Goal: Task Accomplishment & Management: Manage account settings

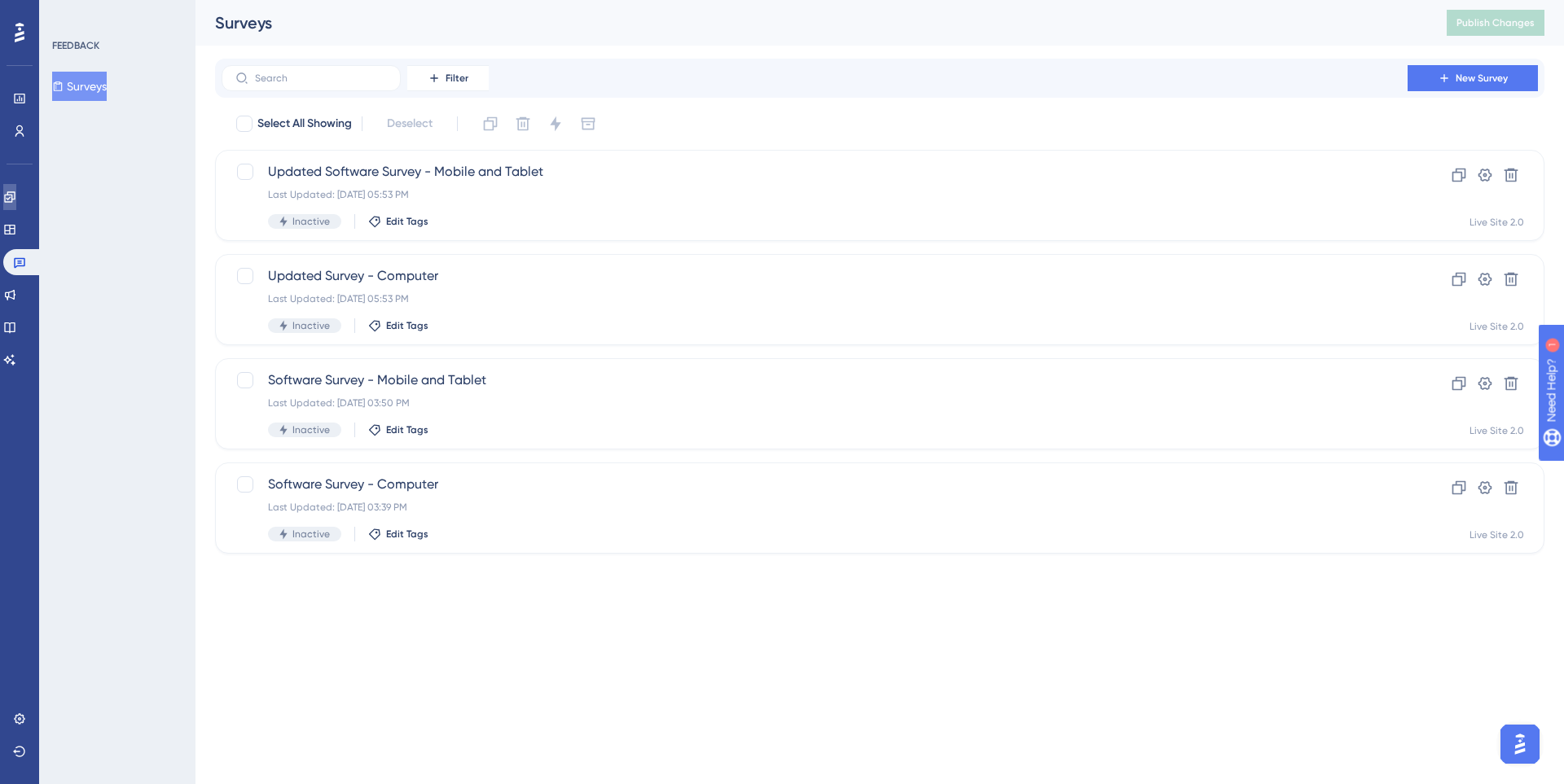
click at [16, 208] on link at bounding box center [9, 198] width 13 height 26
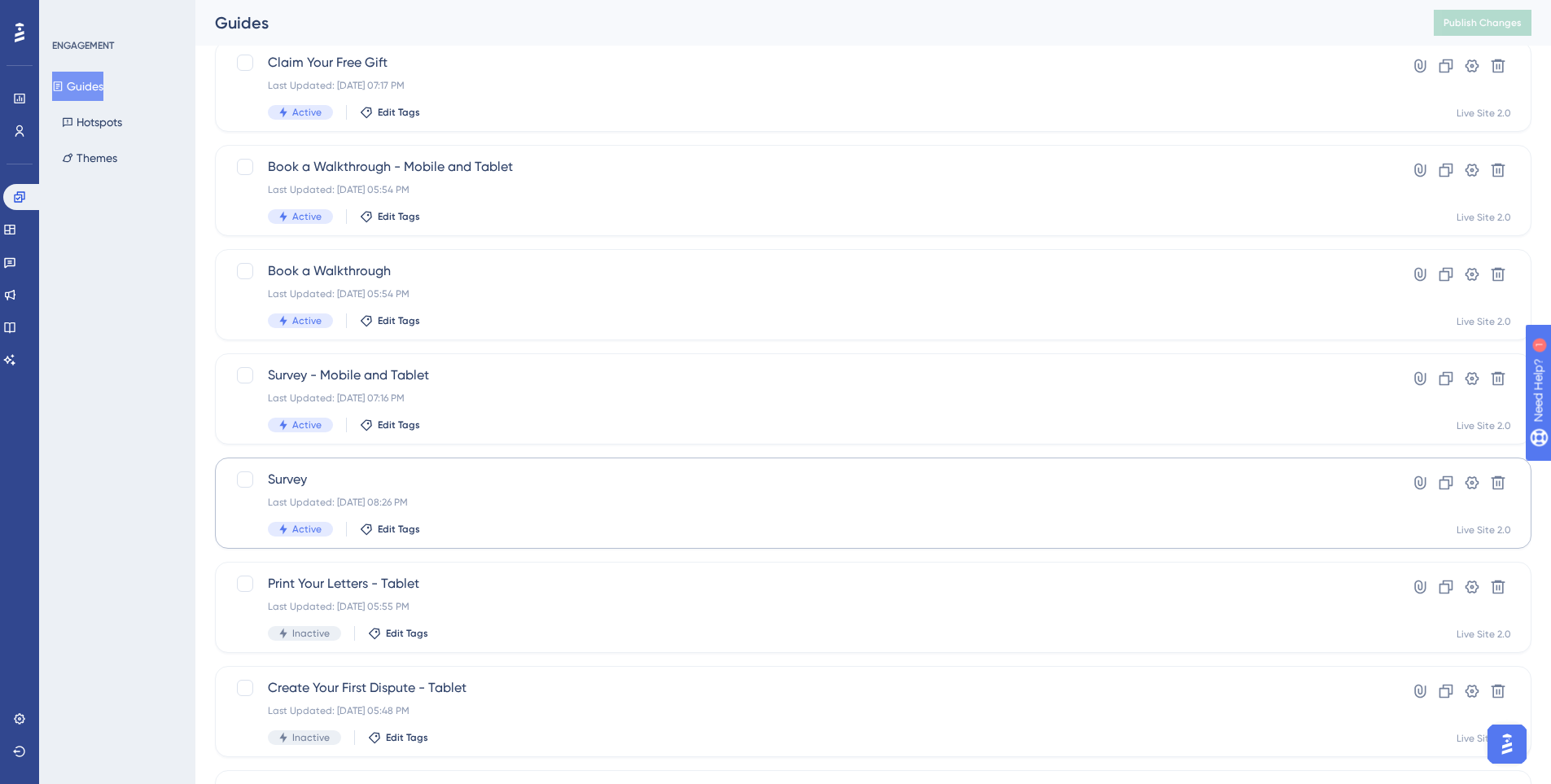
scroll to position [244, 0]
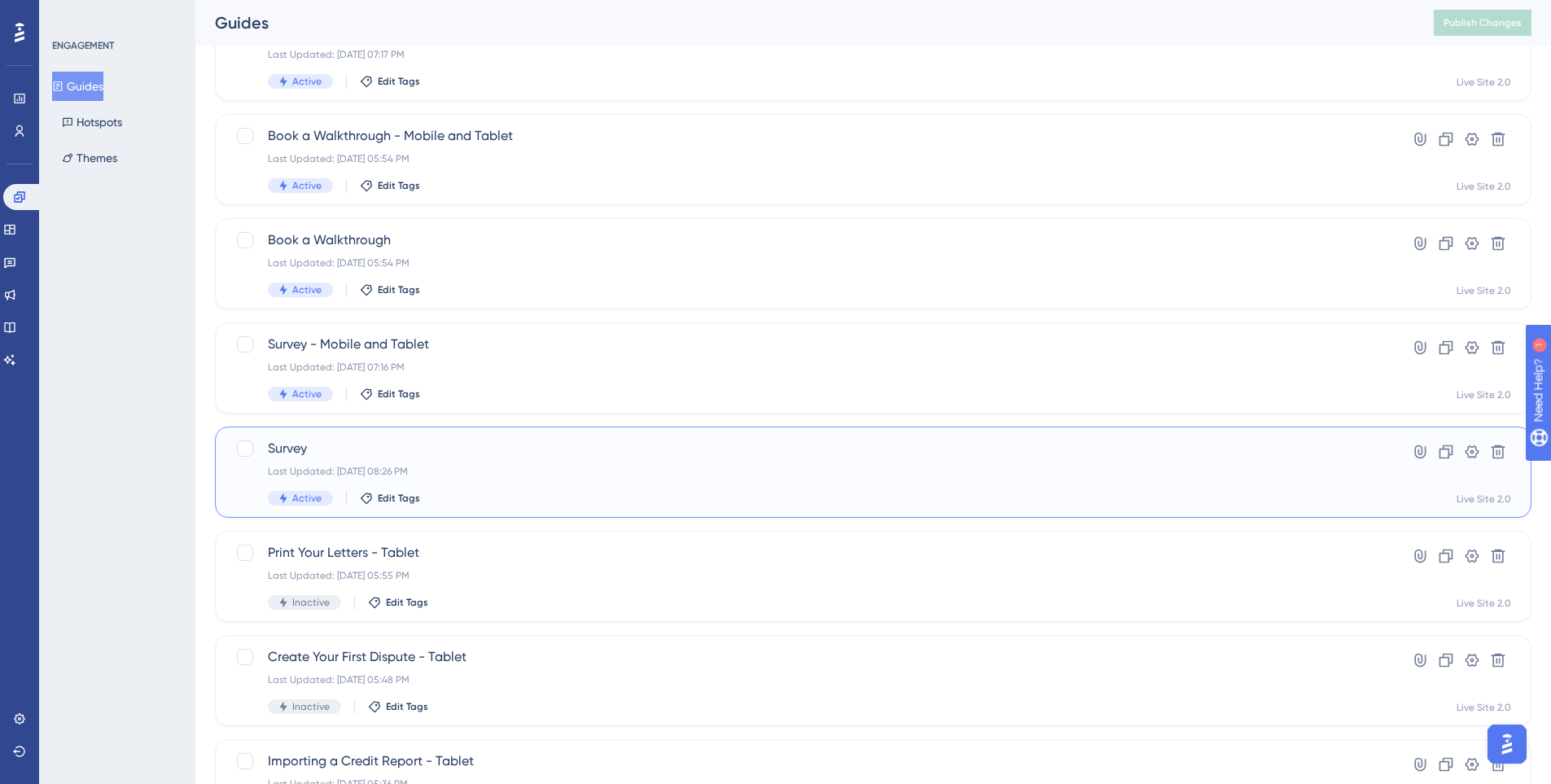
click at [496, 468] on div "Last Updated: Oct 09 2025, 08:26 PM" at bounding box center [808, 472] width 1081 height 13
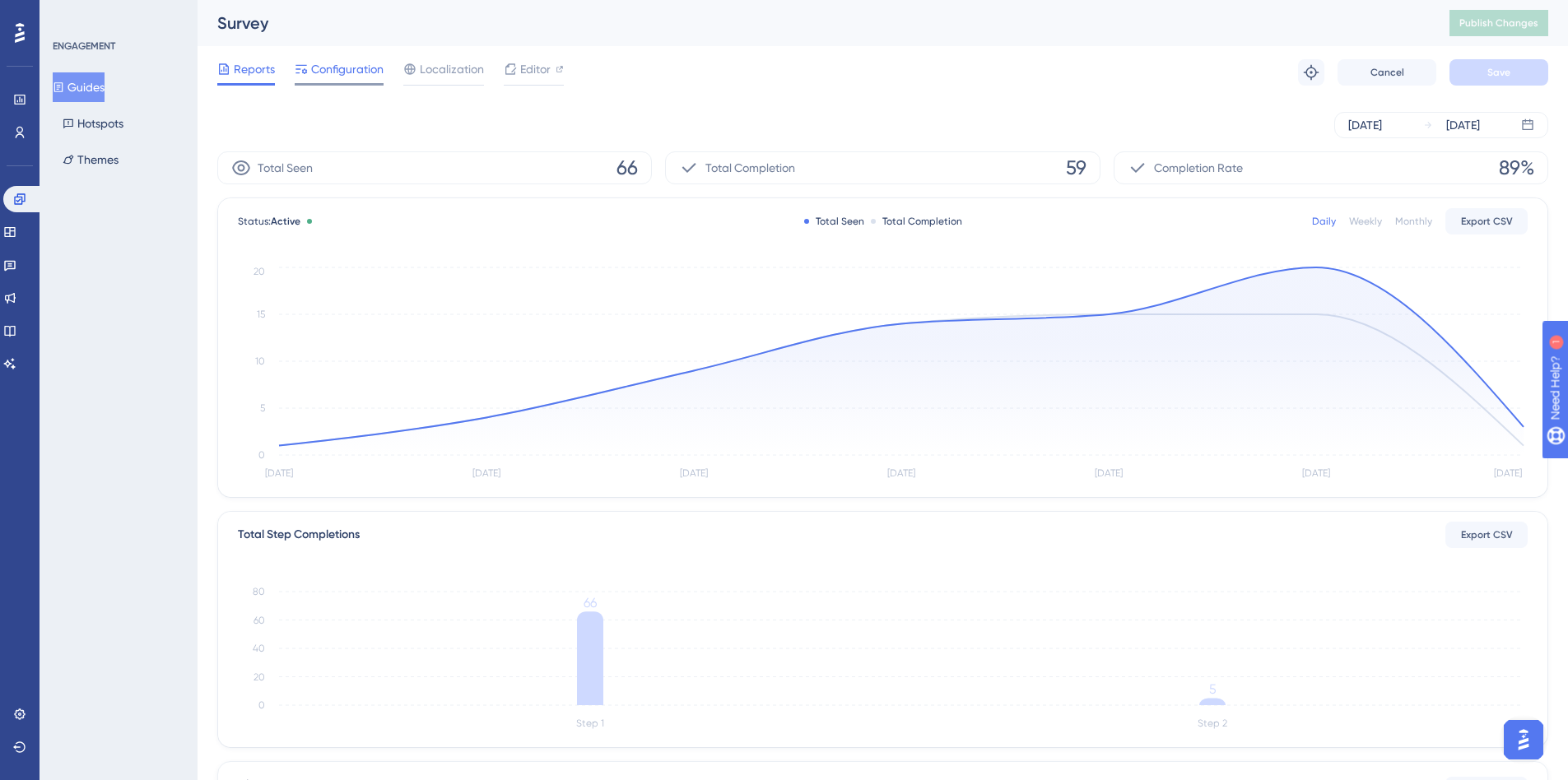
click at [363, 76] on span "Configuration" at bounding box center [348, 69] width 73 height 20
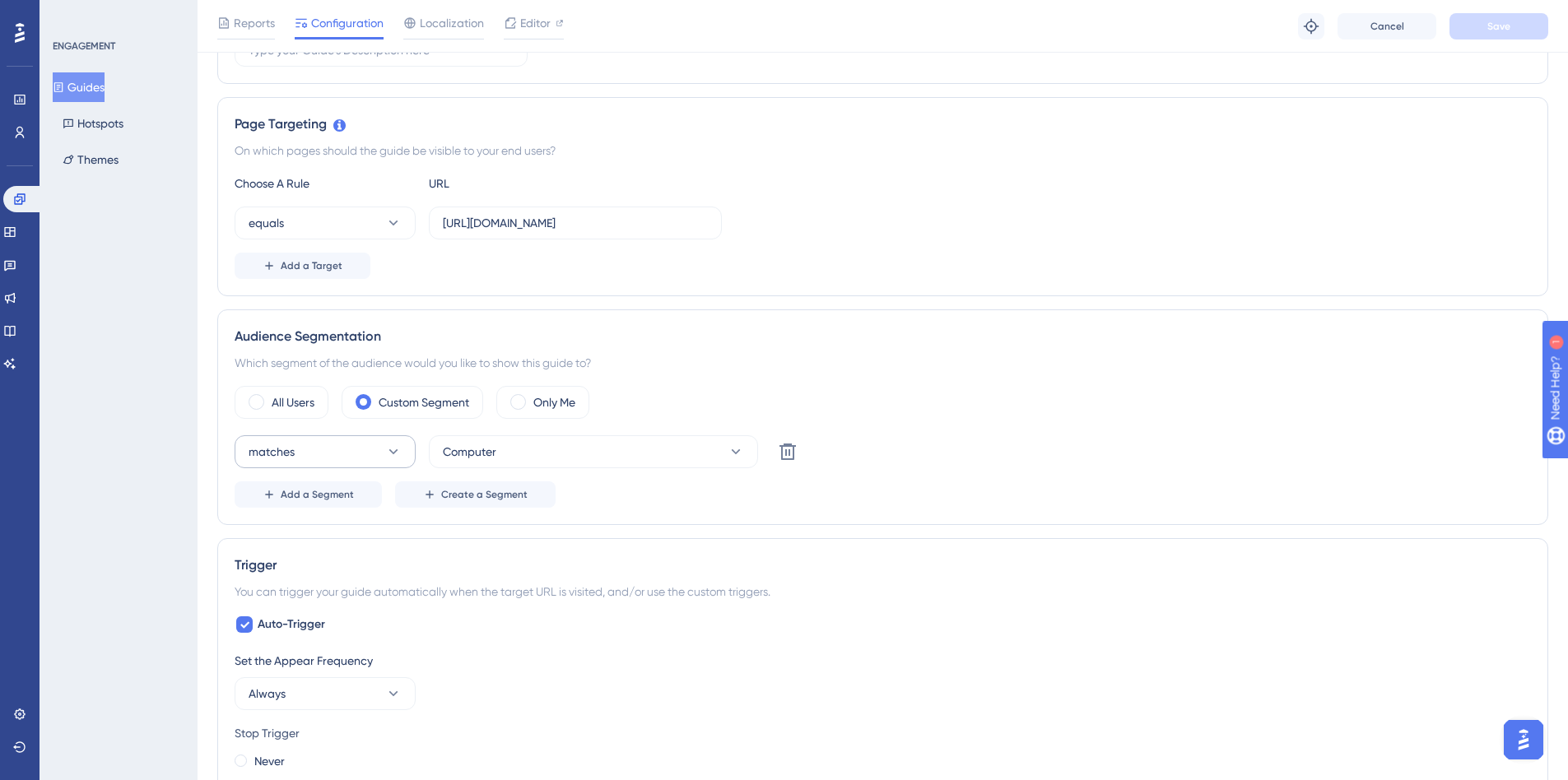
scroll to position [494, 0]
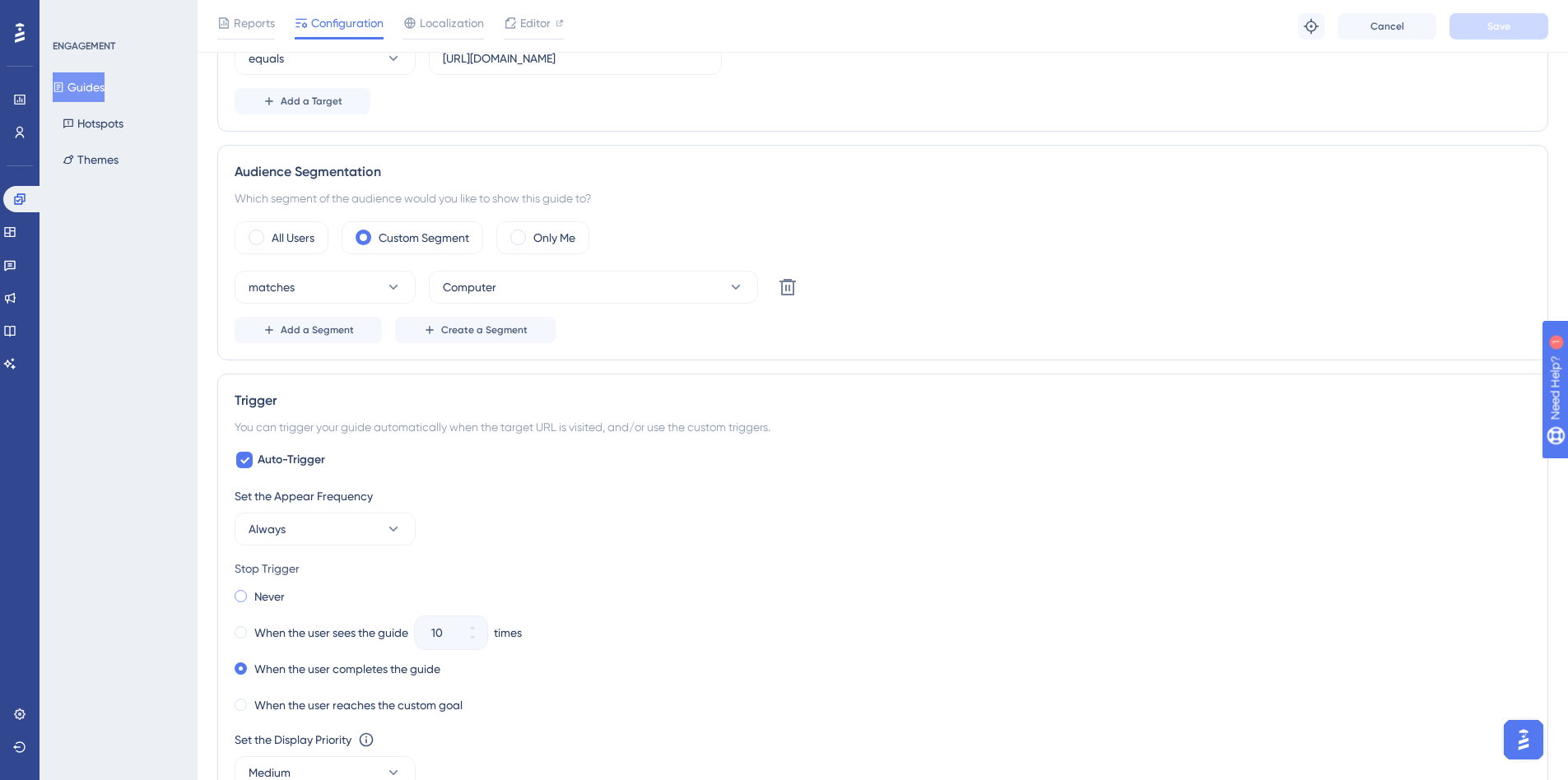
click at [244, 601] on span at bounding box center [240, 596] width 12 height 12
click at [252, 593] on input "radio" at bounding box center [252, 593] width 0 height 0
click at [1519, 49] on div "Reports Configuration Localization Editor Troubleshoot Cancel Save" at bounding box center [883, 26] width 1371 height 53
click at [1514, 33] on button "Save" at bounding box center [1498, 27] width 98 height 27
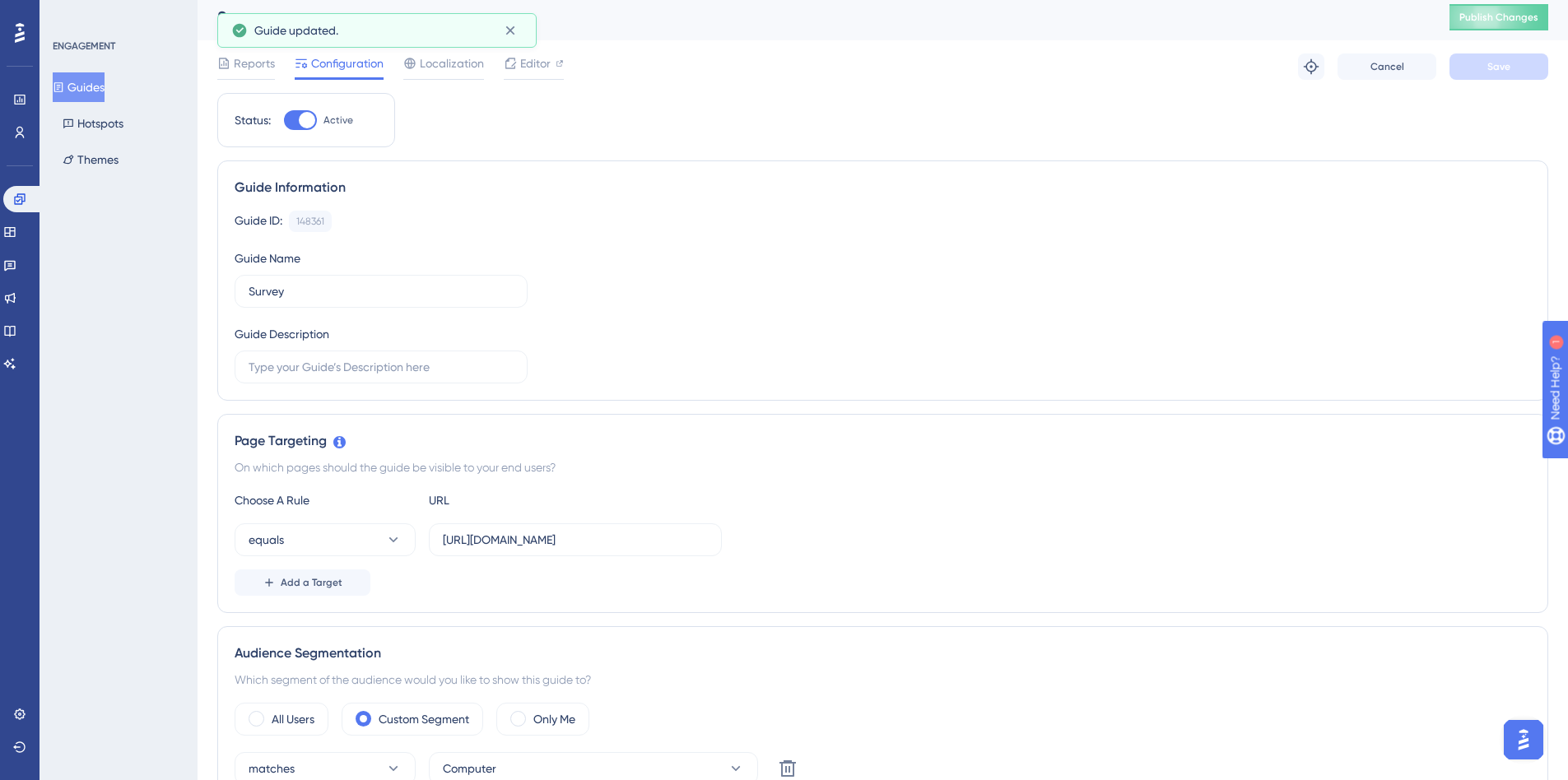
scroll to position [0, 0]
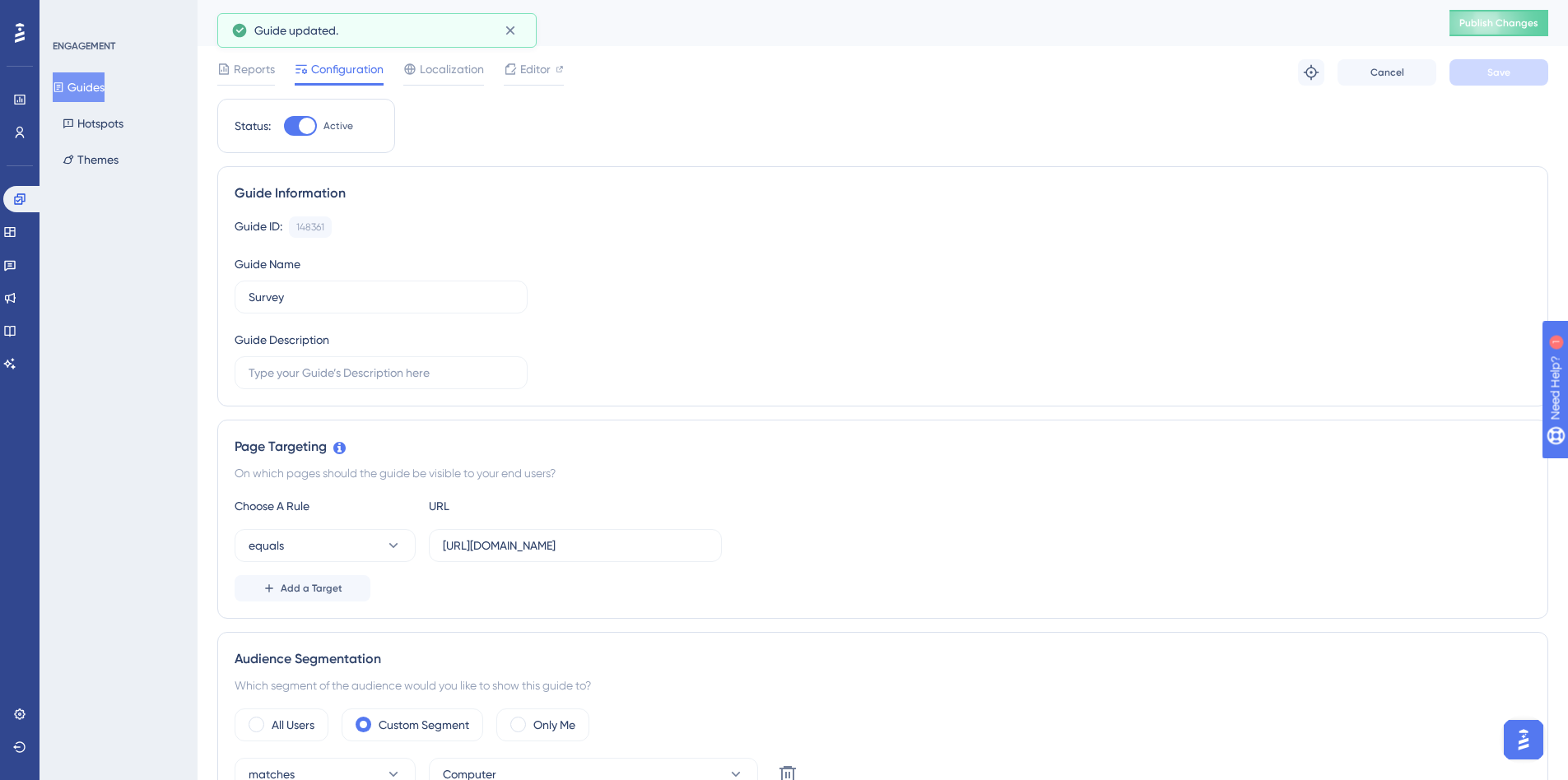
click at [104, 79] on button "Guides" at bounding box center [78, 87] width 52 height 30
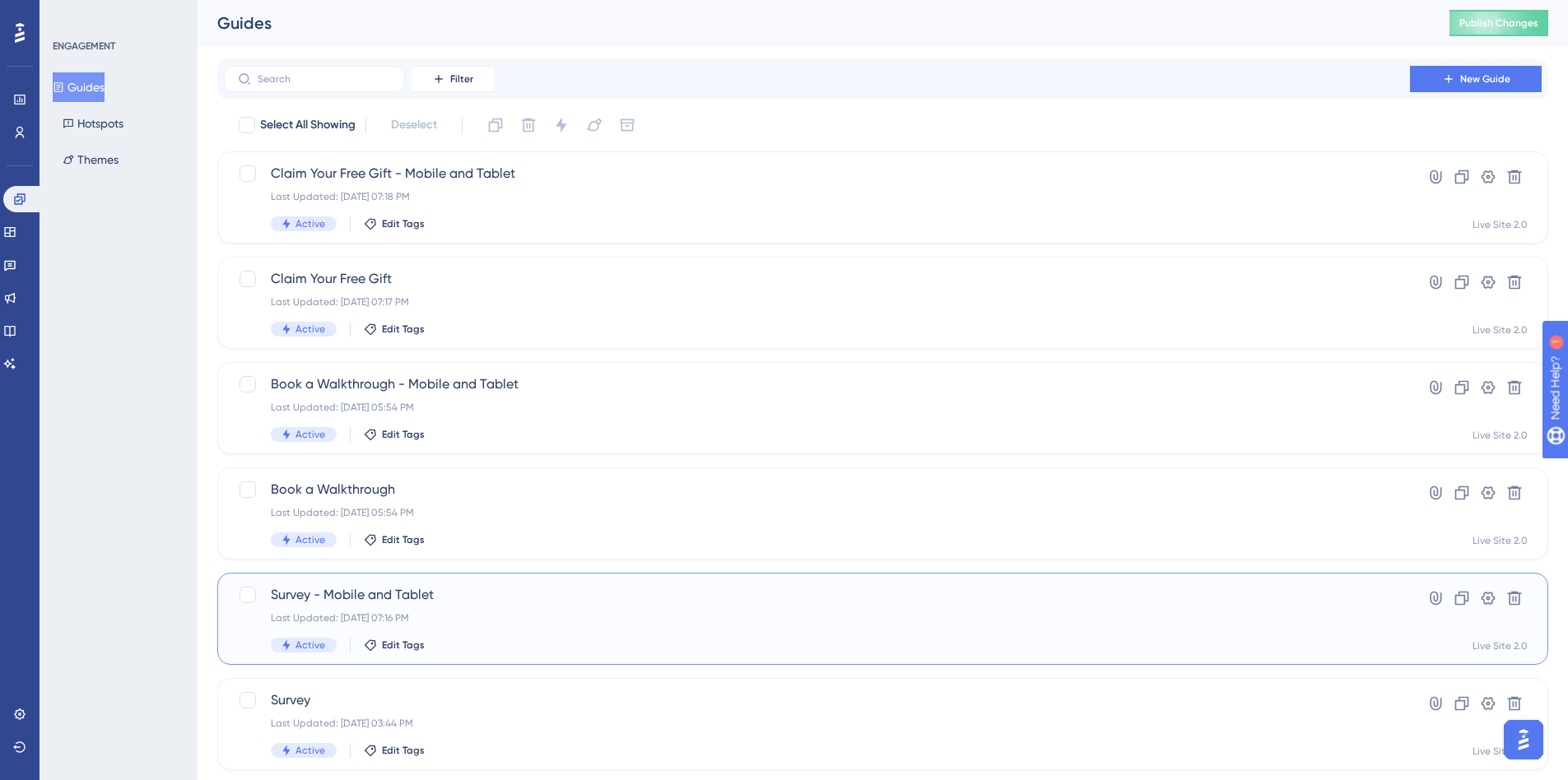
click at [465, 600] on span "Survey - Mobile and Tablet" at bounding box center [817, 595] width 1093 height 20
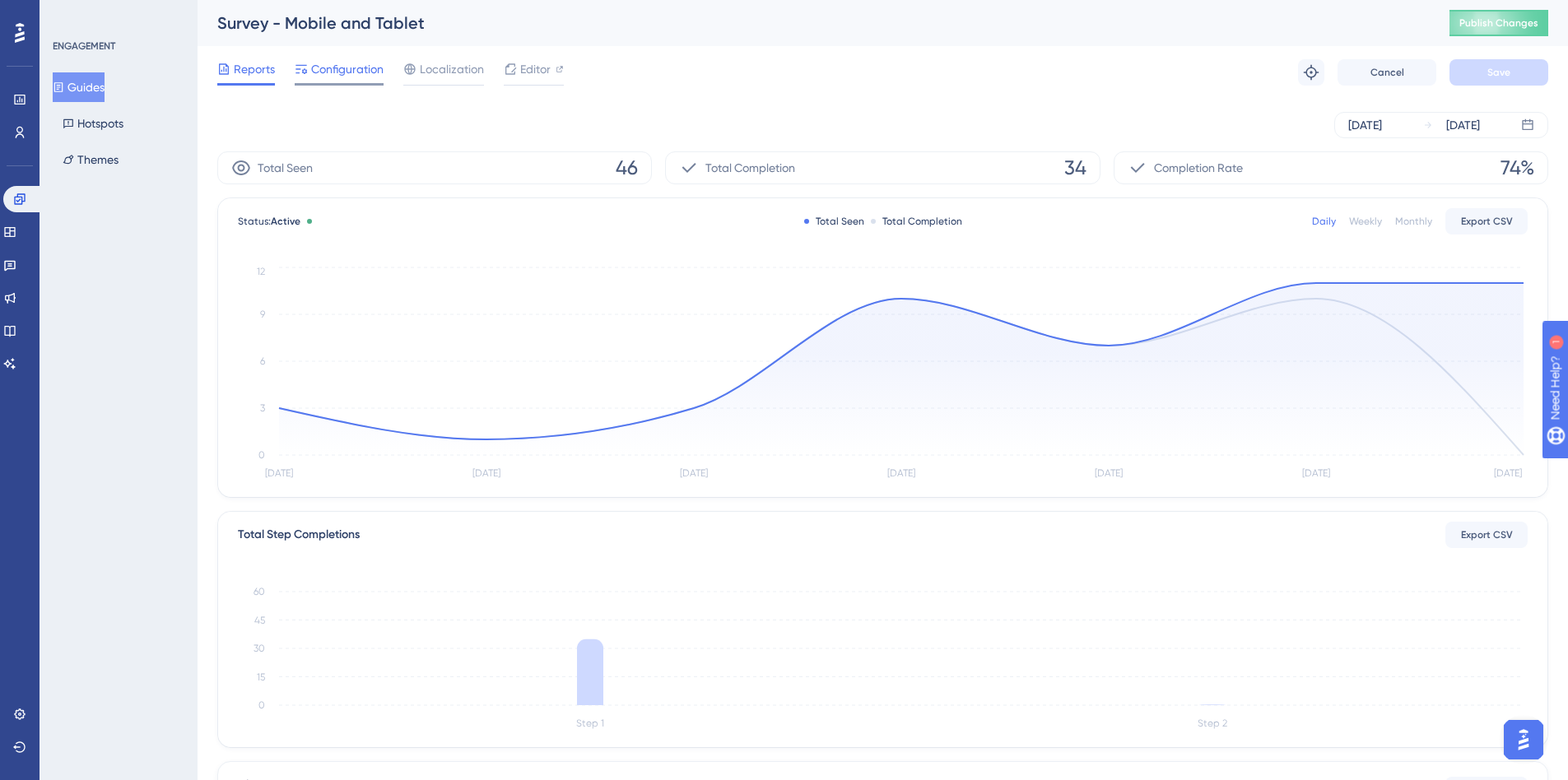
click at [329, 68] on span "Configuration" at bounding box center [348, 69] width 73 height 20
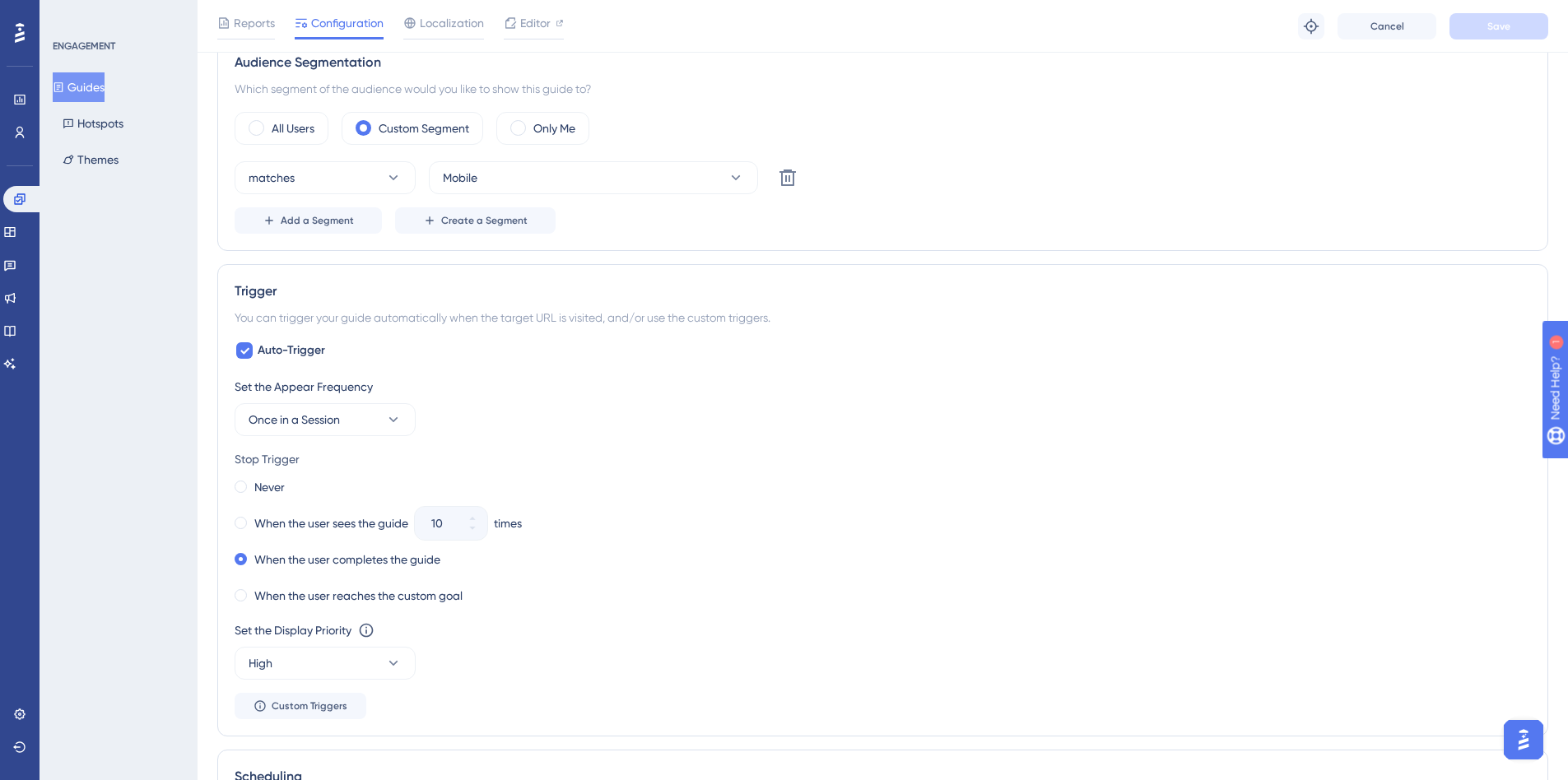
scroll to position [659, 0]
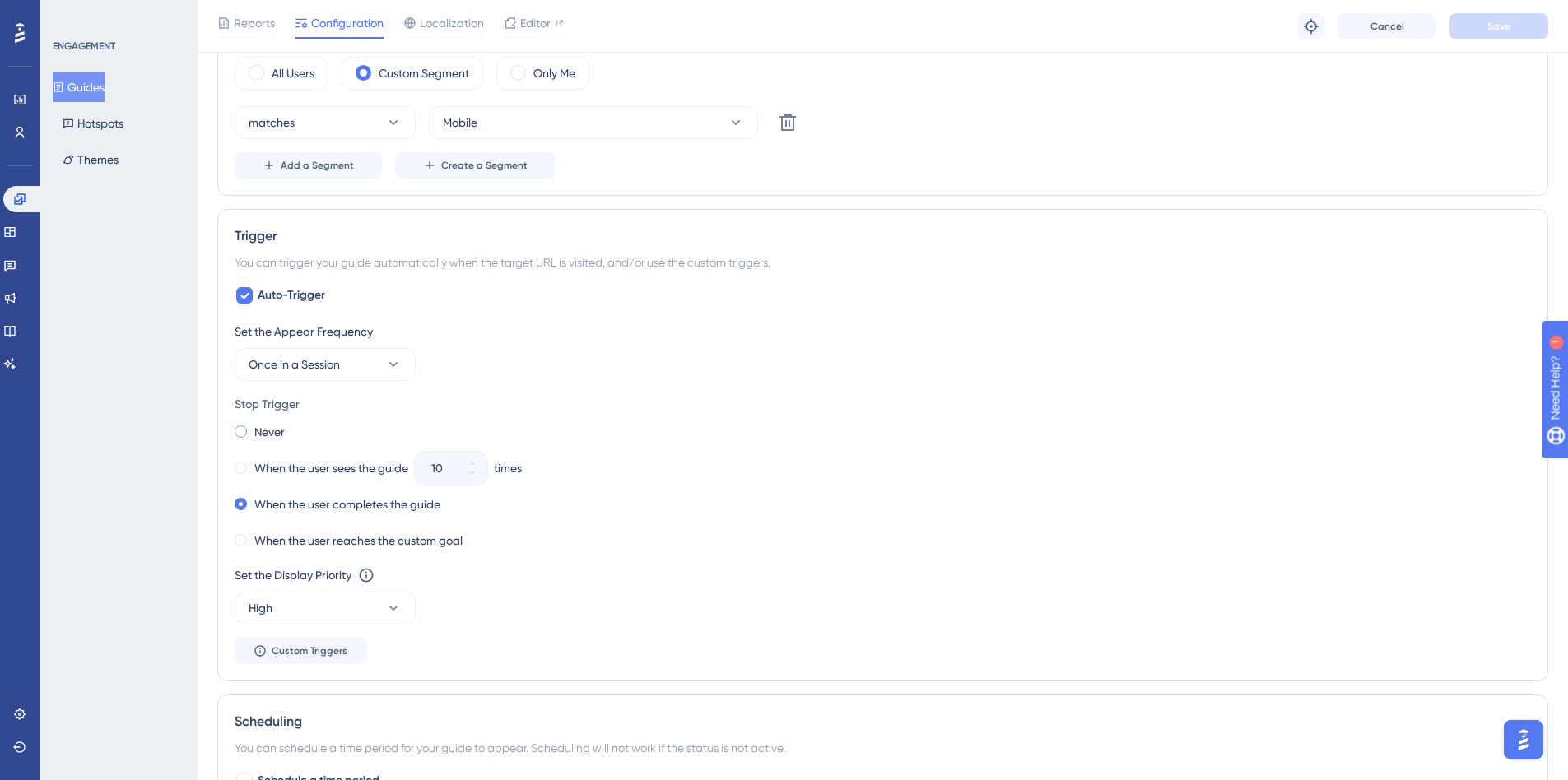
click at [243, 426] on span at bounding box center [240, 431] width 12 height 12
click at [252, 428] on input "radio" at bounding box center [252, 428] width 0 height 0
click at [1492, 27] on span "Save" at bounding box center [1499, 27] width 23 height 13
click at [1001, 118] on div "matches Mobile Delete" at bounding box center [882, 122] width 1296 height 32
click at [84, 87] on button "Guides" at bounding box center [78, 87] width 52 height 30
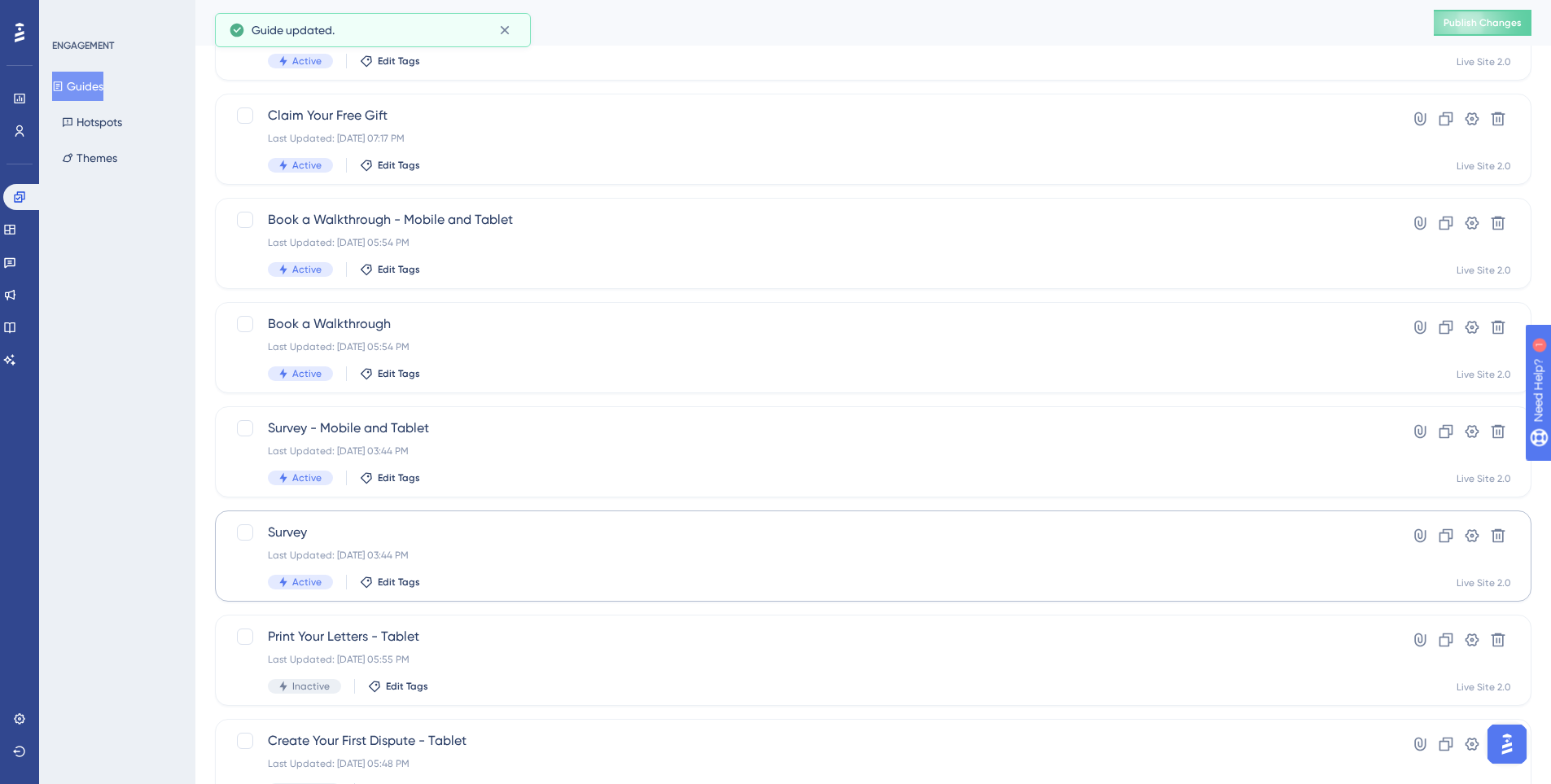
scroll to position [163, 0]
click at [420, 549] on div "Last Updated: Oct 10 2025, 03:44 PM" at bounding box center [808, 553] width 1081 height 13
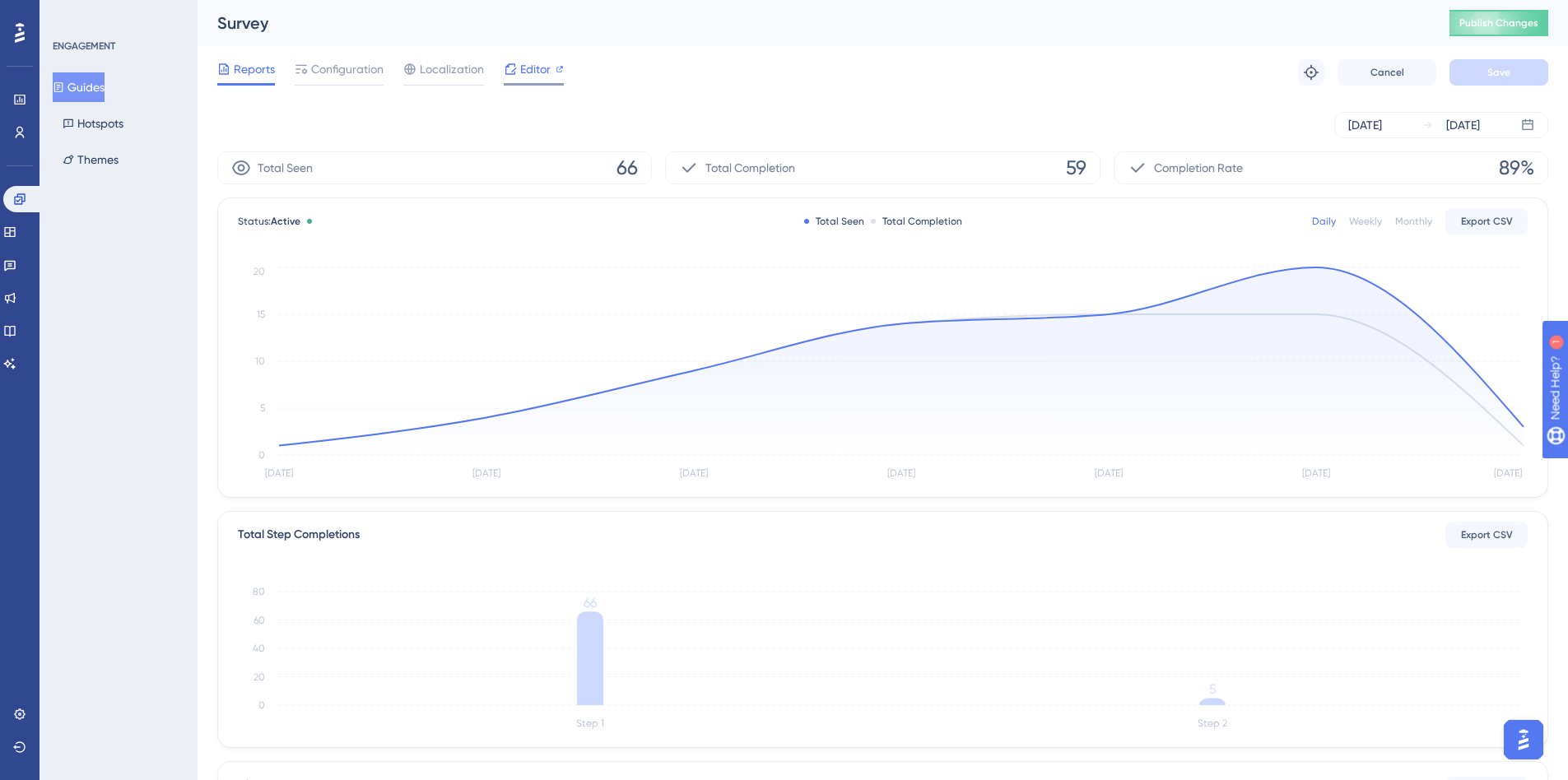
click at [527, 66] on span "Editor" at bounding box center [535, 69] width 31 height 20
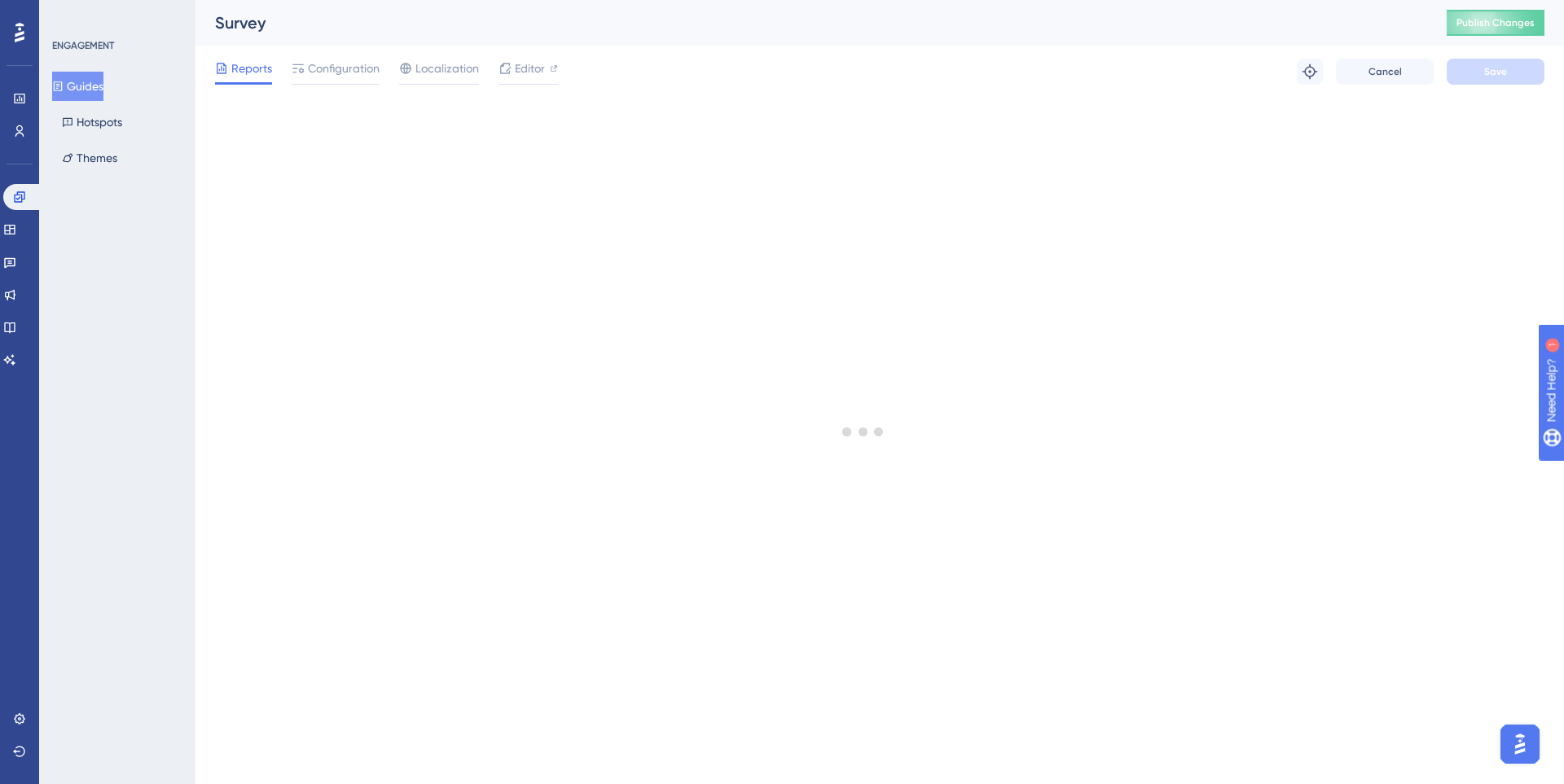
click at [103, 87] on button "Guides" at bounding box center [78, 86] width 51 height 29
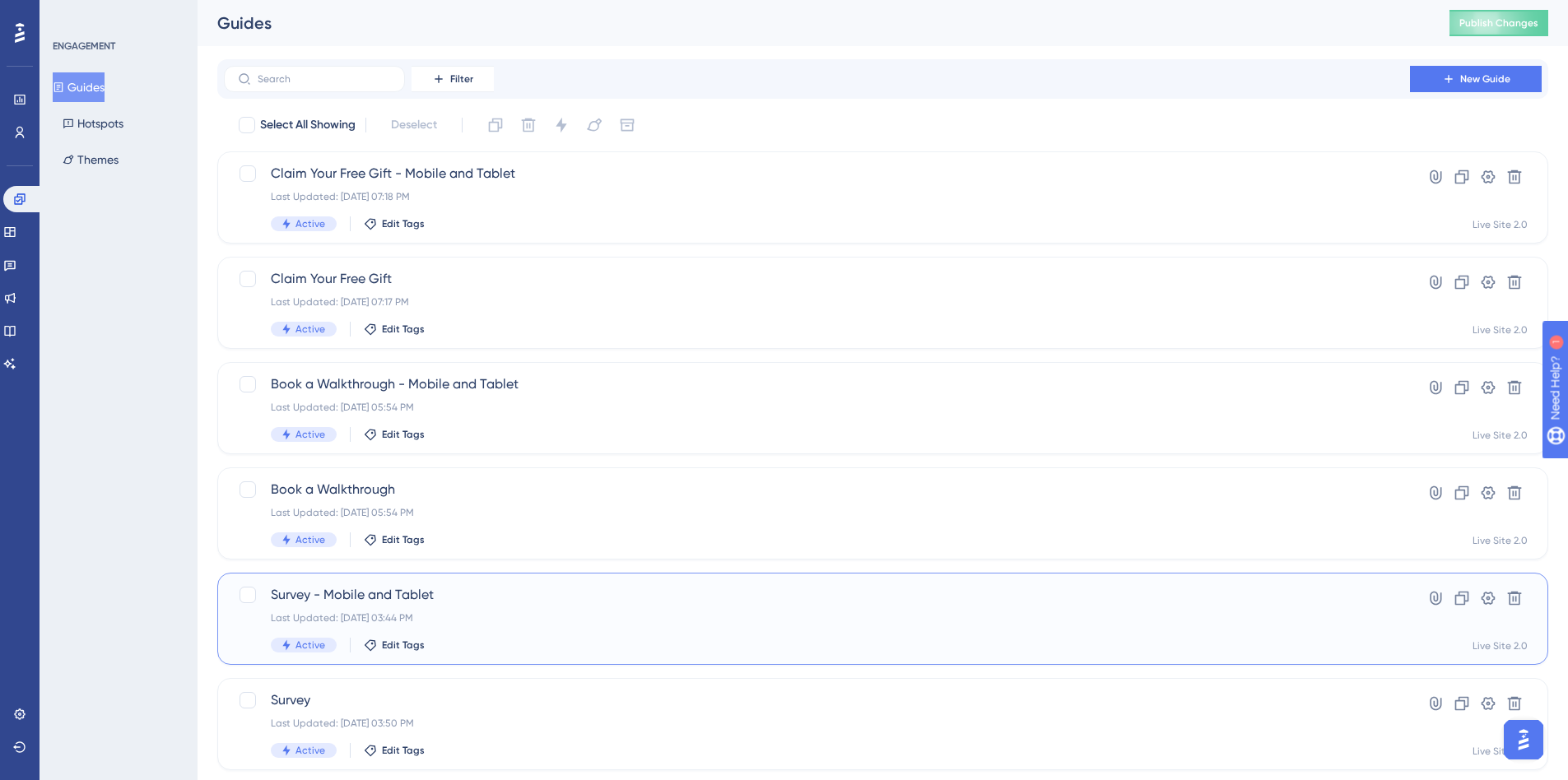
click at [483, 620] on div "Last Updated: Oct 10 2025, 03:44 PM" at bounding box center [817, 618] width 1093 height 13
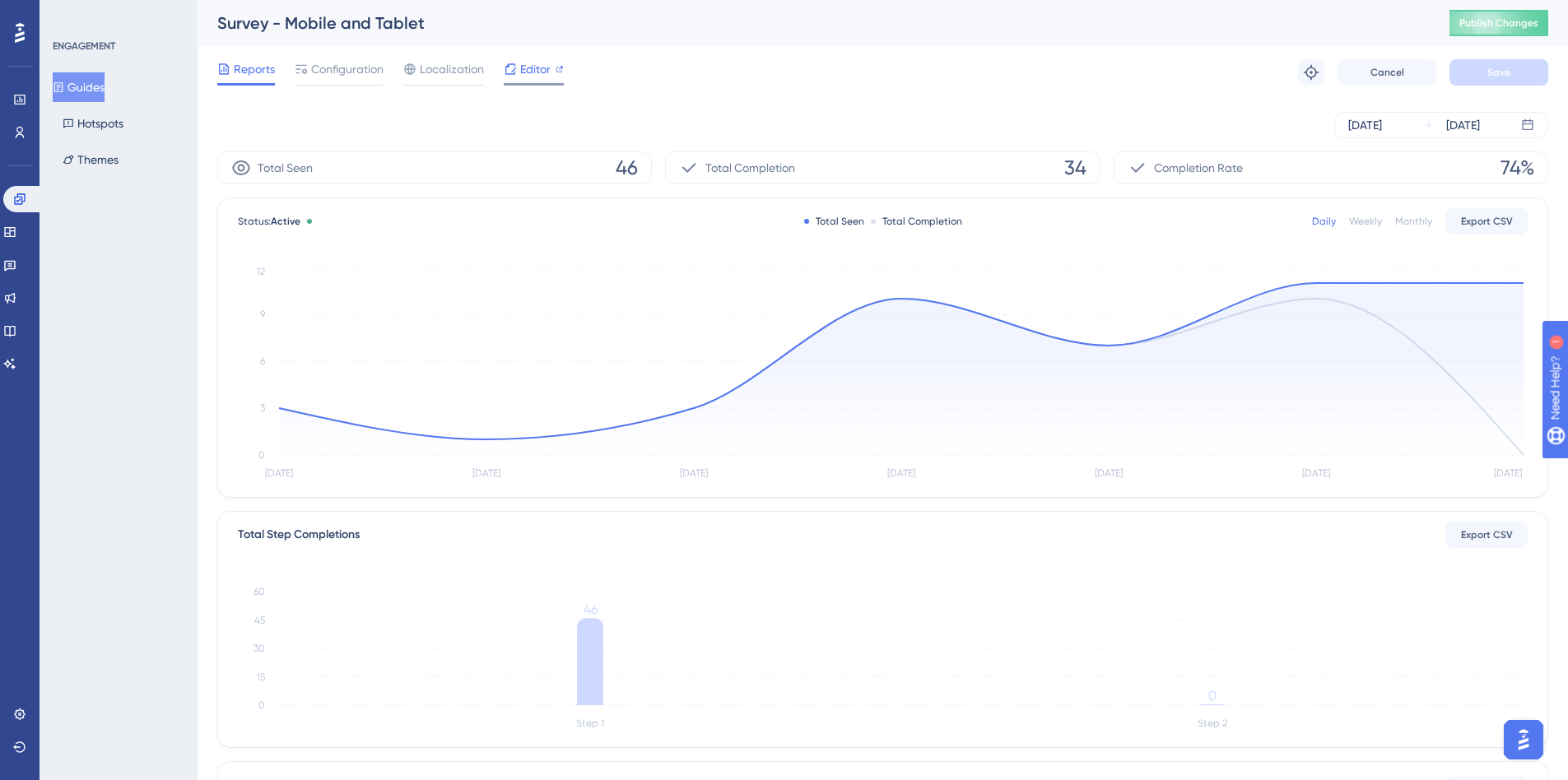
click at [517, 68] on div "Editor" at bounding box center [534, 69] width 60 height 20
click at [83, 88] on button "Guides" at bounding box center [78, 87] width 52 height 30
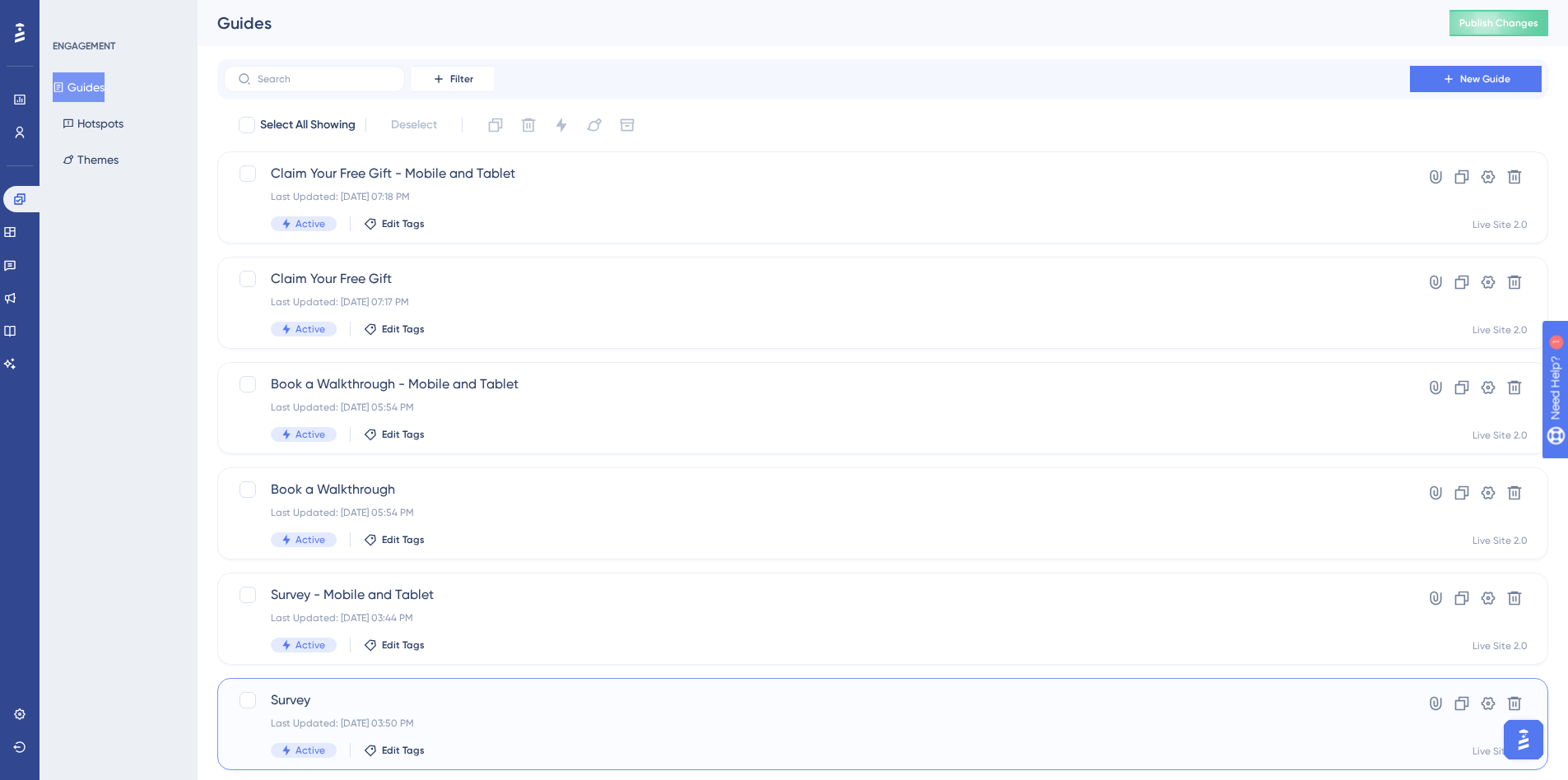
click at [553, 716] on div "Survey Last Updated: Oct 10 2025, 03:50 PM Active Edit Tags" at bounding box center [817, 724] width 1093 height 68
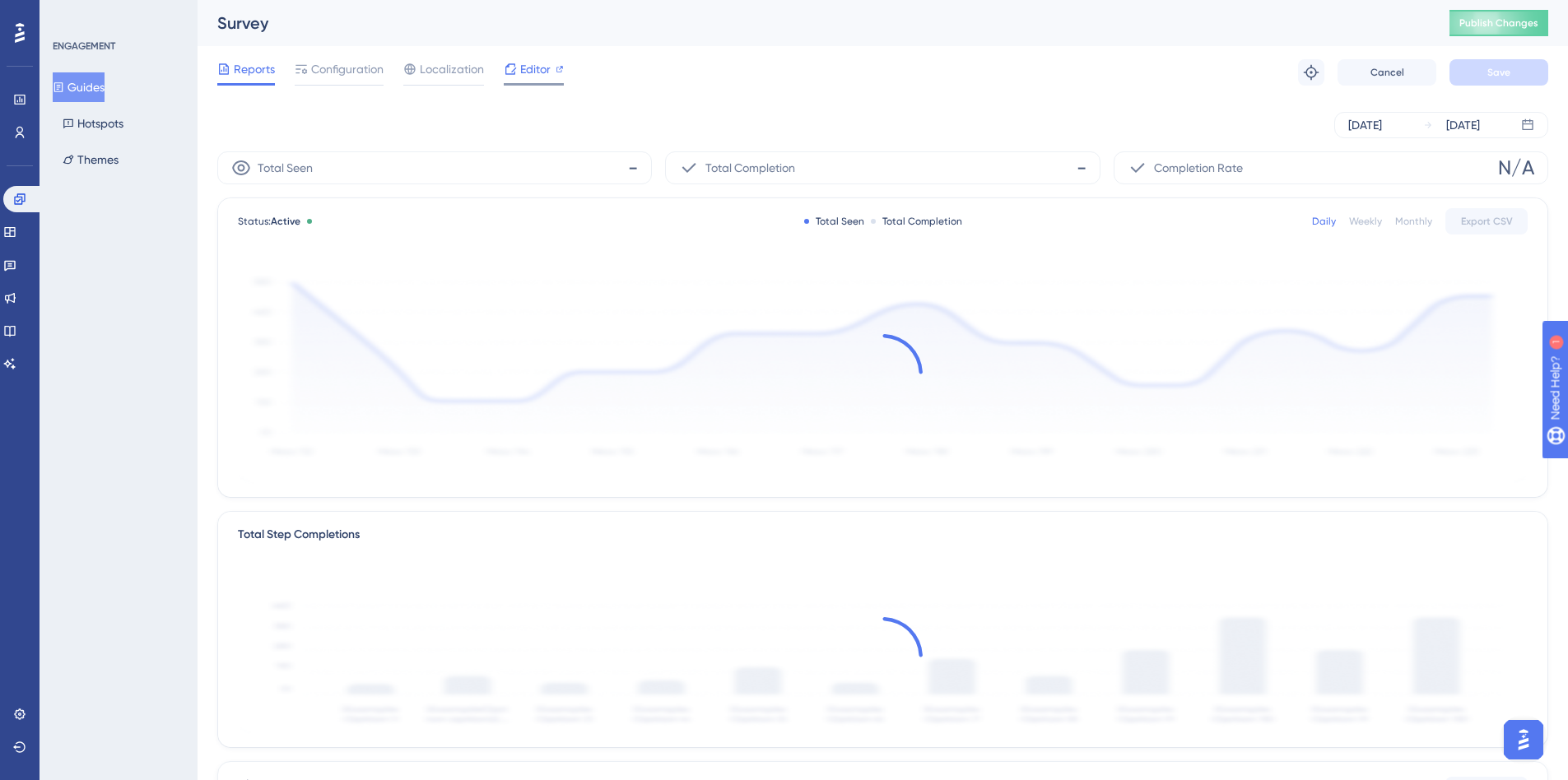
click at [531, 72] on span "Editor" at bounding box center [535, 69] width 31 height 20
click at [77, 153] on button "Themes" at bounding box center [90, 160] width 76 height 30
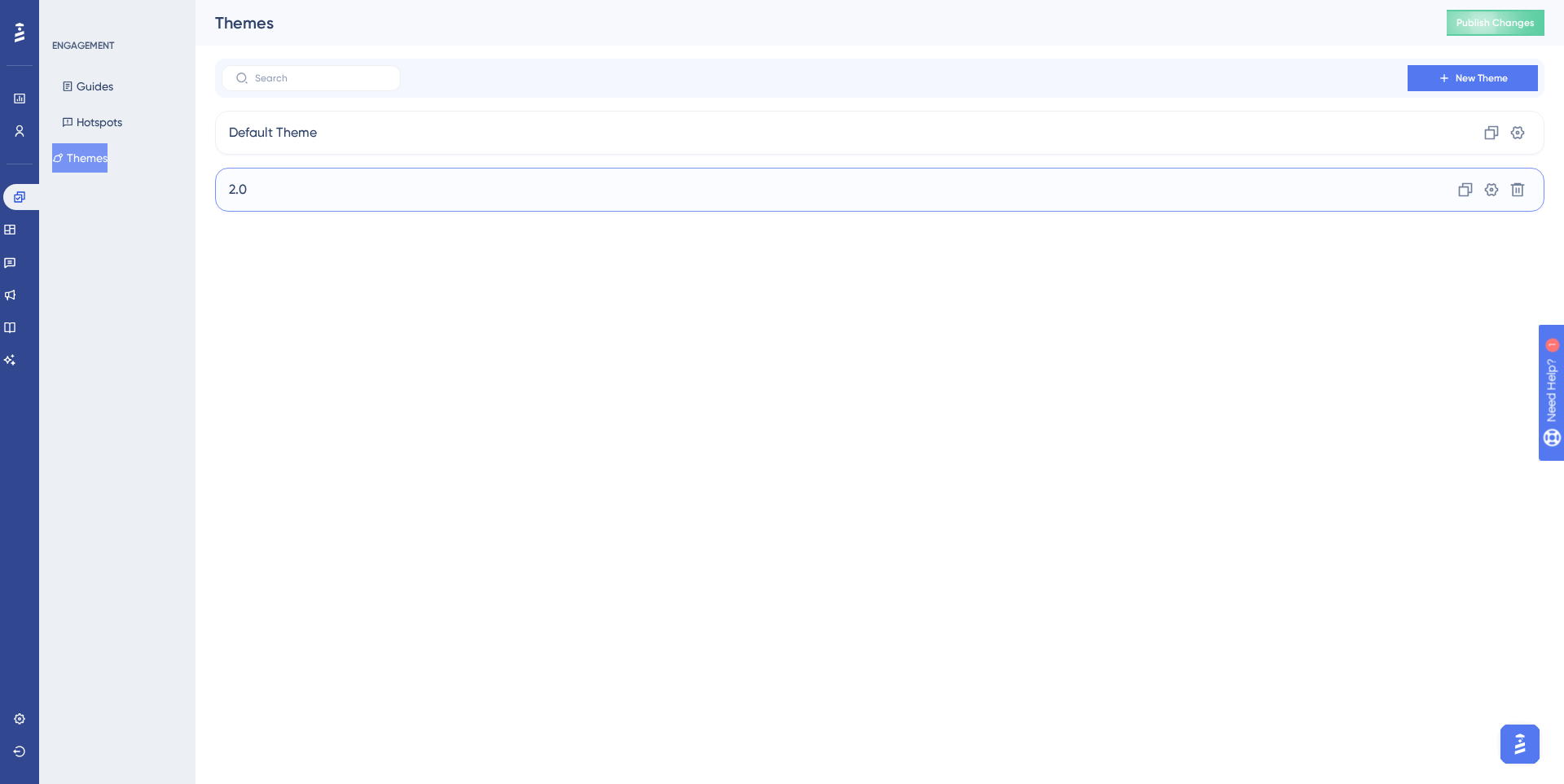
click at [637, 187] on div "2.0 Clone Settings Delete" at bounding box center [879, 189] width 1329 height 44
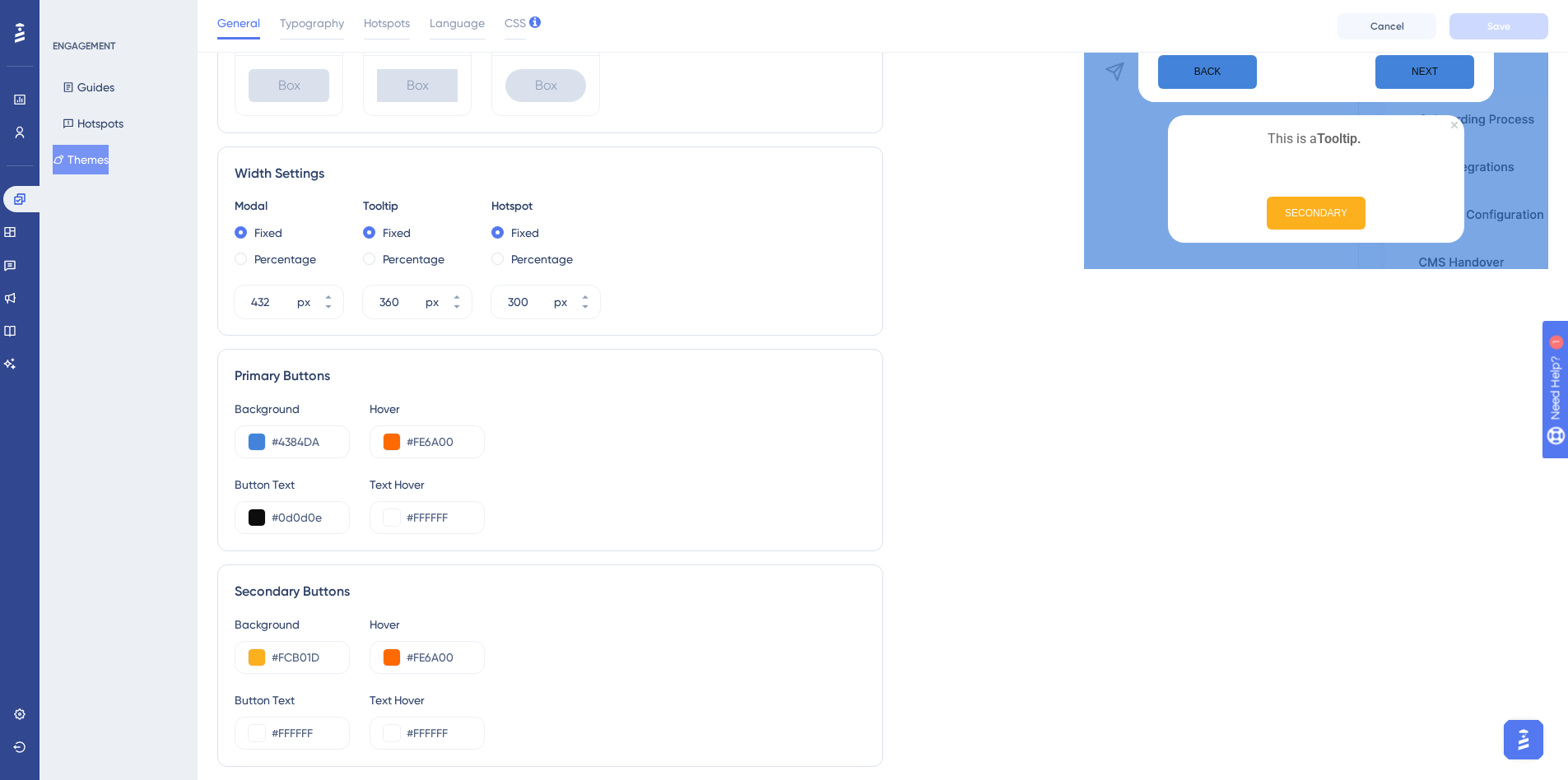
scroll to position [576, 0]
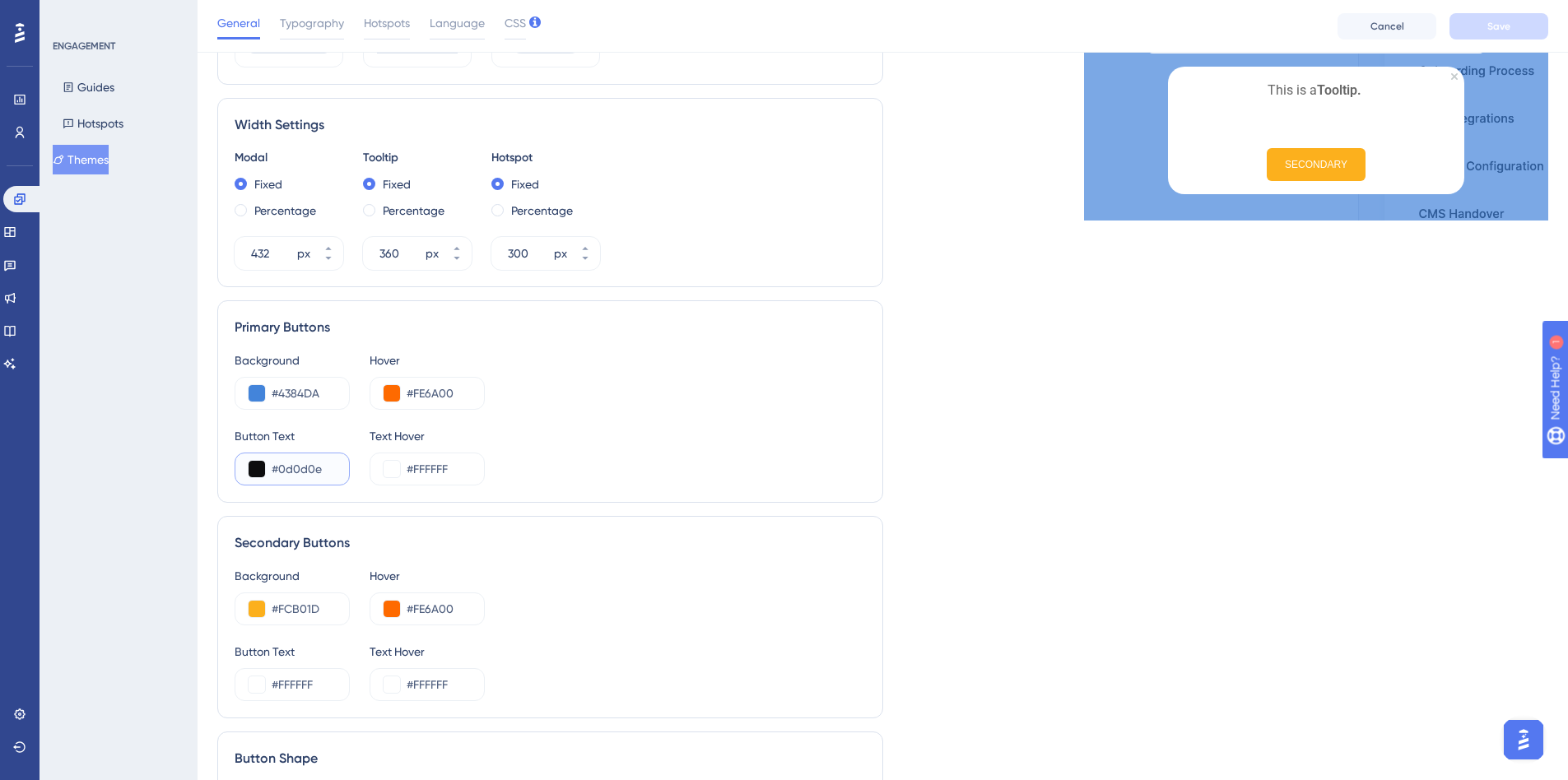
click at [258, 470] on button at bounding box center [256, 468] width 16 height 16
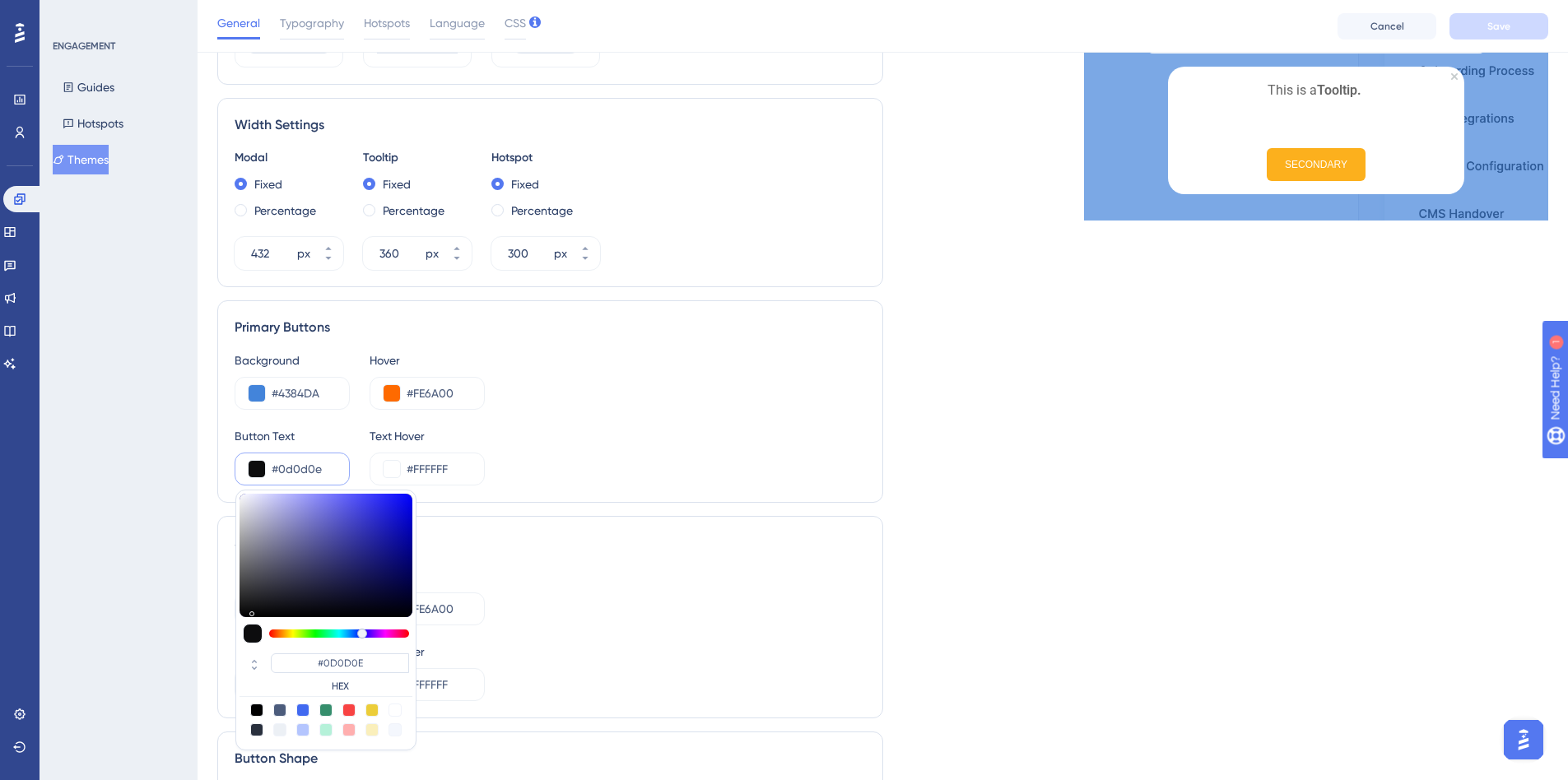
click at [397, 710] on div at bounding box center [395, 710] width 13 height 13
type input "#ffffff"
type input "#FFFFFF"
click at [483, 500] on div "Primary Buttons Background #4384DA Hover #FE6A00 Button Text #ffffff #FFFFFF HE…" at bounding box center [550, 401] width 666 height 203
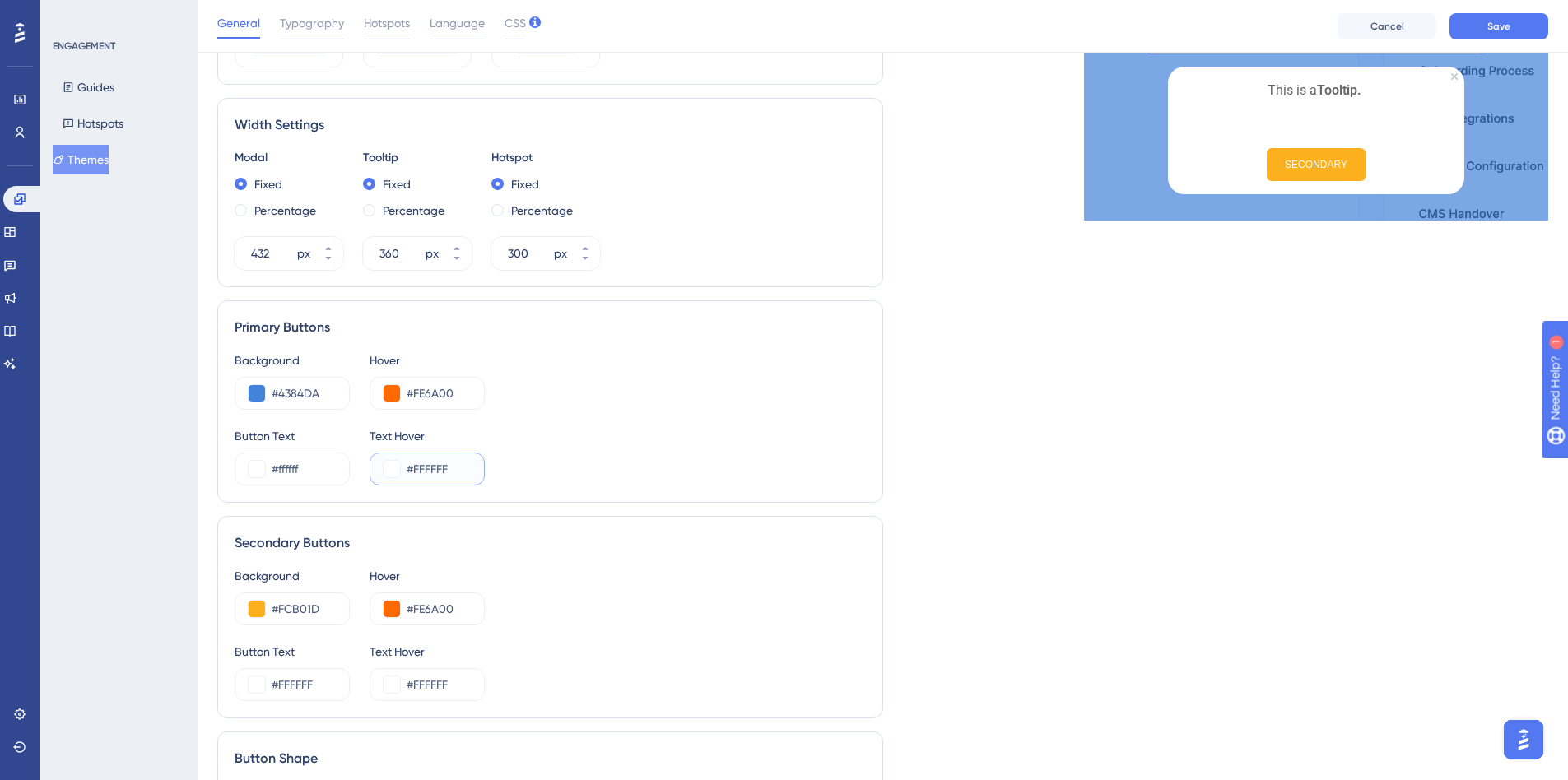
click at [424, 469] on input "#FFFFFF" at bounding box center [438, 469] width 64 height 20
click at [393, 472] on button at bounding box center [391, 468] width 16 height 16
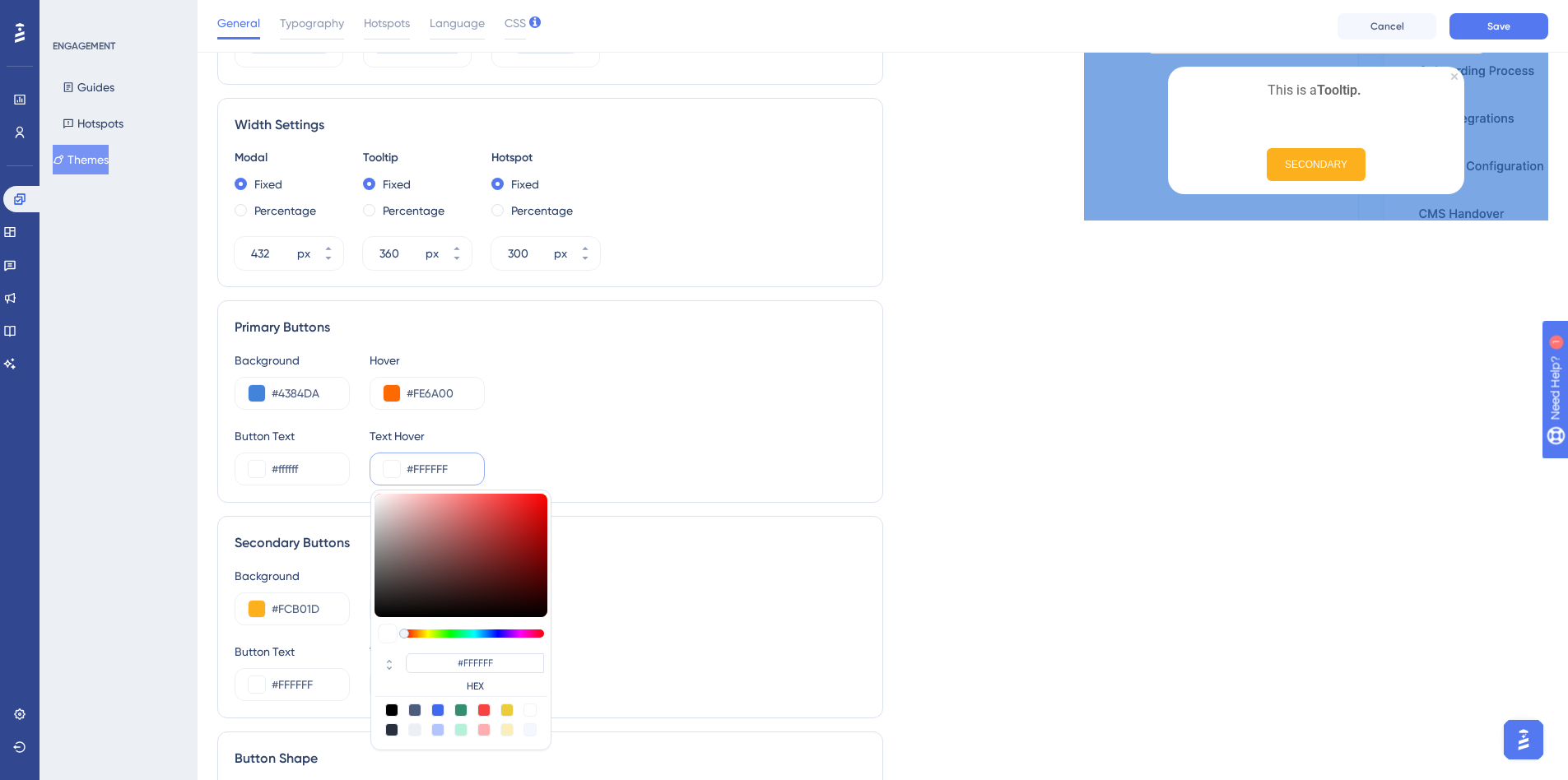
click at [393, 713] on div at bounding box center [392, 710] width 13 height 13
type input "#000000"
click at [652, 522] on div "Secondary Buttons Background #FCB01D Hover #FE6A00 Button Text #FFFFFF Text Hov…" at bounding box center [550, 618] width 666 height 203
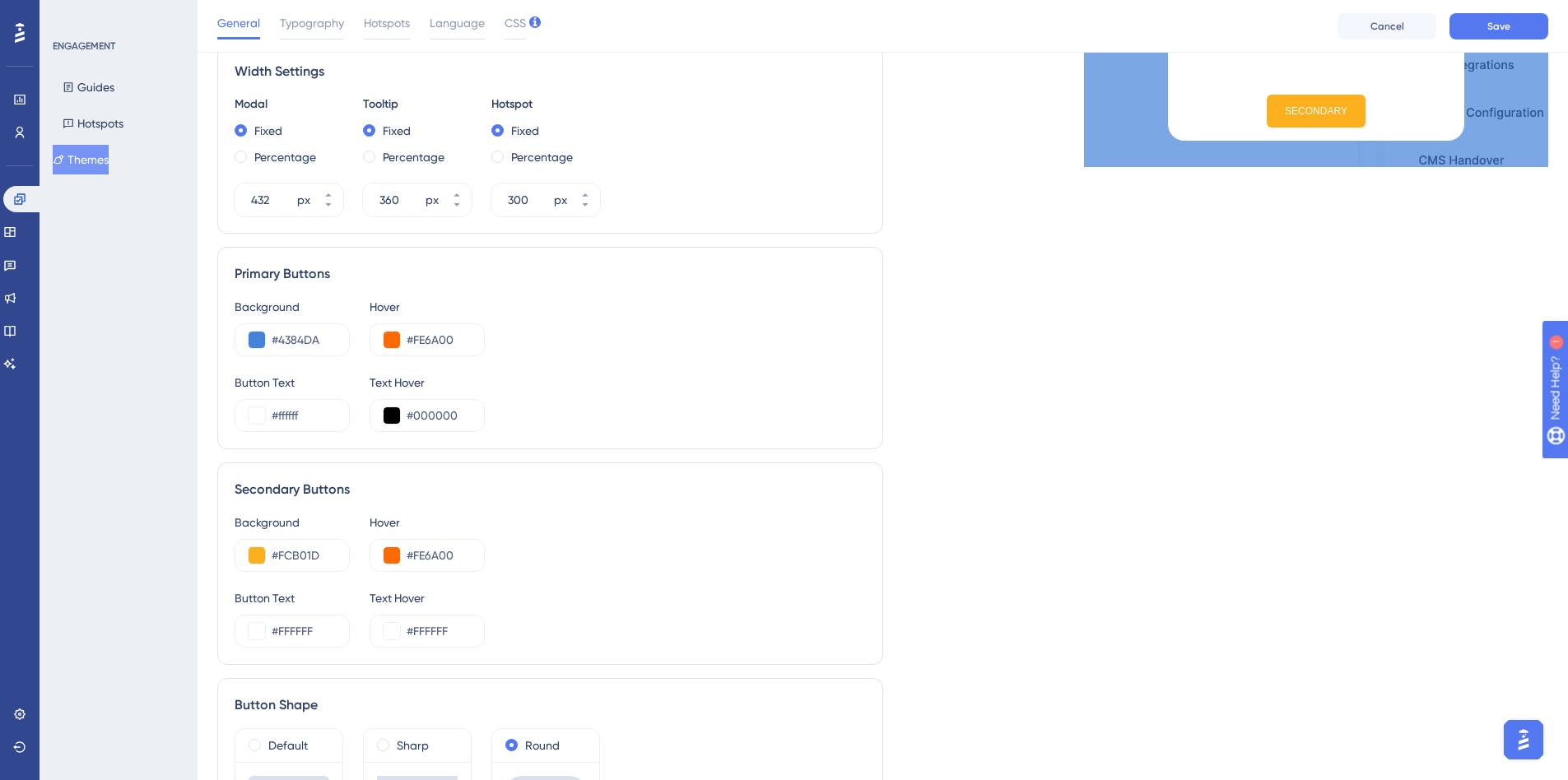
scroll to position [659, 0]
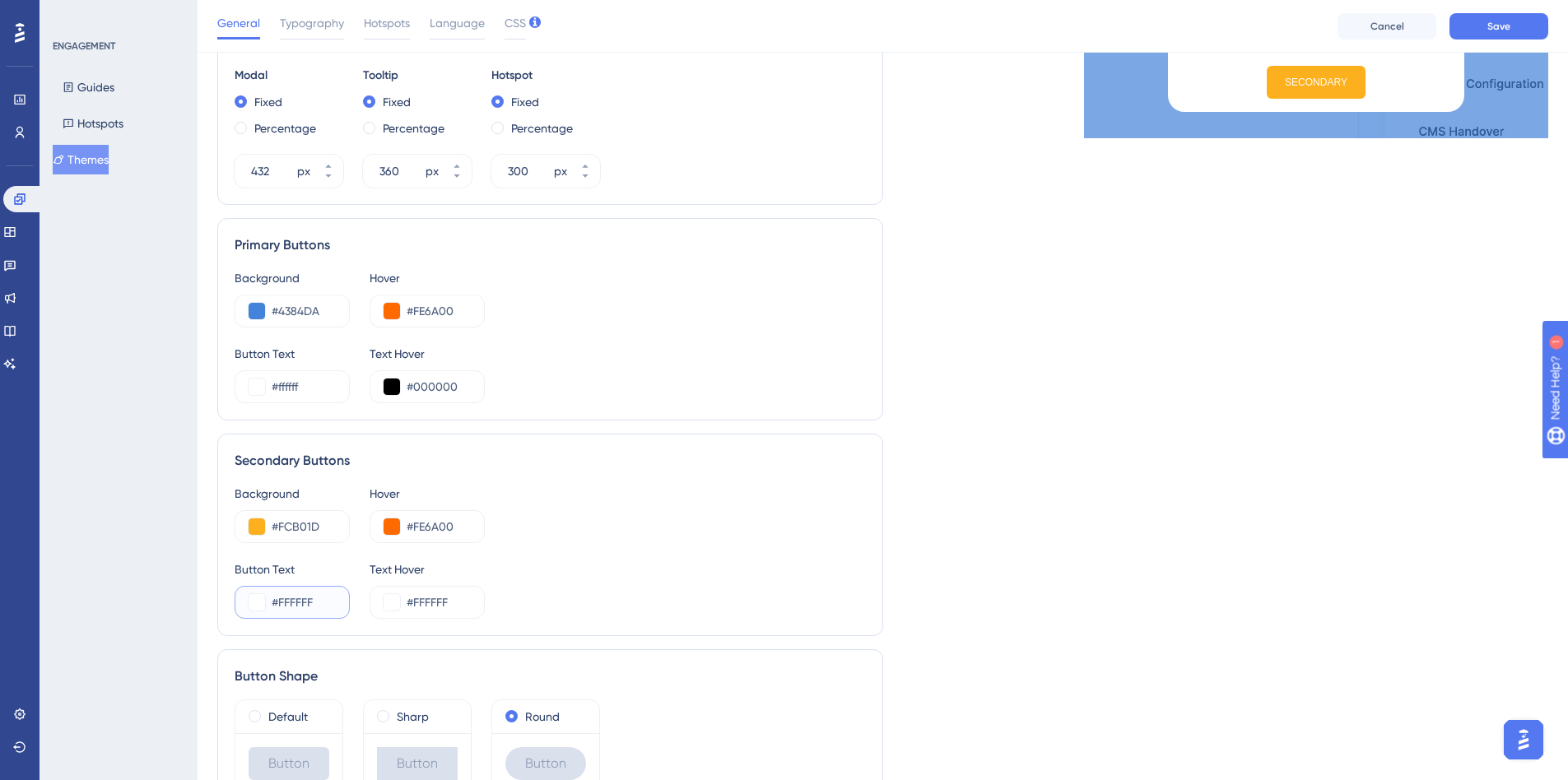
click at [258, 609] on button at bounding box center [256, 602] width 16 height 16
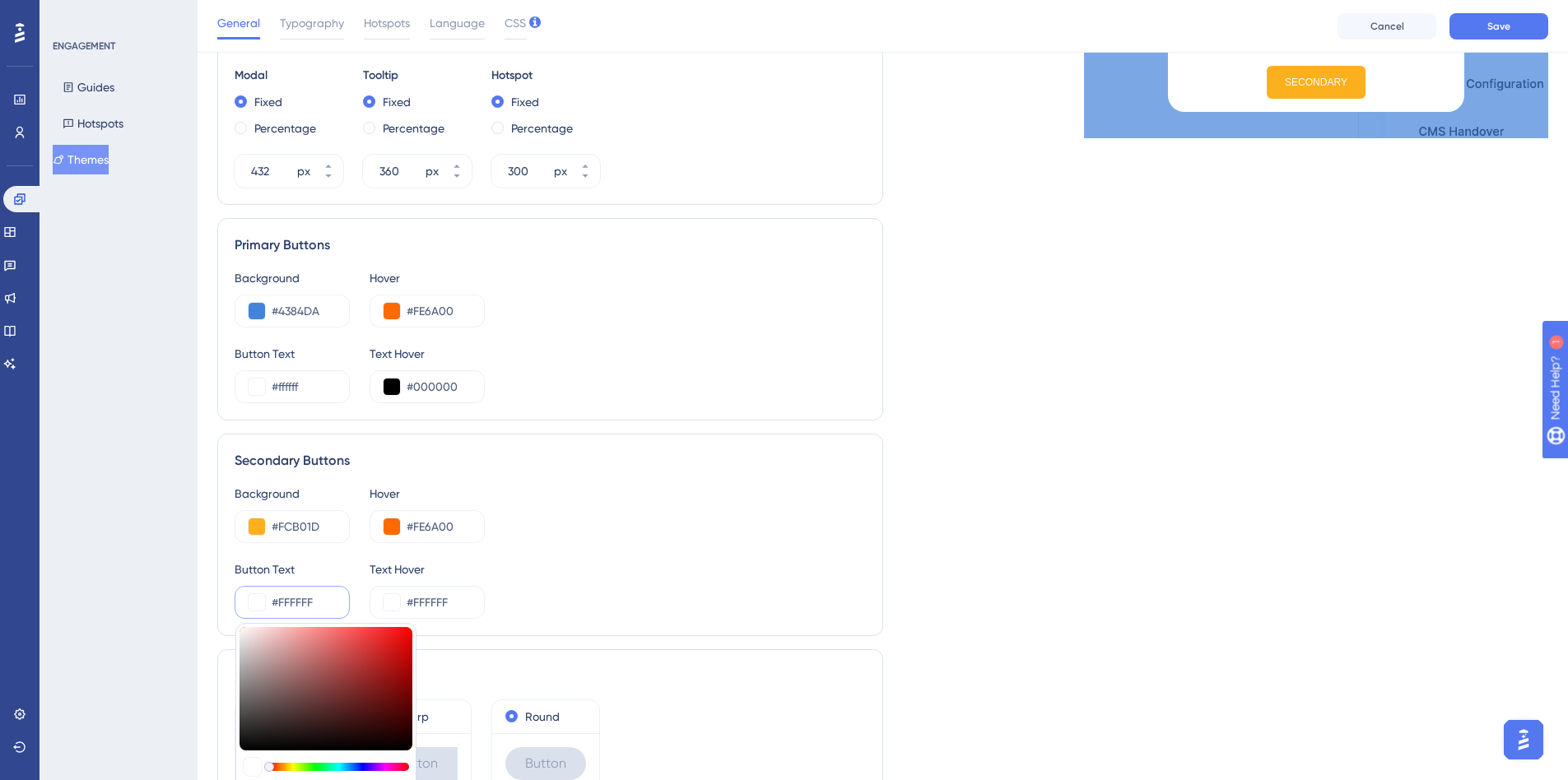
type input "#111010"
click at [246, 744] on div at bounding box center [326, 688] width 173 height 123
type input "#0f0f0f"
type input "#0F0F0F"
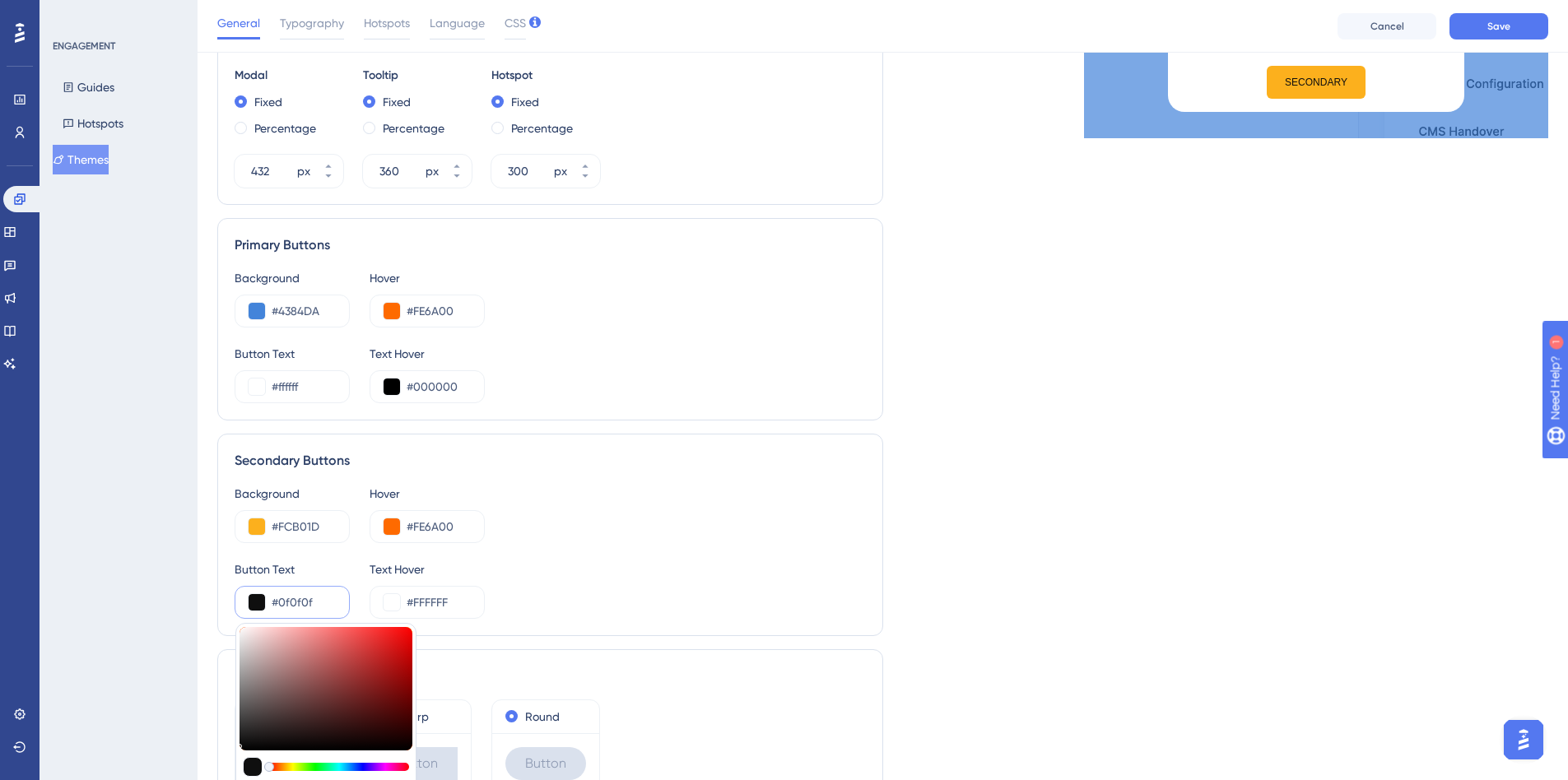
type input "#050505"
click at [246, 748] on div at bounding box center [326, 688] width 173 height 123
type input "#070404"
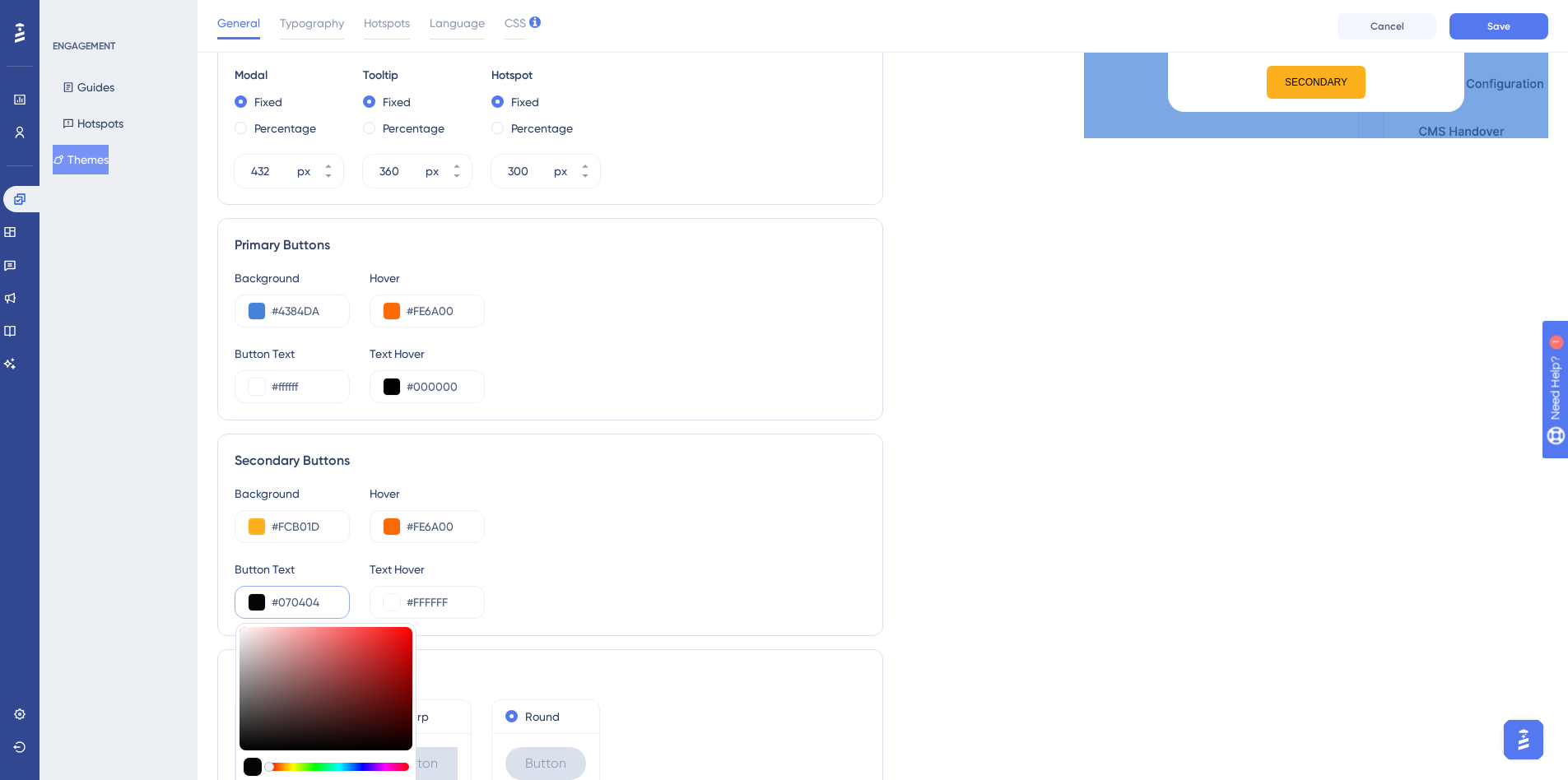
type input "#070202"
type input "#080101"
type input "#080000"
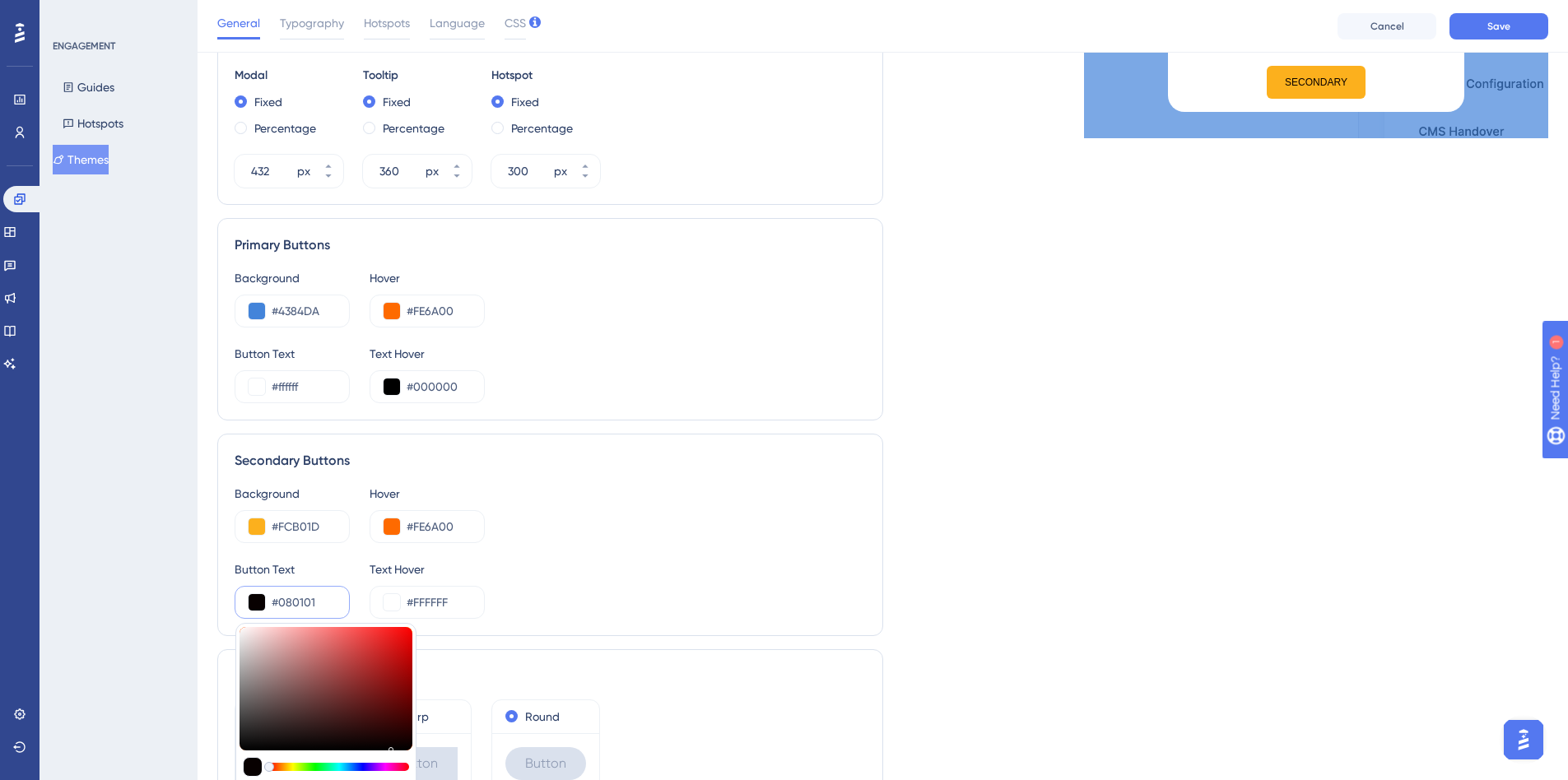
type input "#080000"
type input "#080303"
type input "#080404"
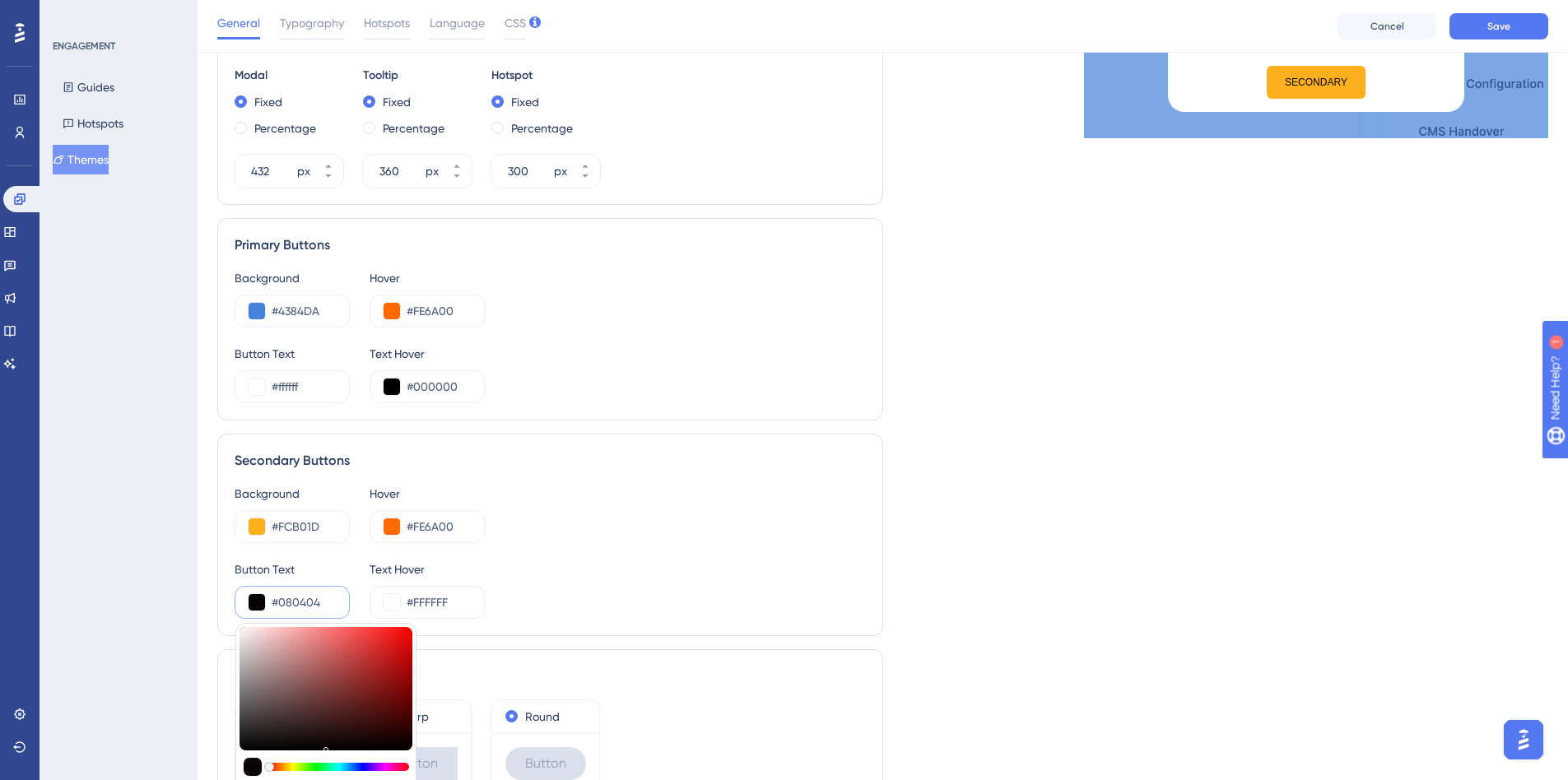
type input "#080606"
type input "#080808"
type input "#0a0a0a"
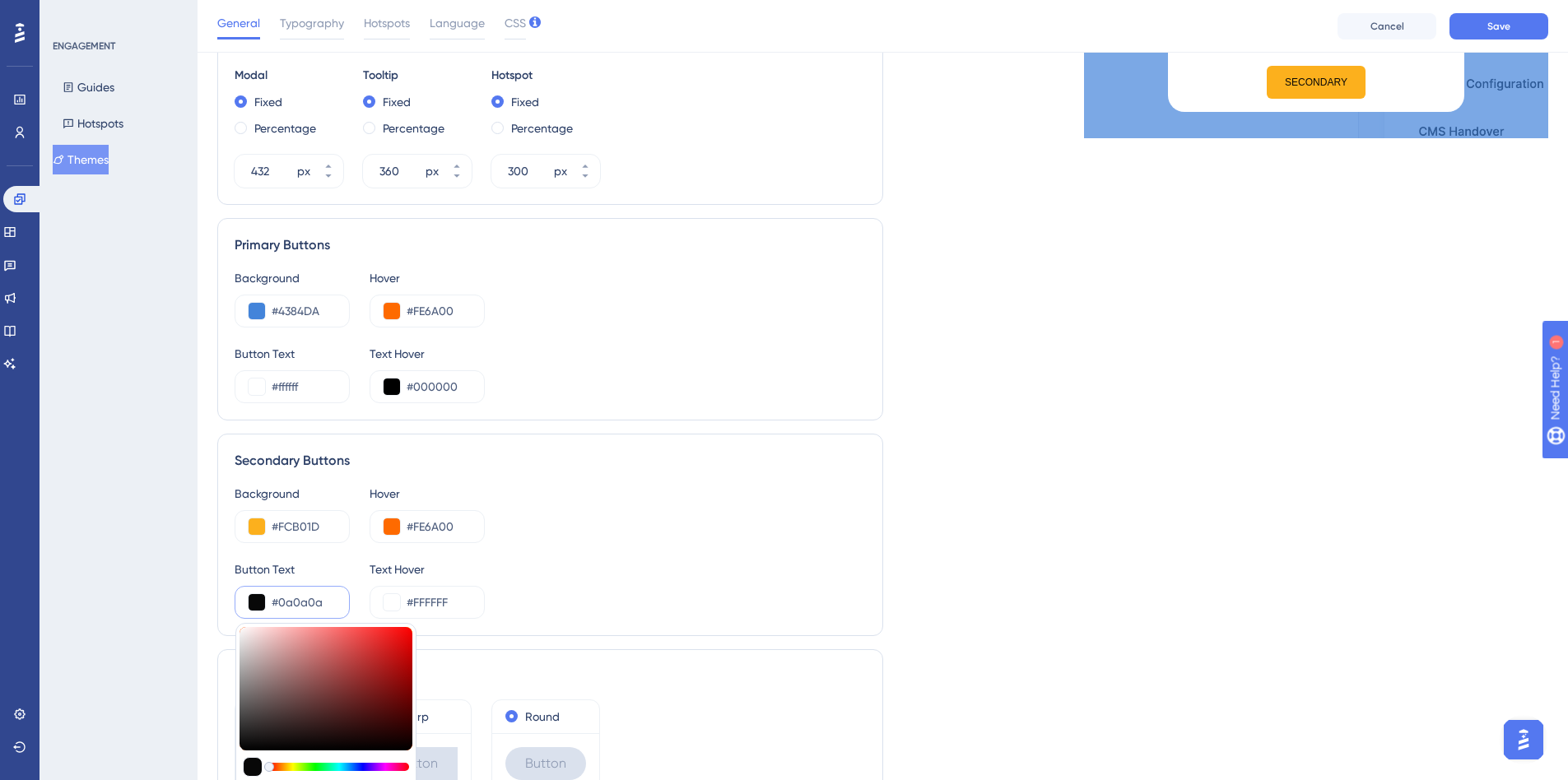
type input "#0A0A0A"
type input "#0e0d0d"
type input "#0E0D0D"
type input "#0f0e0e"
type input "#0F0E0E"
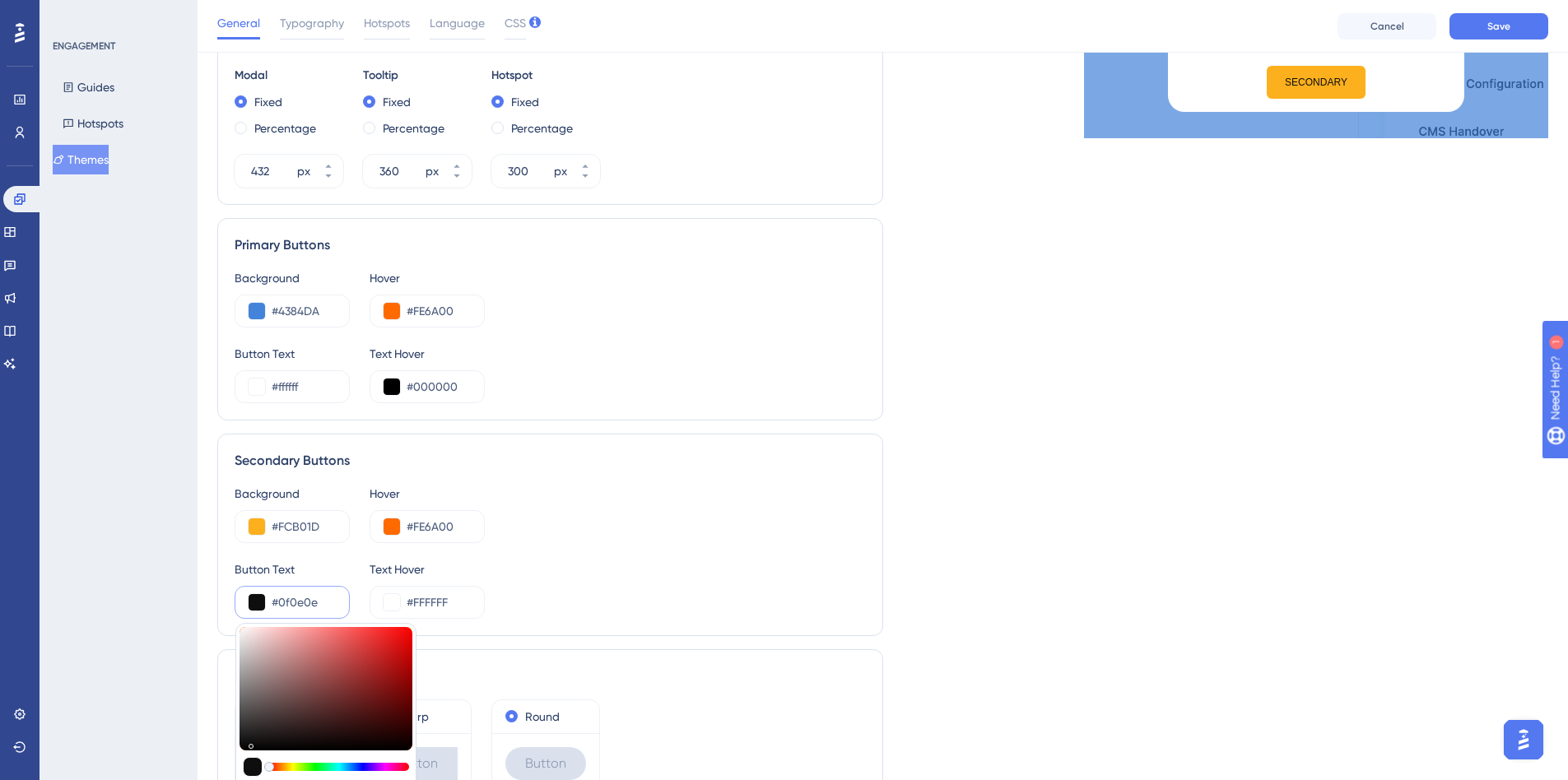
type input "#111010"
type input "#110f0f"
type input "#110F0F"
type input "#111010"
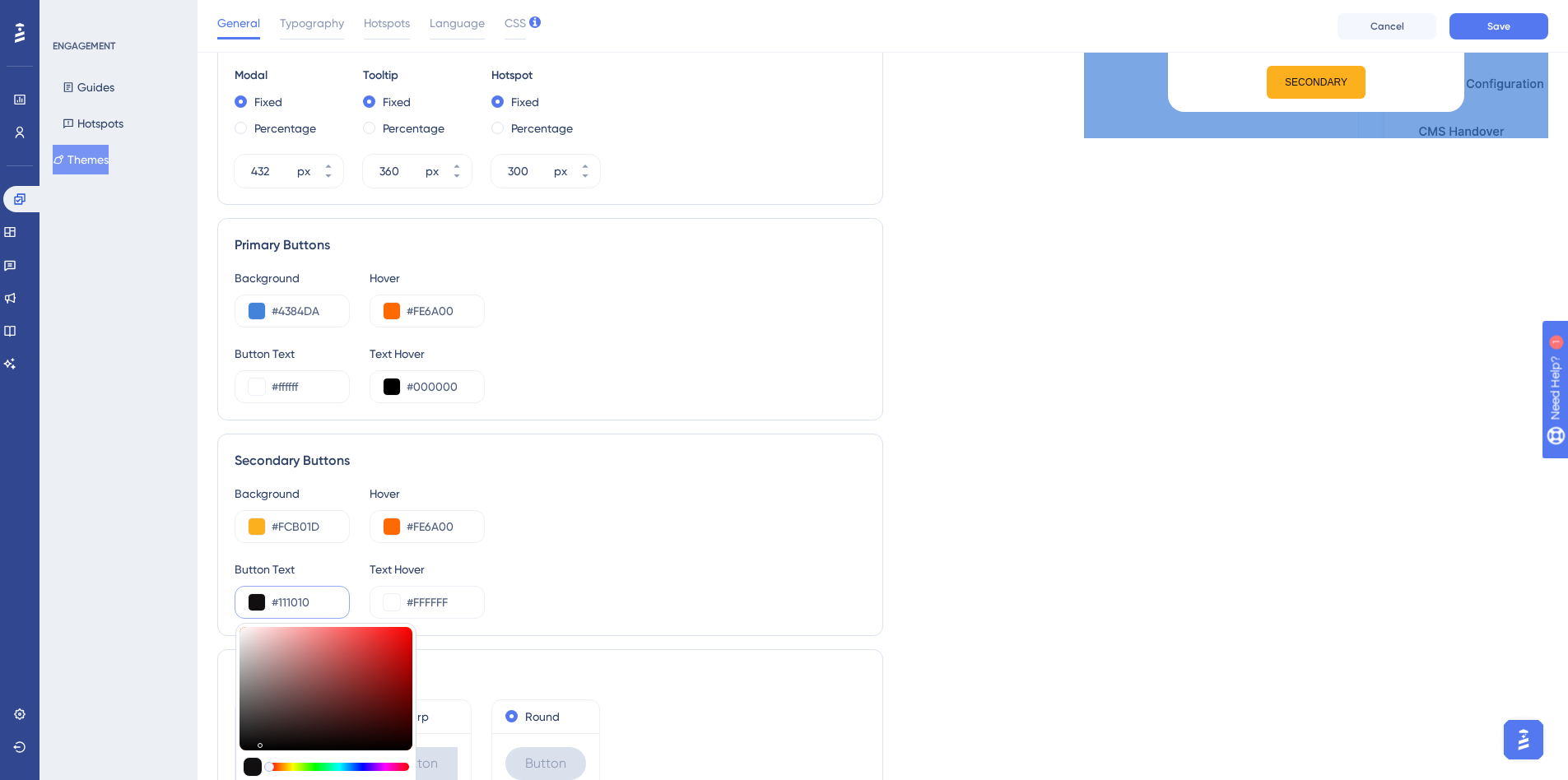
type input "#111010"
type input "#111111"
type input "#0f0f0f"
type input "#0F0F0F"
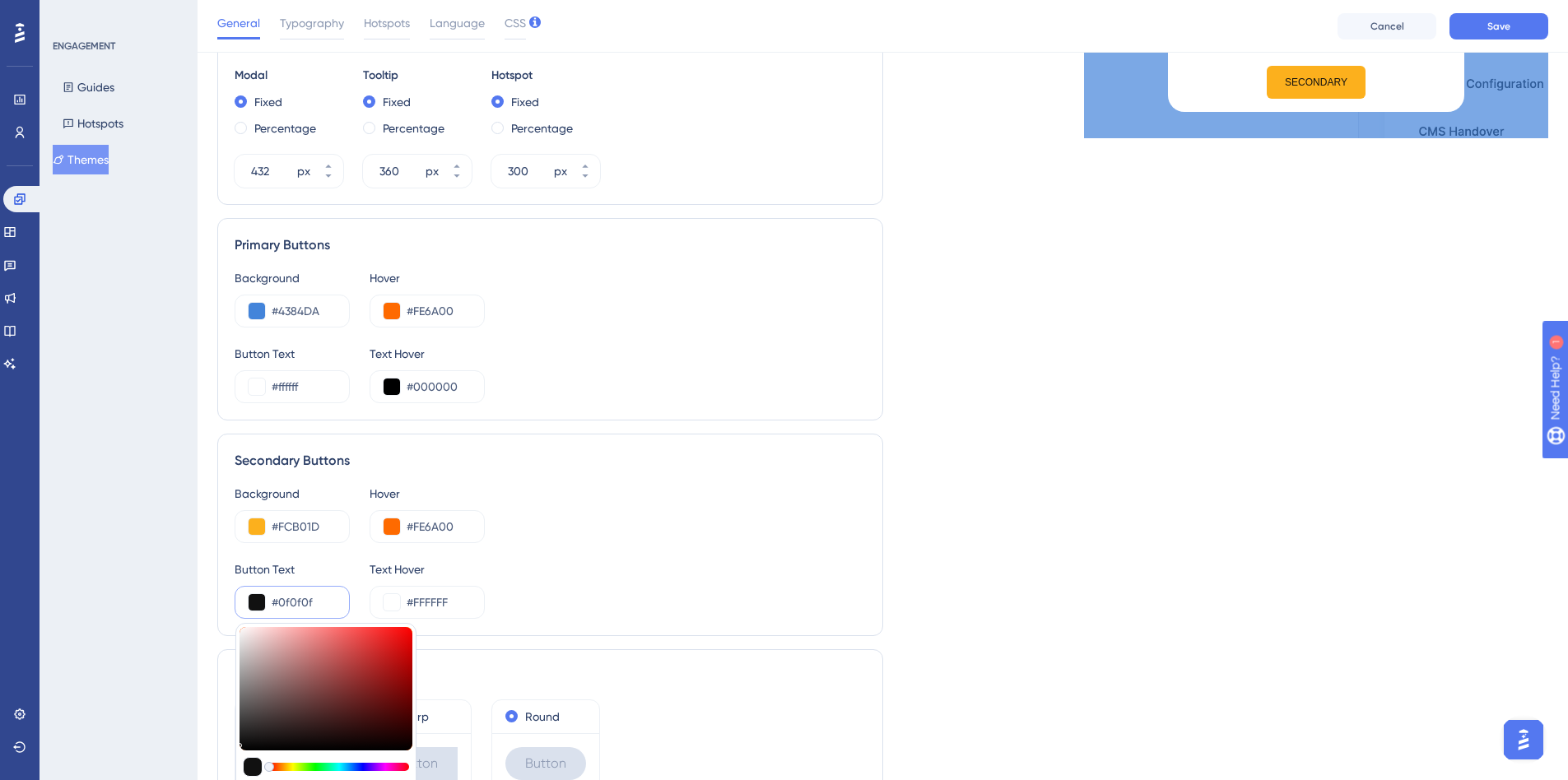
type input "#030303"
type input "#000000"
type input "#020202"
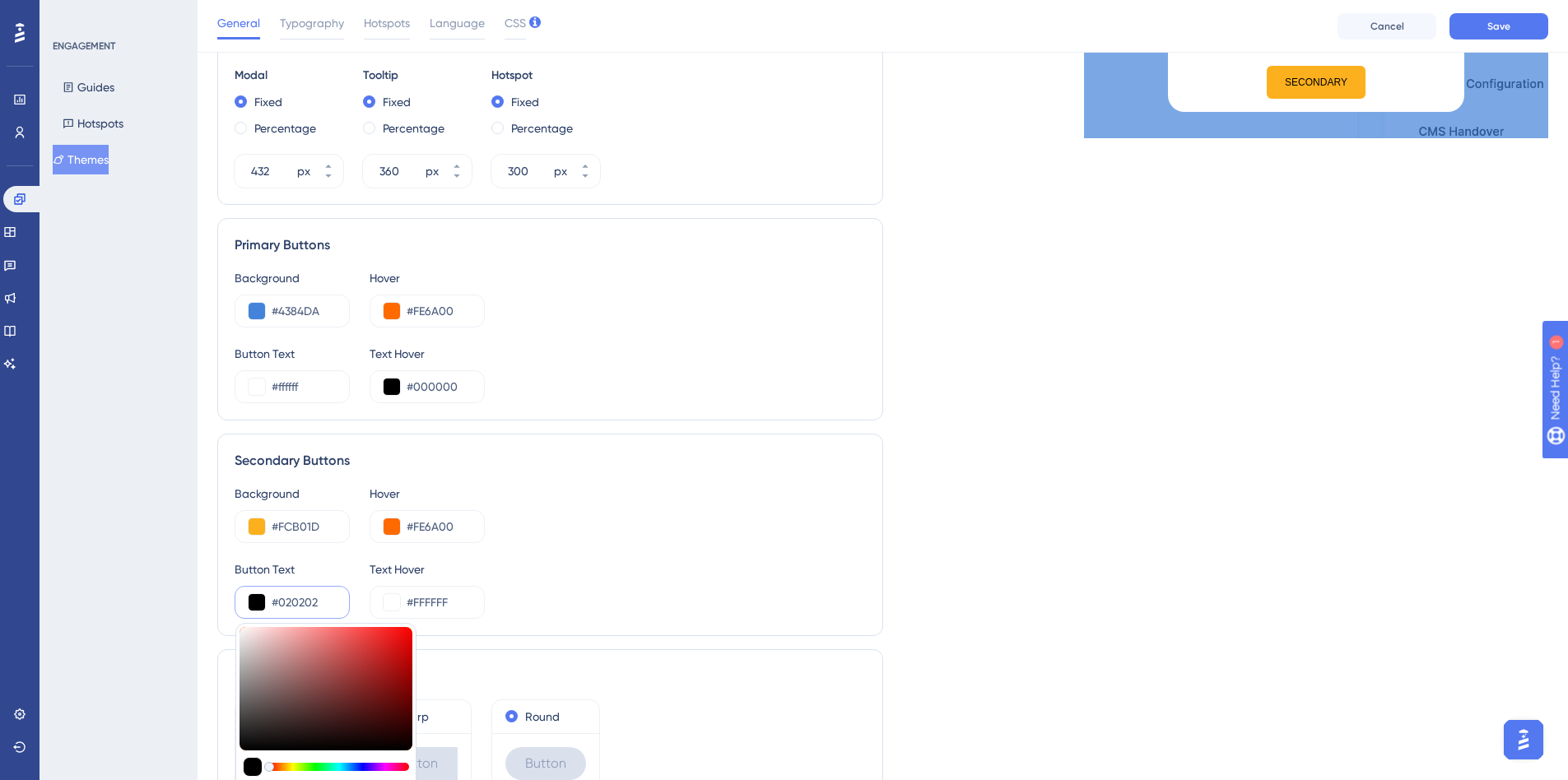
type input "#020202"
type input "#080808"
type input "#0a0a0a"
type input "#0A0A0A"
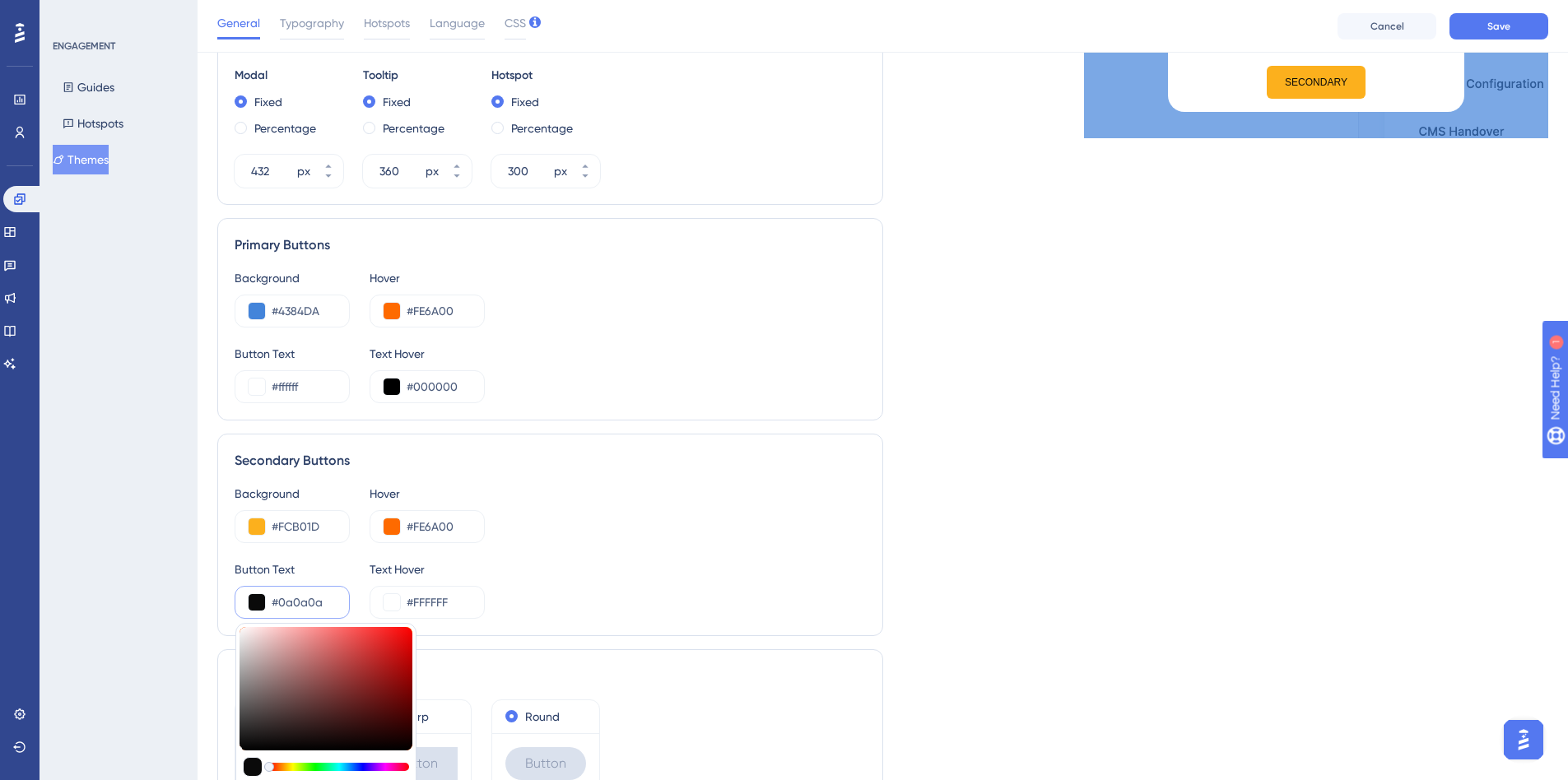
type input "#0a0909"
type input "#0A0909"
type input "#070505"
type input "#070404"
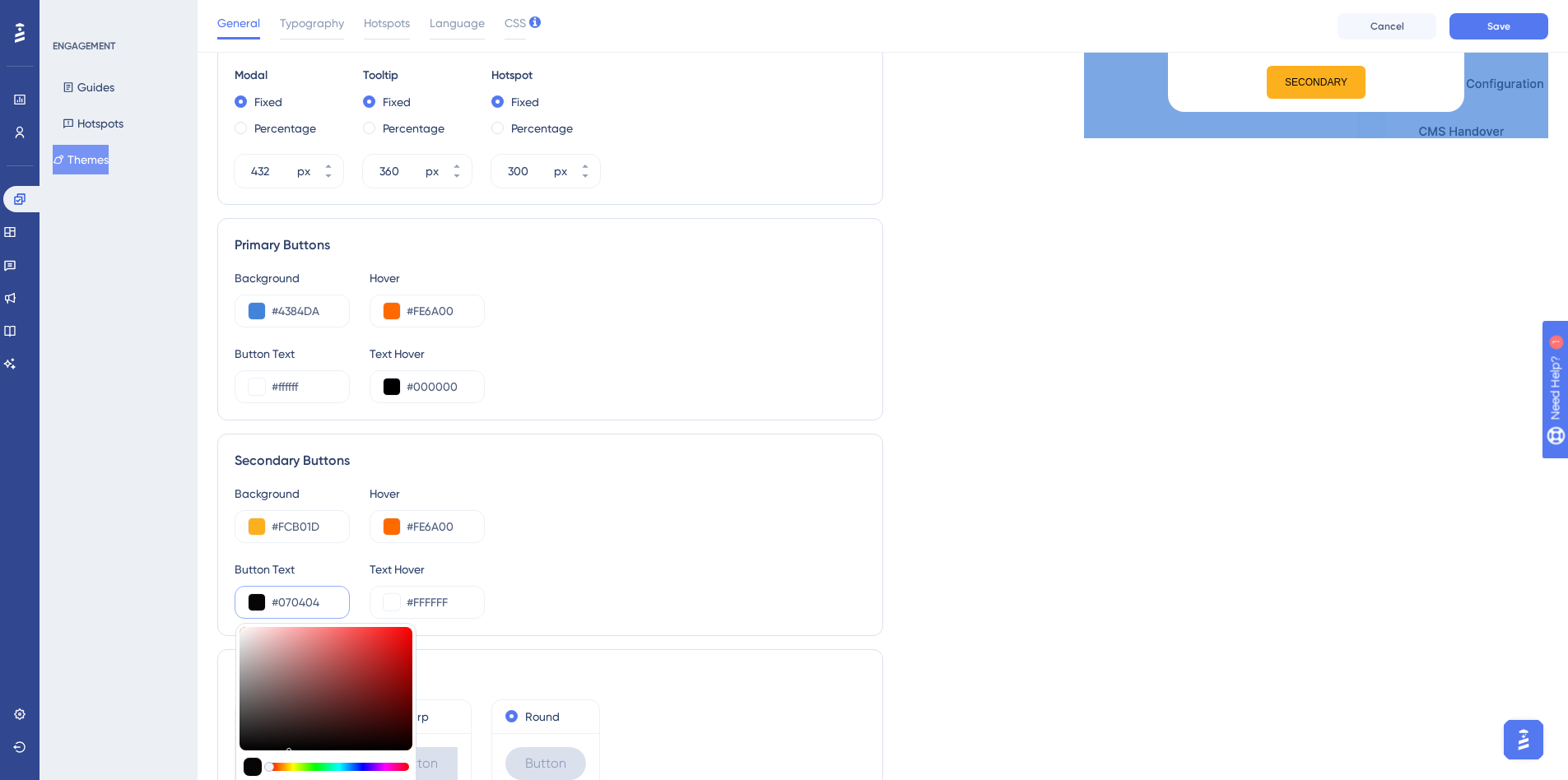
type input "#070404"
type input "#070202"
type input "#070101"
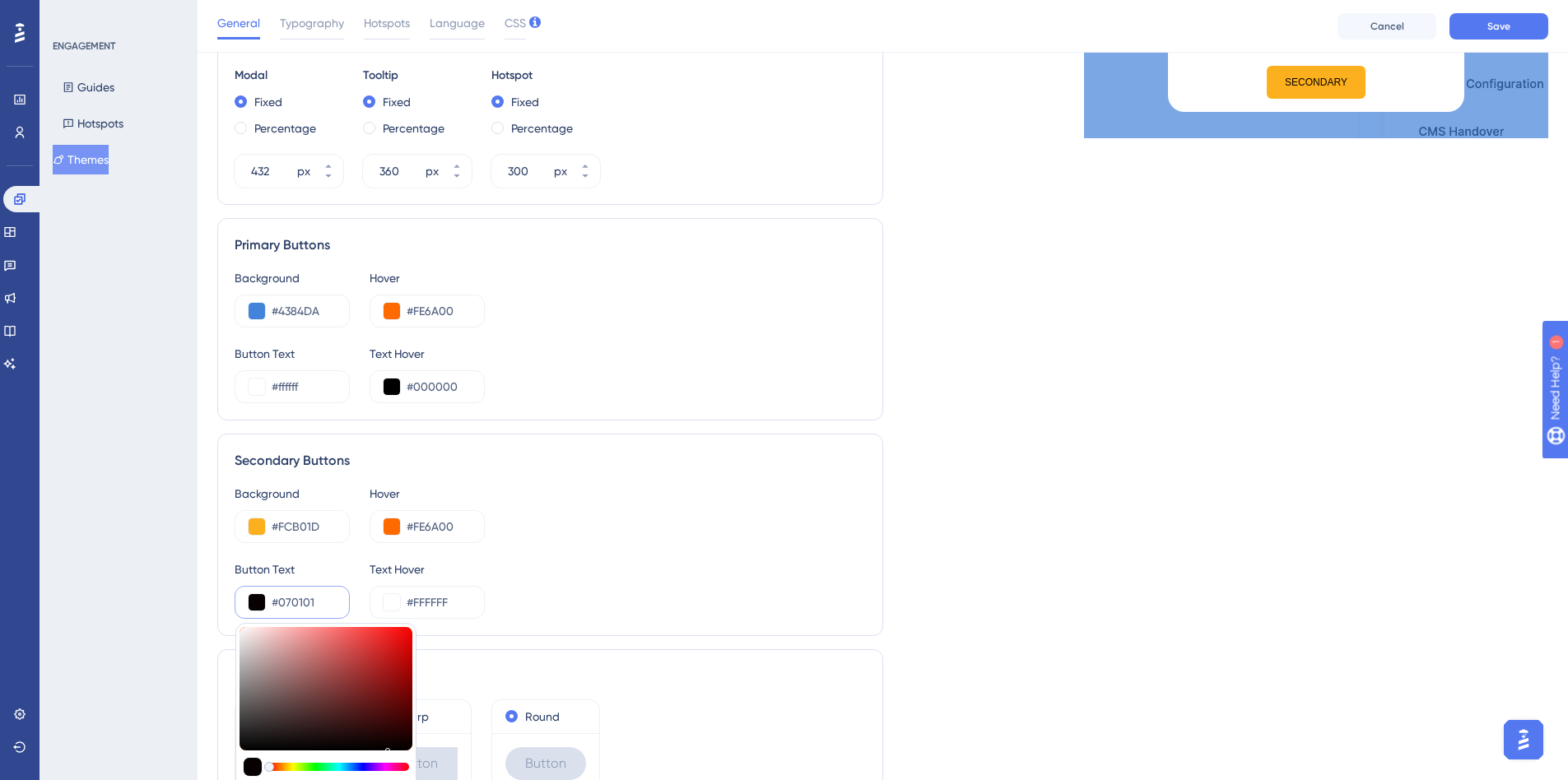
type input "#070000"
type input "#030000"
type input "#000000"
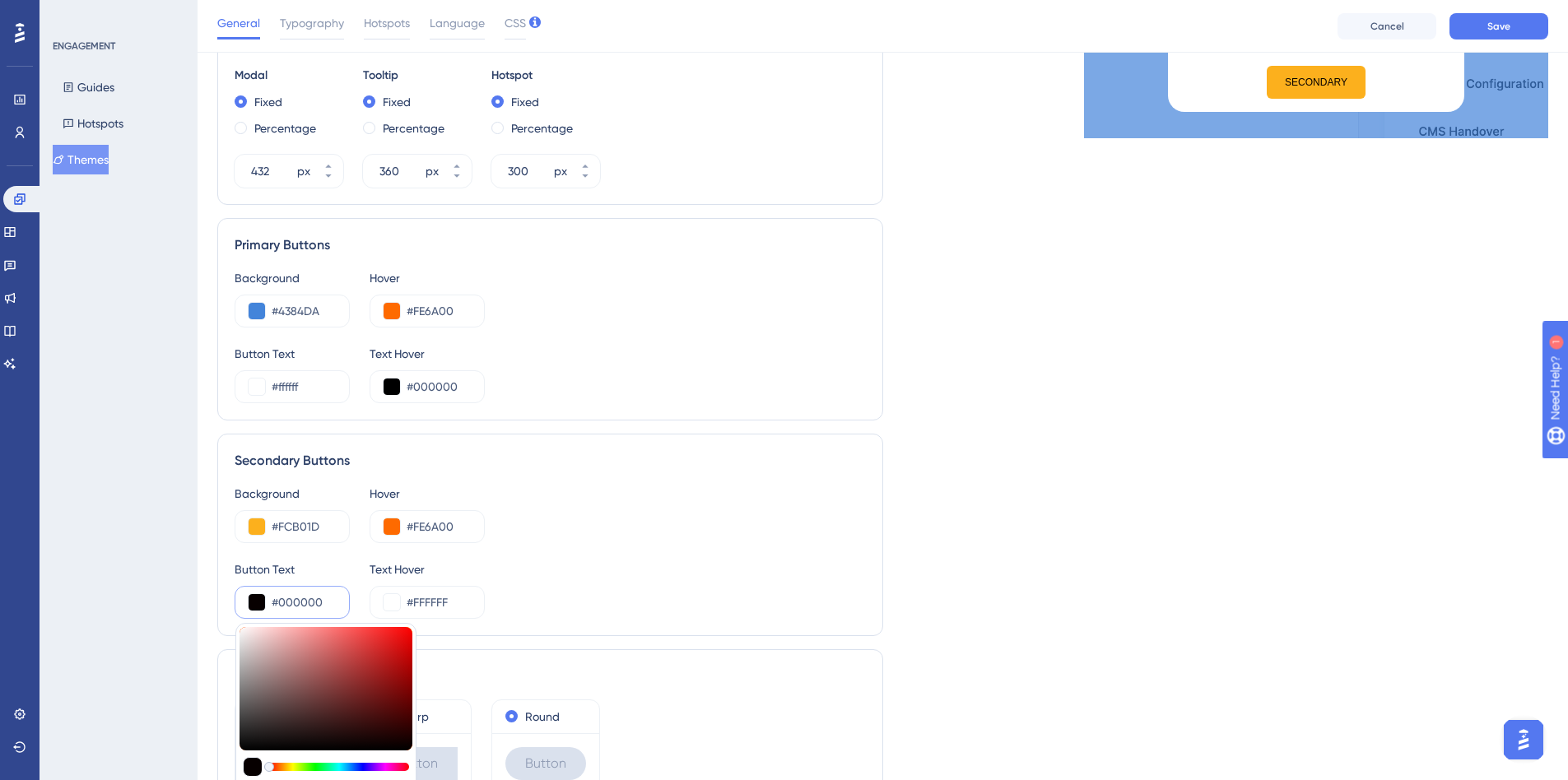
type input "#000000"
drag, startPoint x: 346, startPoint y: 748, endPoint x: 407, endPoint y: 754, distance: 61.3
click at [407, 754] on div "#000000 HEX" at bounding box center [325, 753] width 181 height 261
click at [629, 608] on div "Button Text #000000 #000000 HEX Text Hover #FFFFFF" at bounding box center [550, 590] width 631 height 59
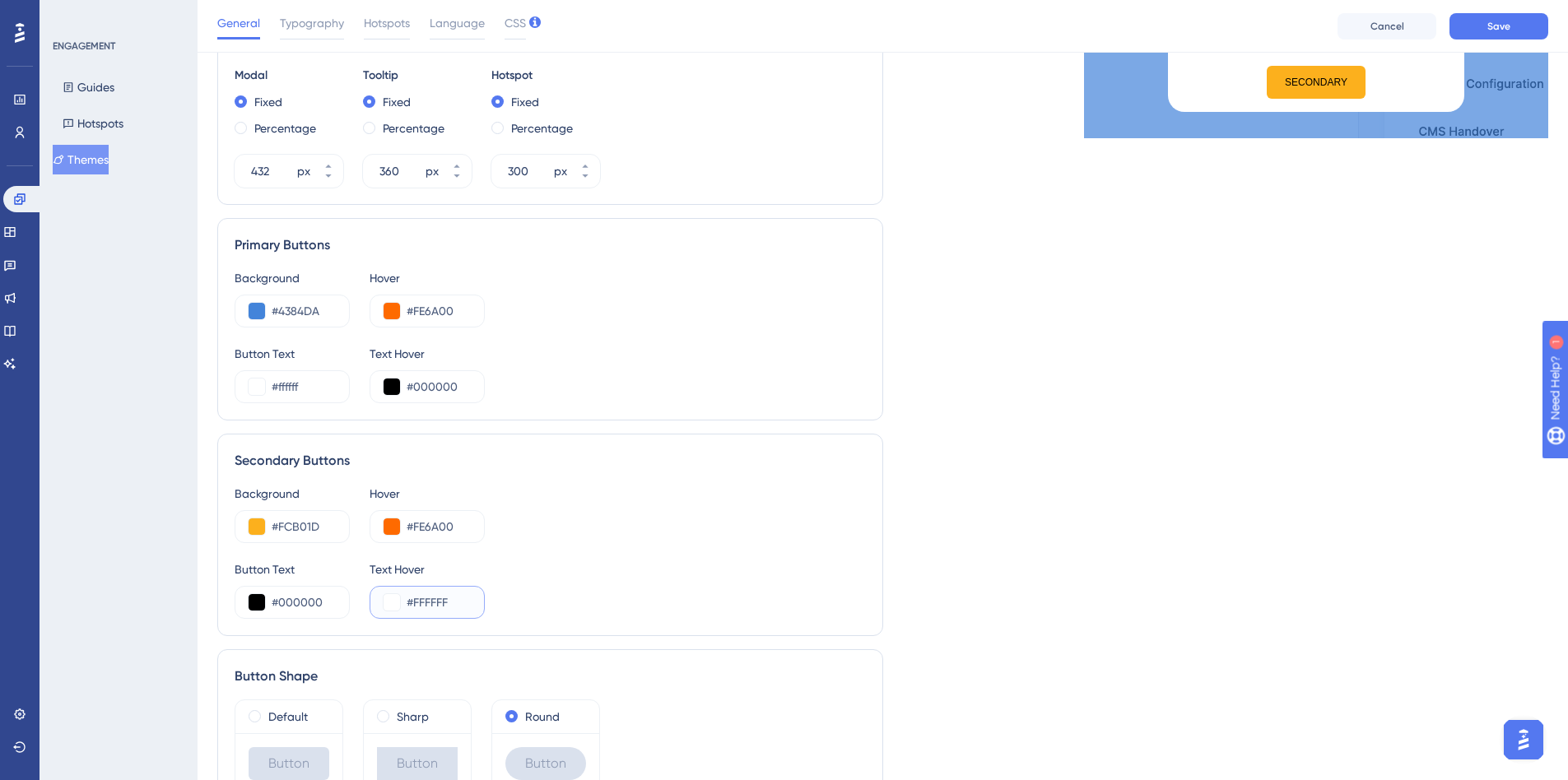
click at [388, 602] on button at bounding box center [391, 602] width 16 height 16
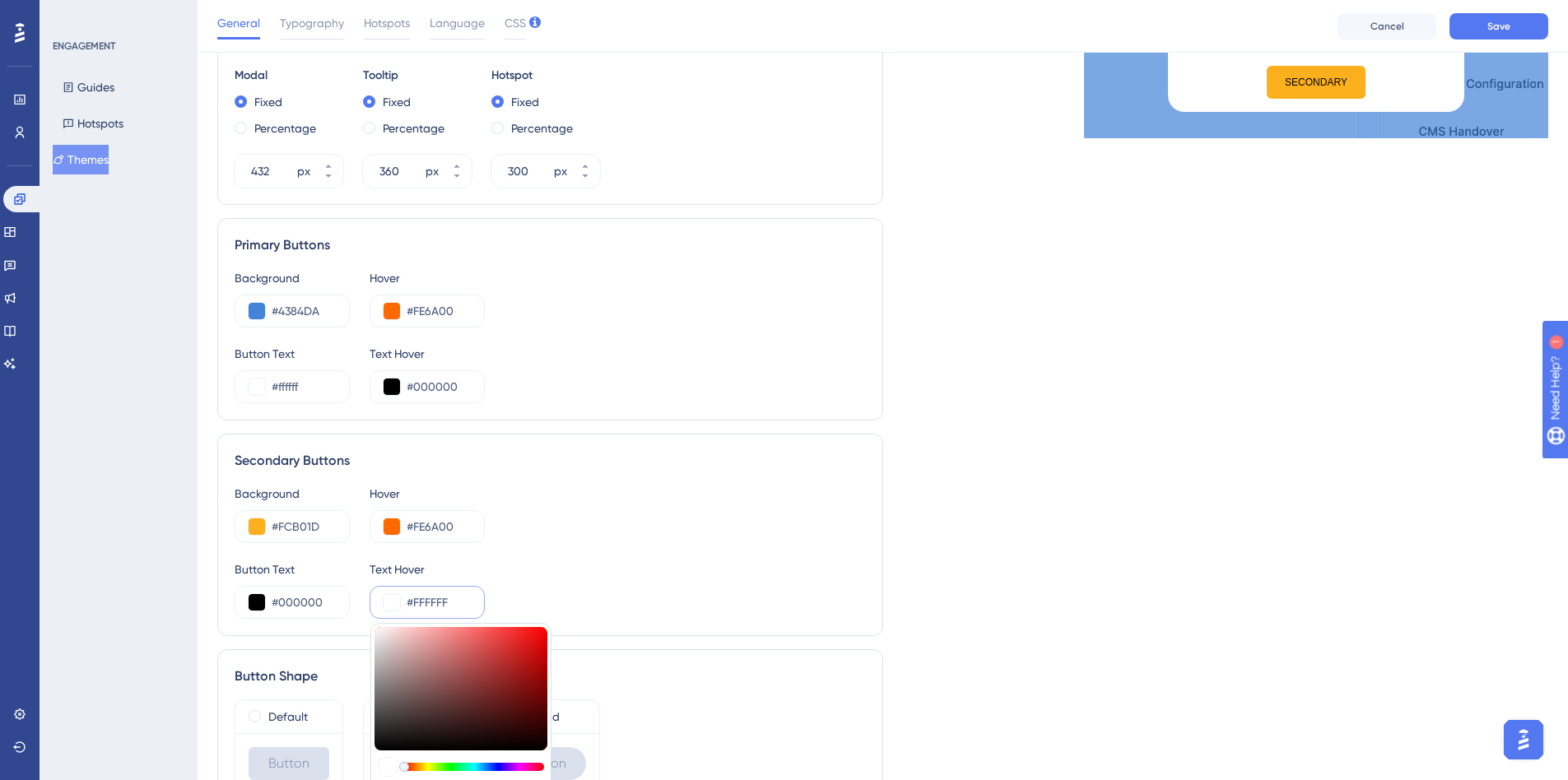
type input "#0e0101"
type input "#0E0101"
type input "#0a0000"
type input "#0A0000"
type input "#080000"
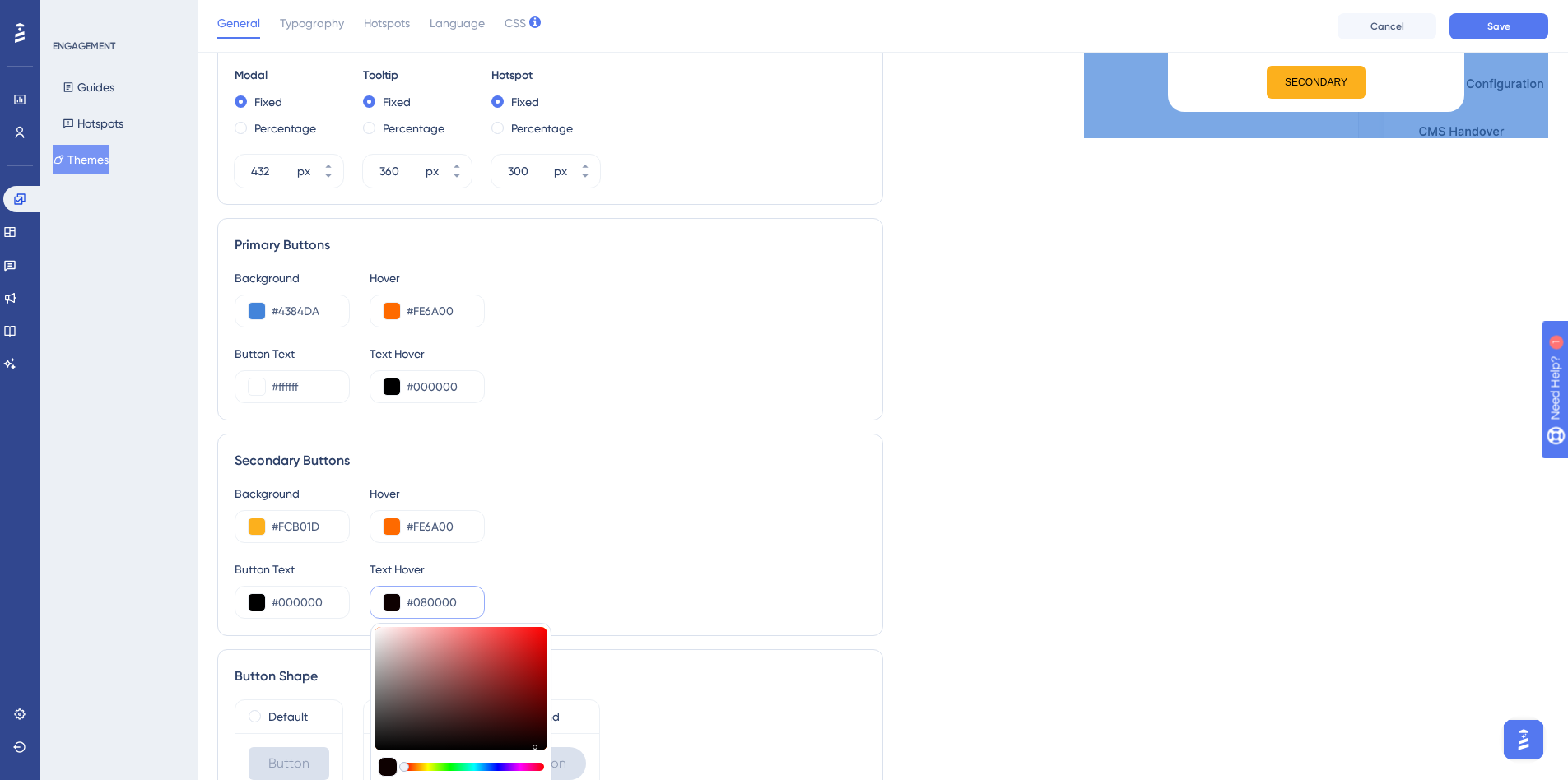
type input "#080000"
type input "#070000"
click at [540, 748] on div at bounding box center [461, 688] width 173 height 123
type input "#030000"
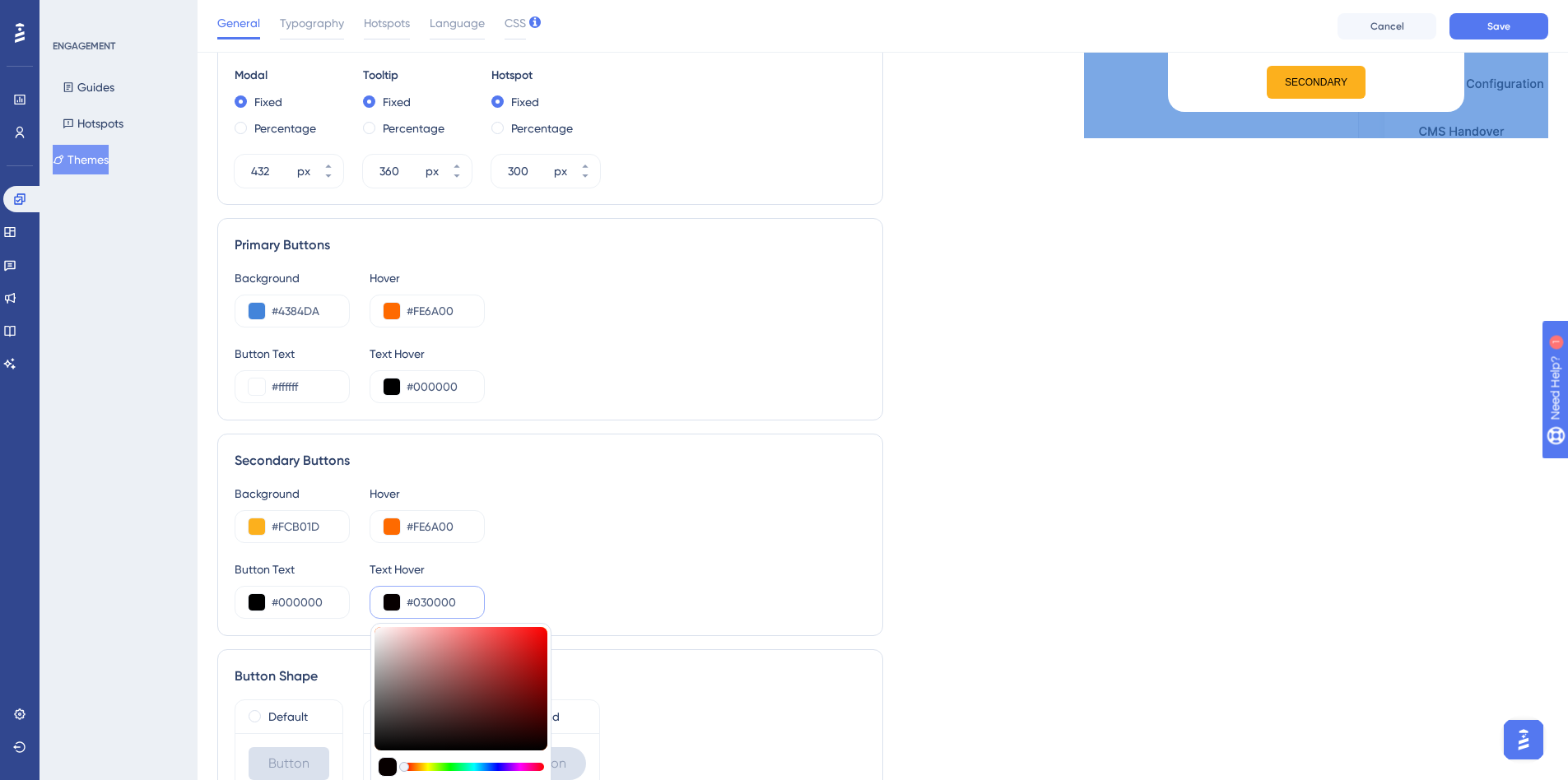
type input "#030000"
type input "#000000"
click at [544, 751] on div "#000000 HEX" at bounding box center [461, 753] width 181 height 261
click at [679, 597] on div "Button Text #000000 Text Hover #000000 #000000 HEX" at bounding box center [550, 590] width 631 height 59
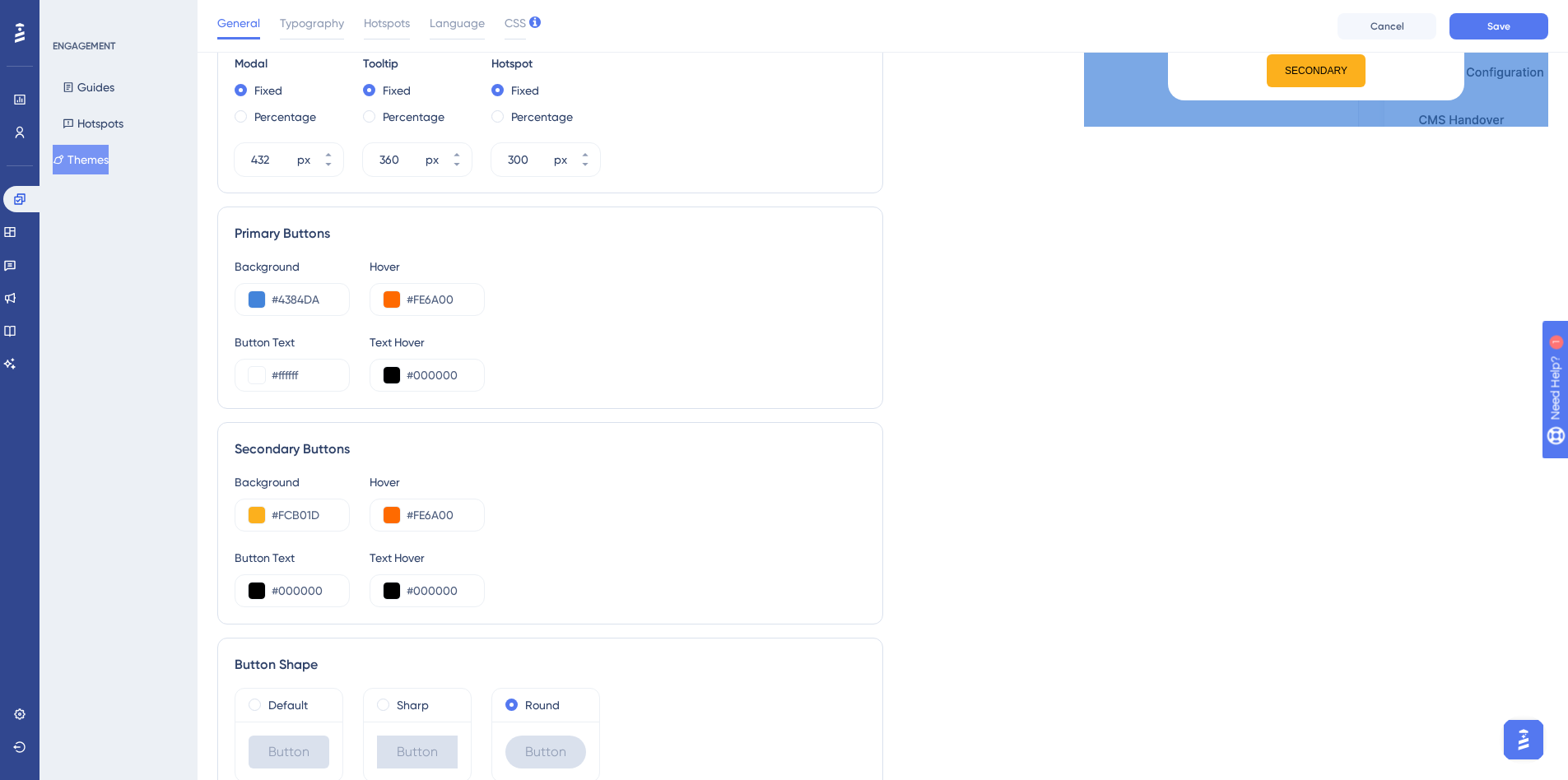
scroll to position [591, 0]
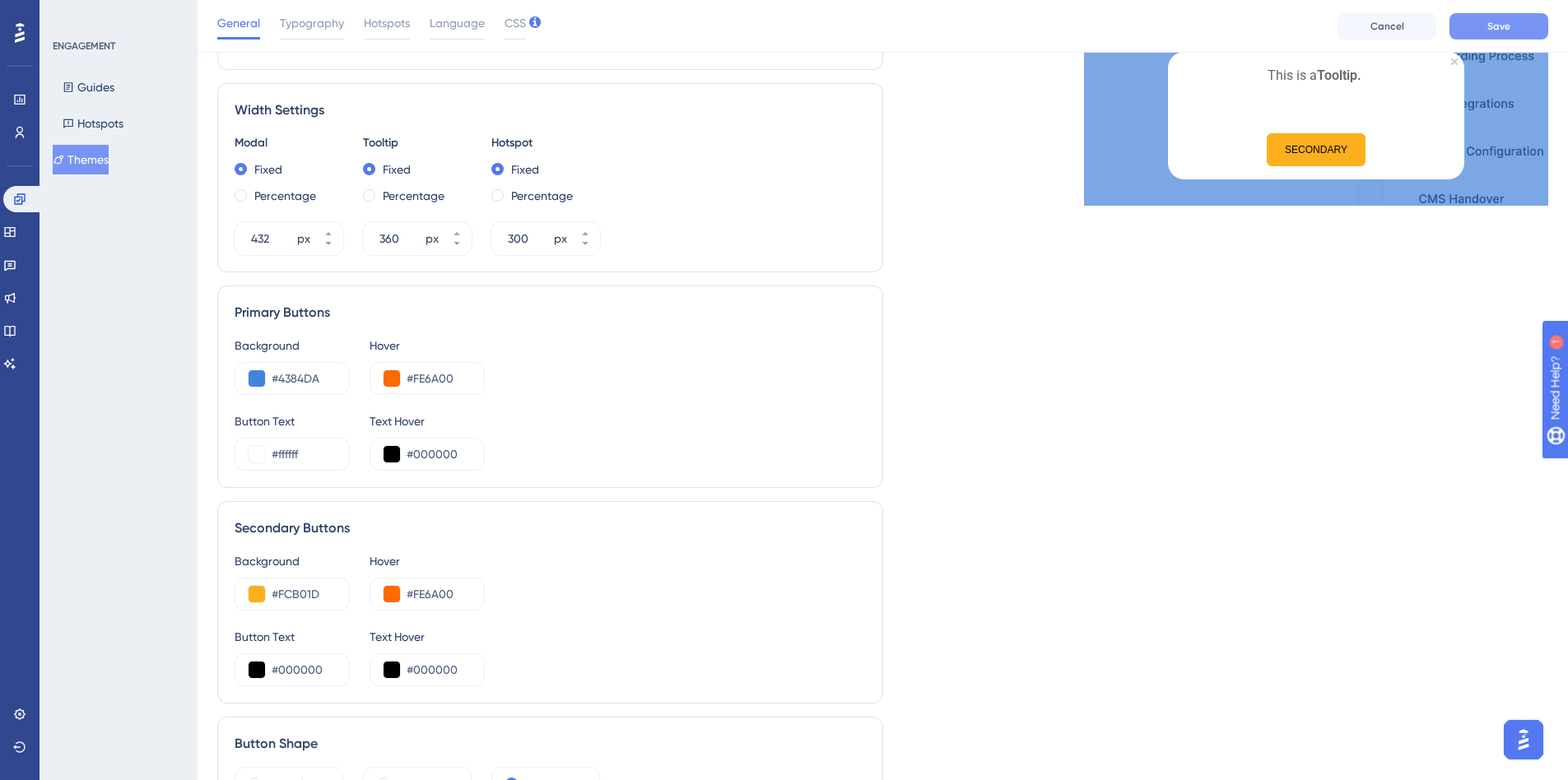
click at [1493, 14] on button "Save" at bounding box center [1498, 27] width 98 height 27
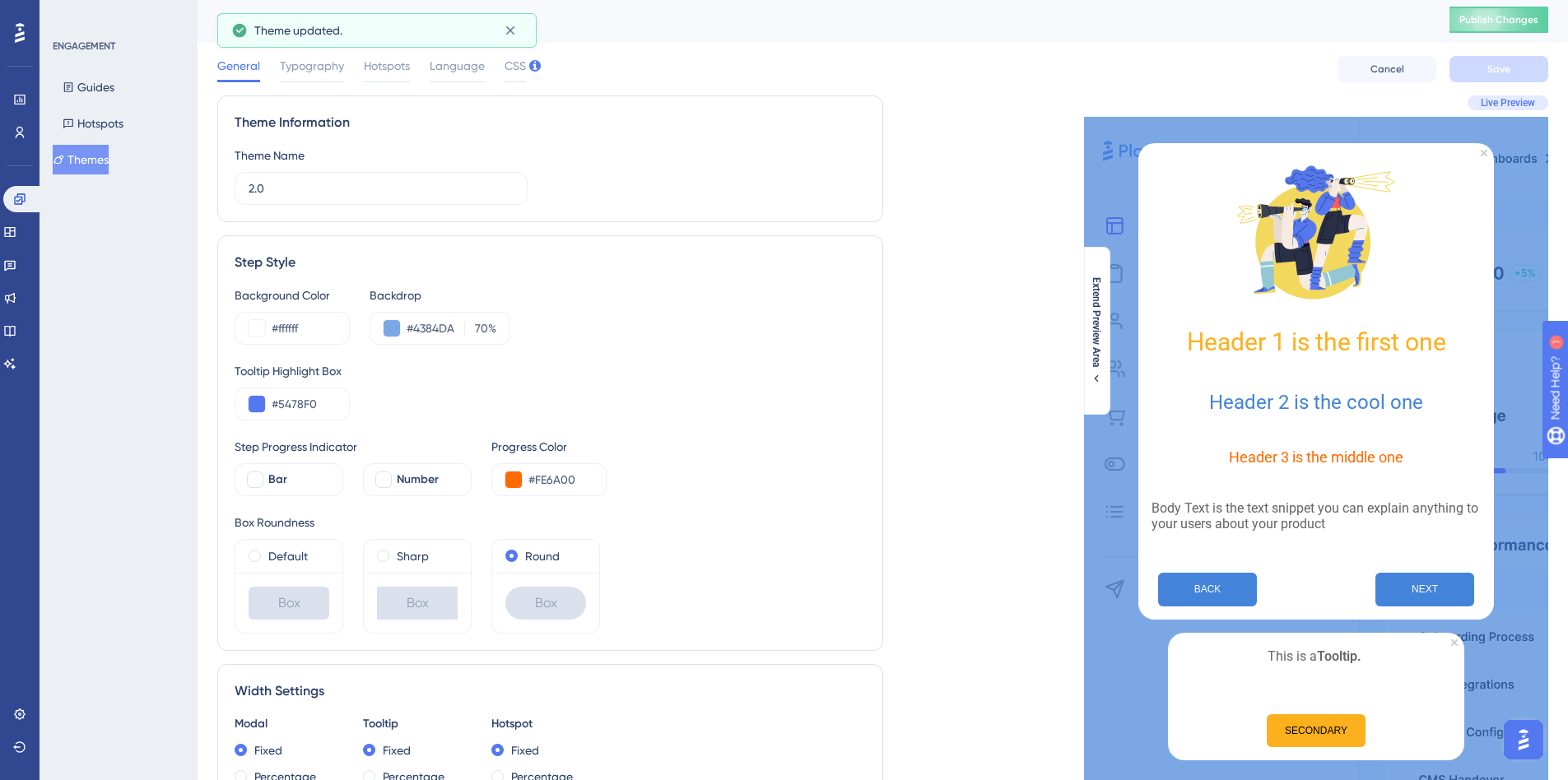
scroll to position [0, 0]
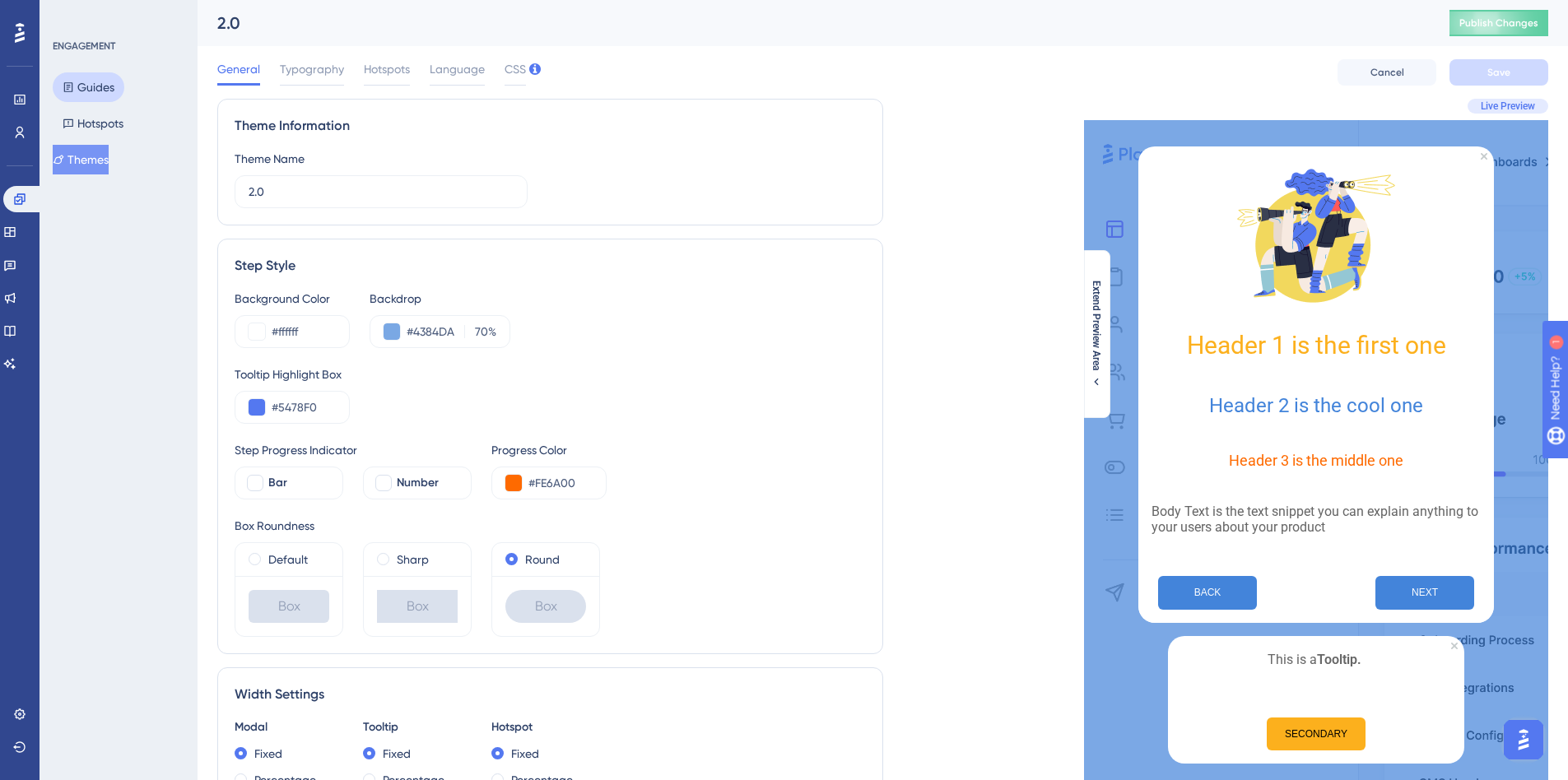
click at [98, 95] on button "Guides" at bounding box center [88, 87] width 72 height 30
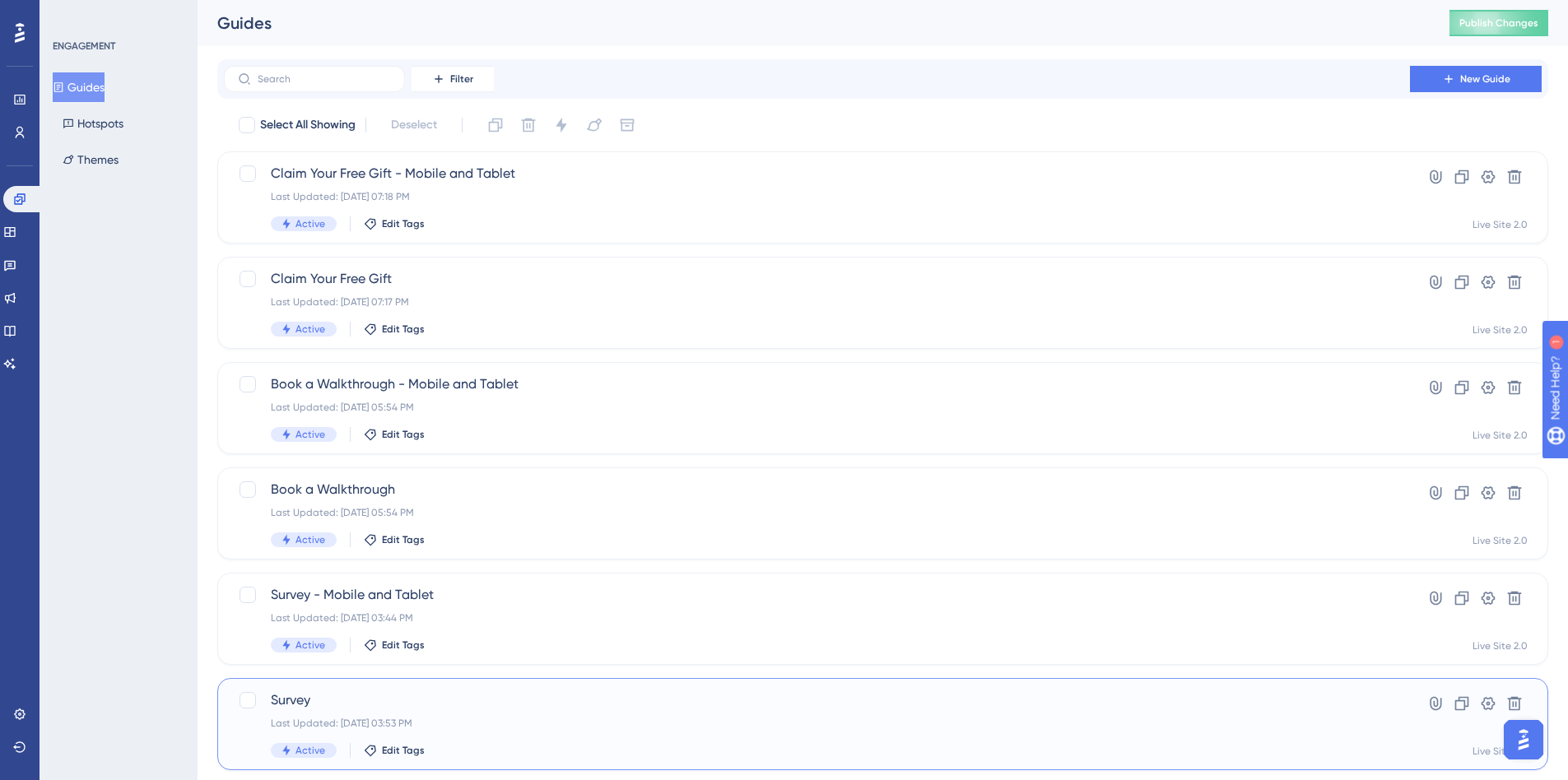
click at [487, 714] on div "Survey Last Updated: Oct 10 2025, 03:53 PM Active Edit Tags" at bounding box center [817, 724] width 1093 height 68
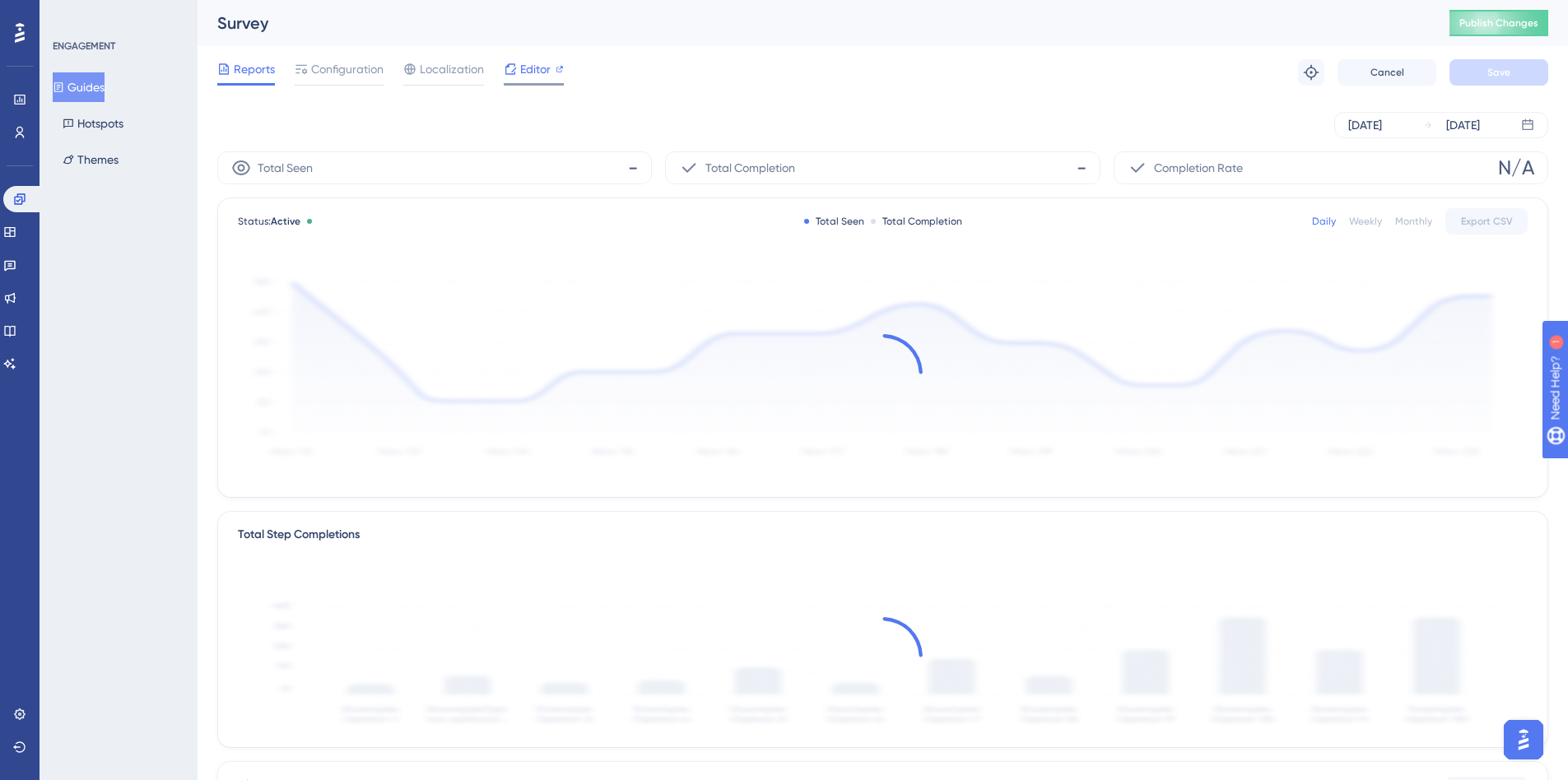
click at [514, 75] on icon at bounding box center [511, 69] width 13 height 13
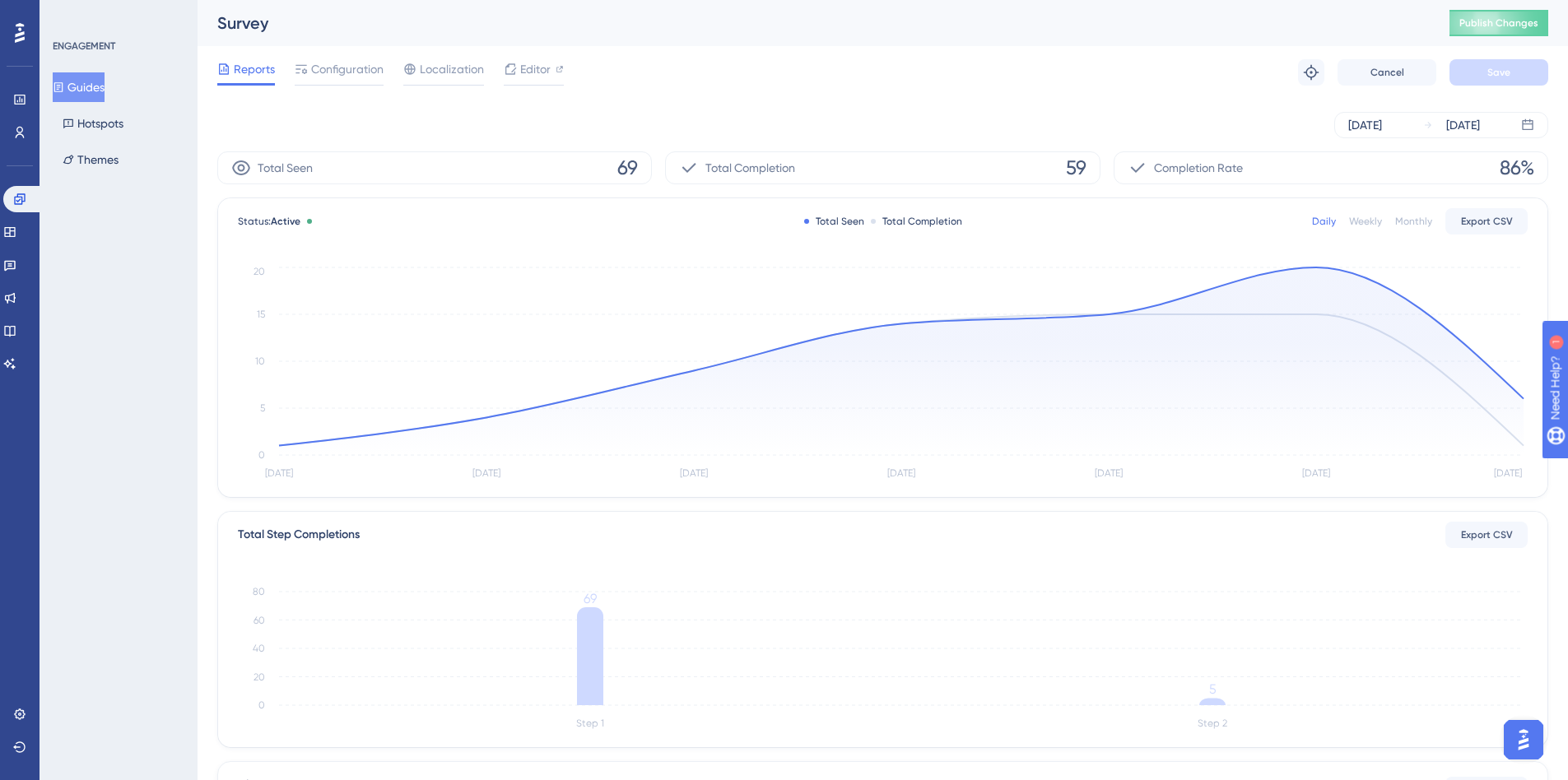
click at [84, 90] on button "Guides" at bounding box center [78, 87] width 52 height 30
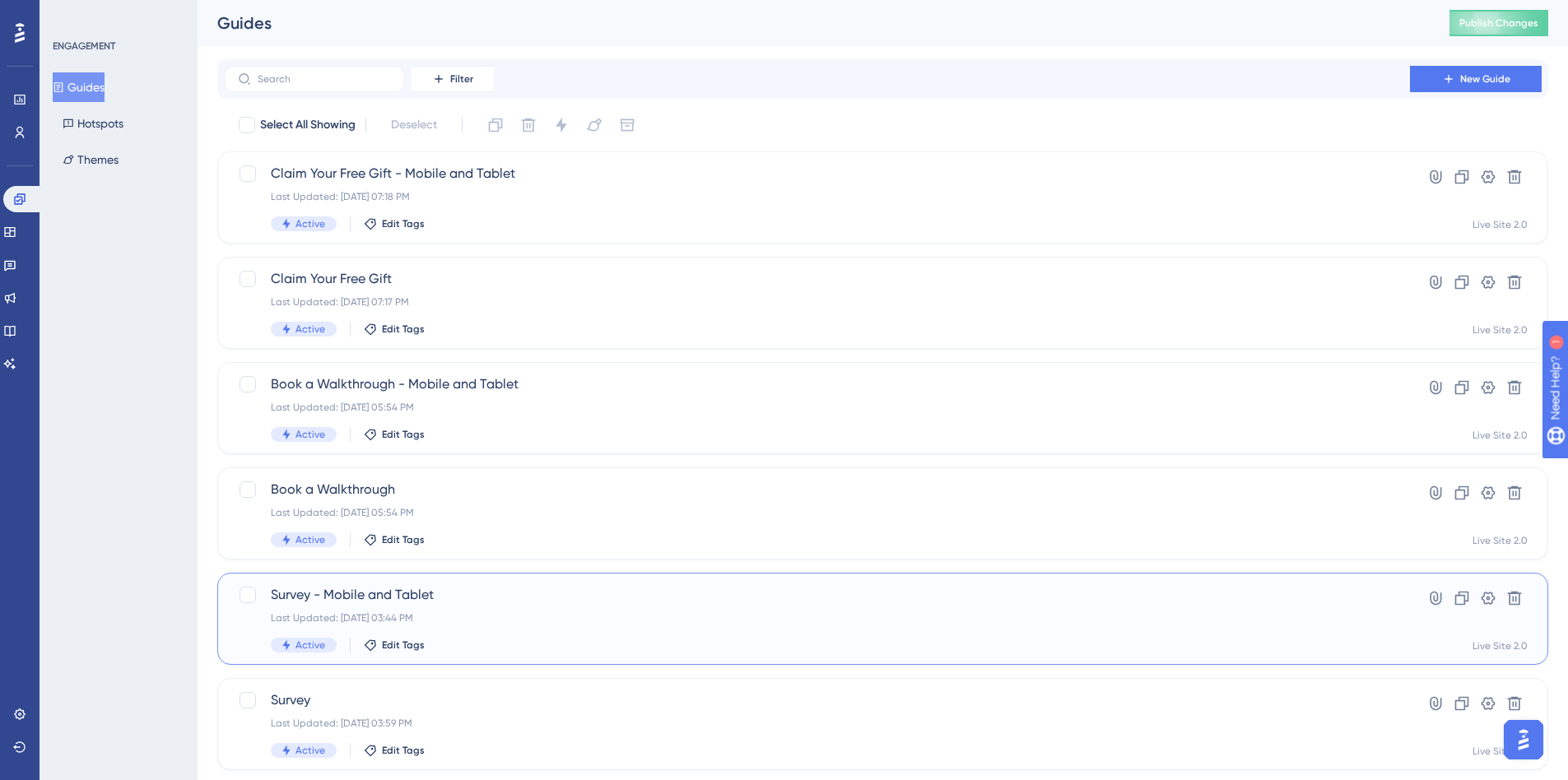
click at [549, 607] on div "Survey - Mobile and Tablet Last Updated: Oct 10 2025, 03:44 PM Active Edit Tags" at bounding box center [817, 618] width 1093 height 68
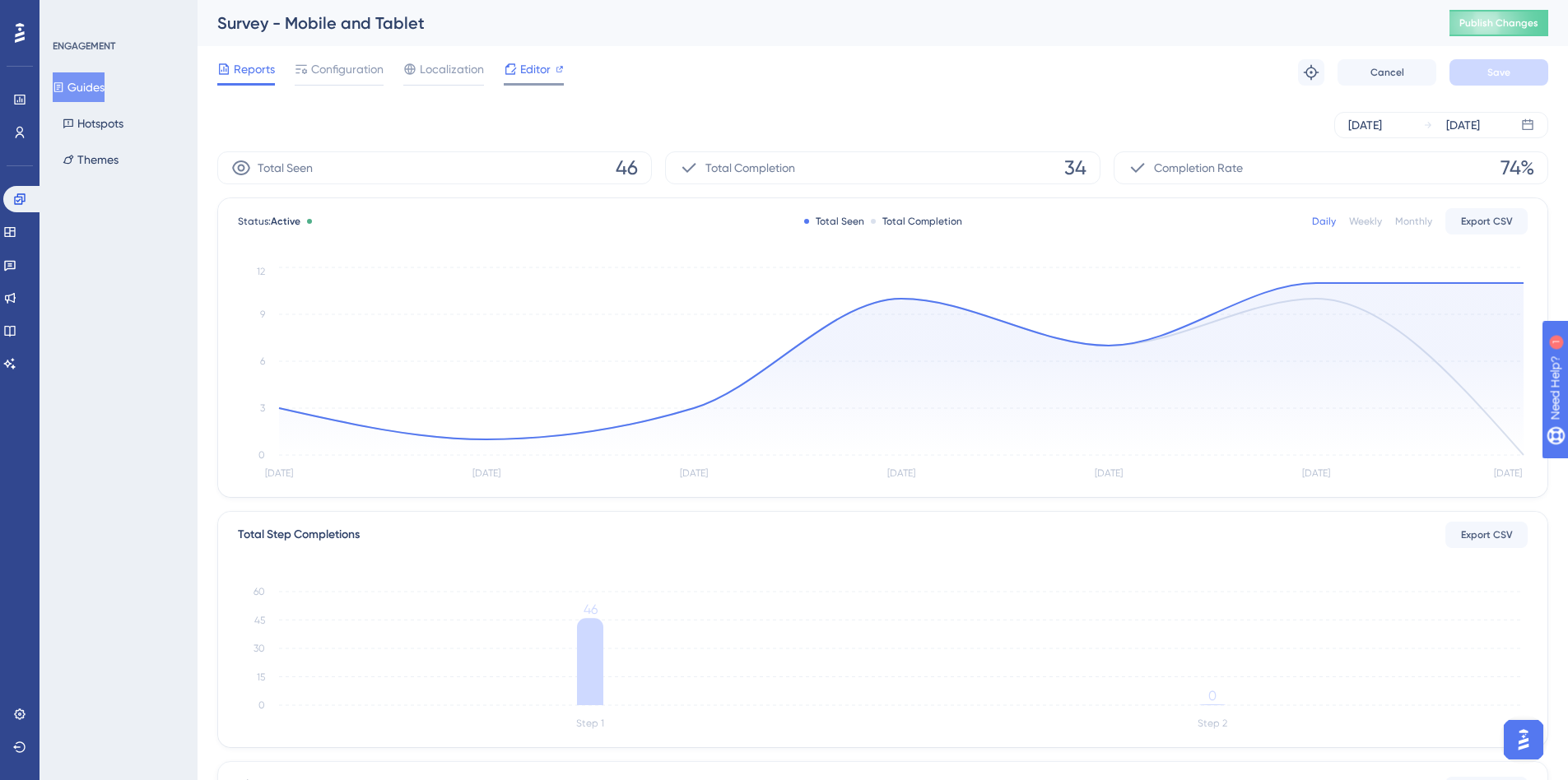
click at [528, 68] on span "Editor" at bounding box center [535, 69] width 31 height 20
click at [86, 114] on button "Hotspots" at bounding box center [93, 123] width 80 height 30
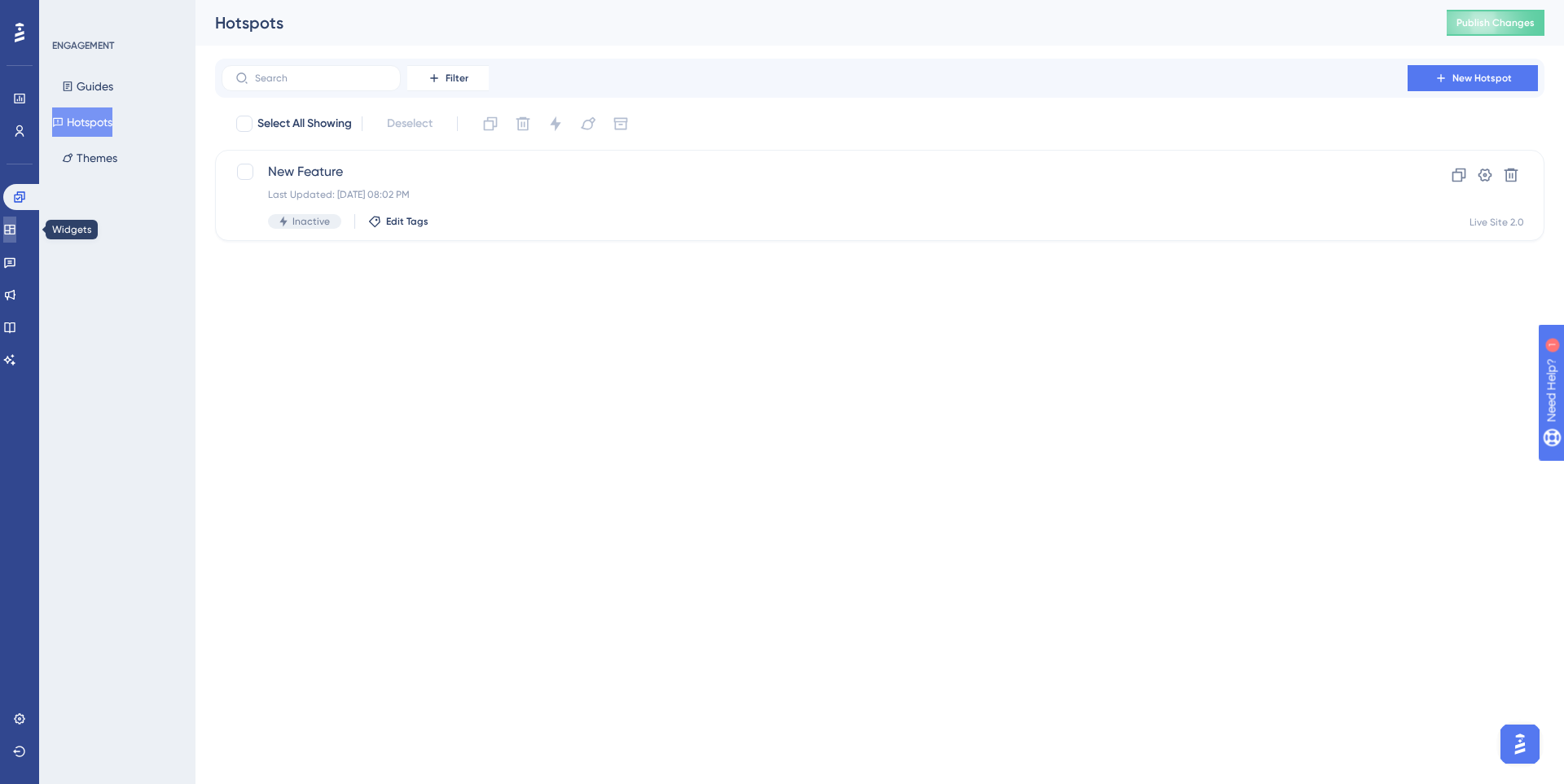
click at [10, 229] on link at bounding box center [9, 230] width 13 height 26
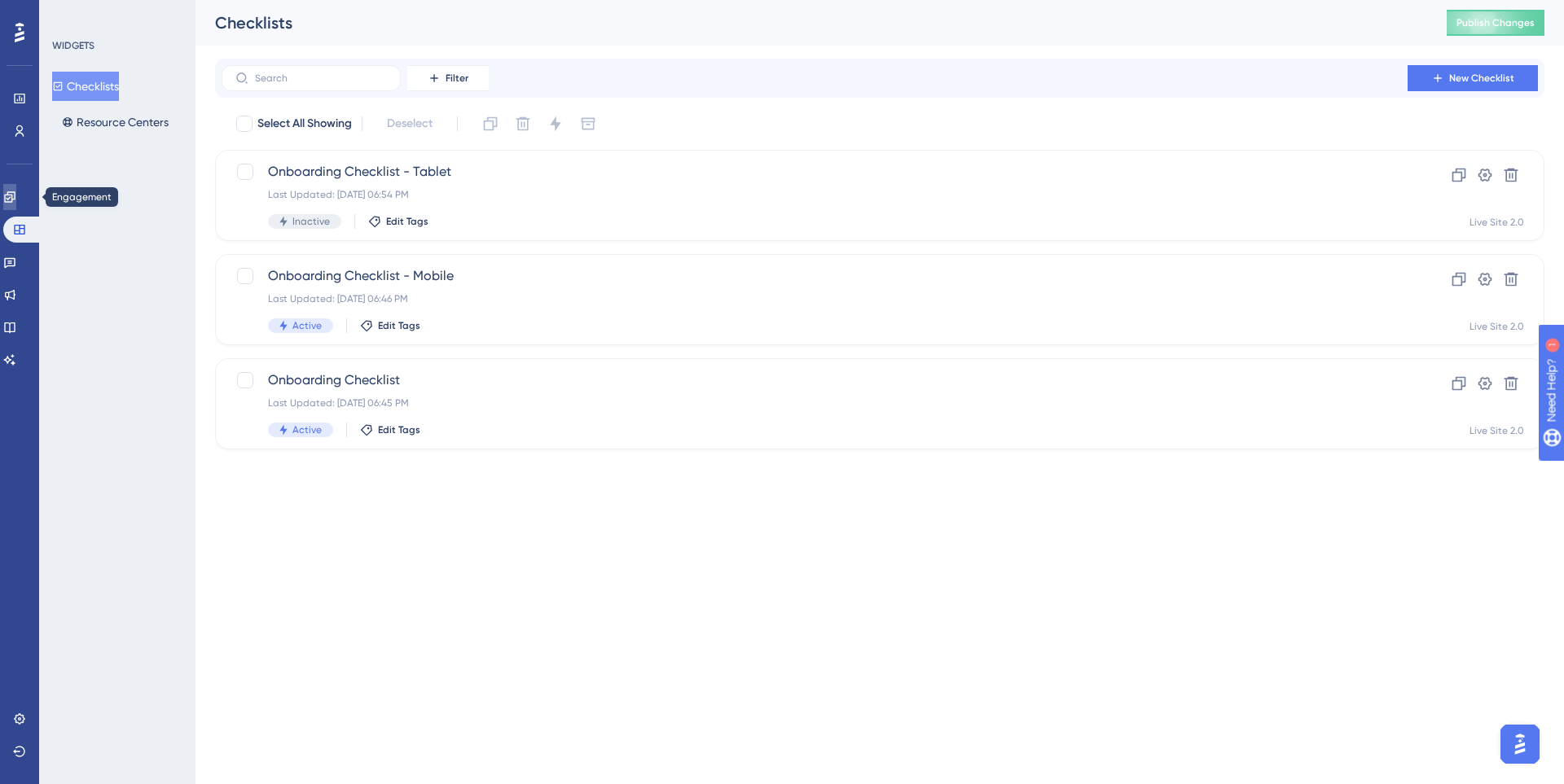
click at [16, 207] on link at bounding box center [9, 198] width 13 height 26
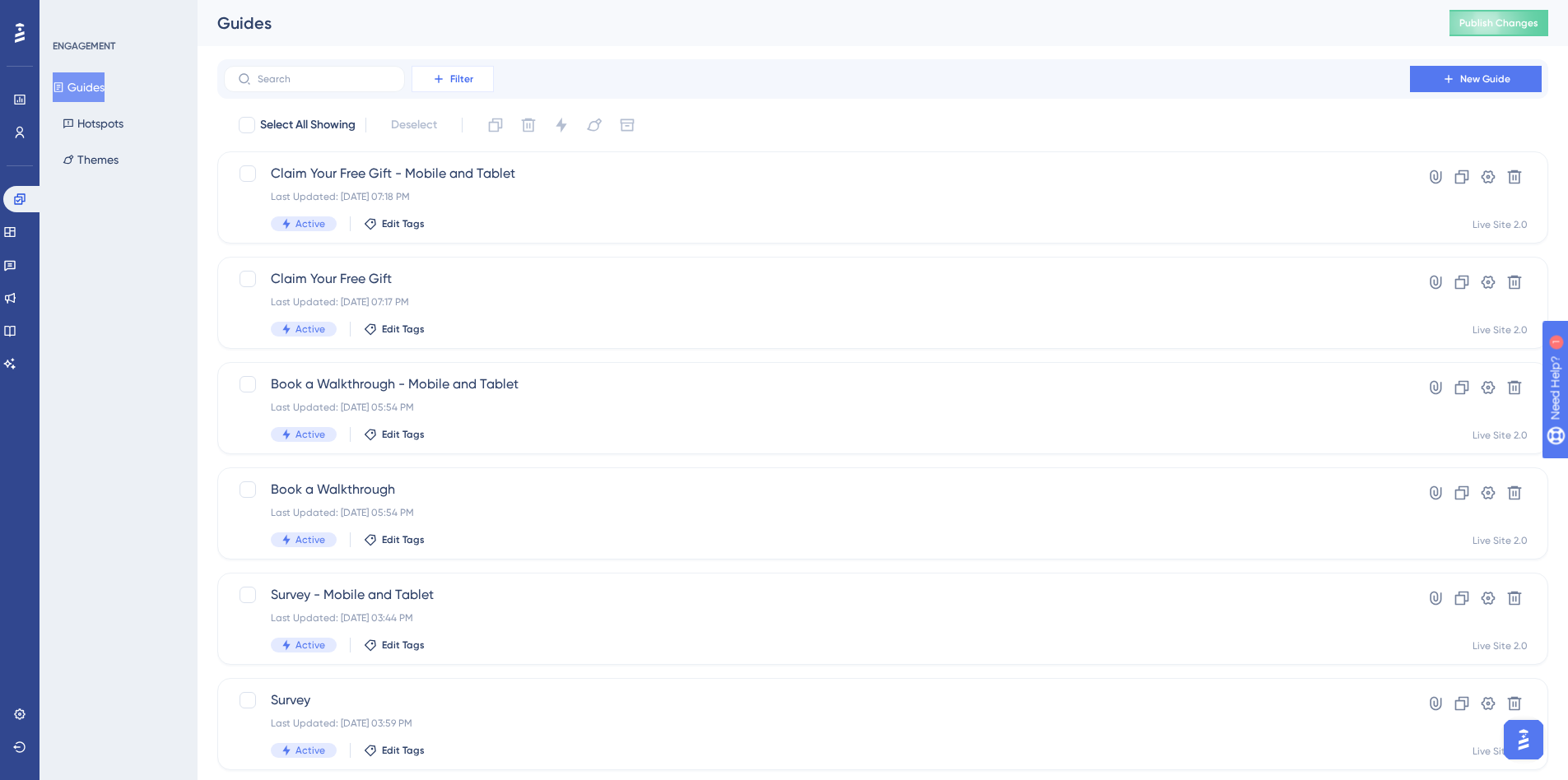
click at [458, 90] on button "Filter" at bounding box center [453, 79] width 82 height 27
click at [457, 230] on span "Status" at bounding box center [452, 225] width 33 height 20
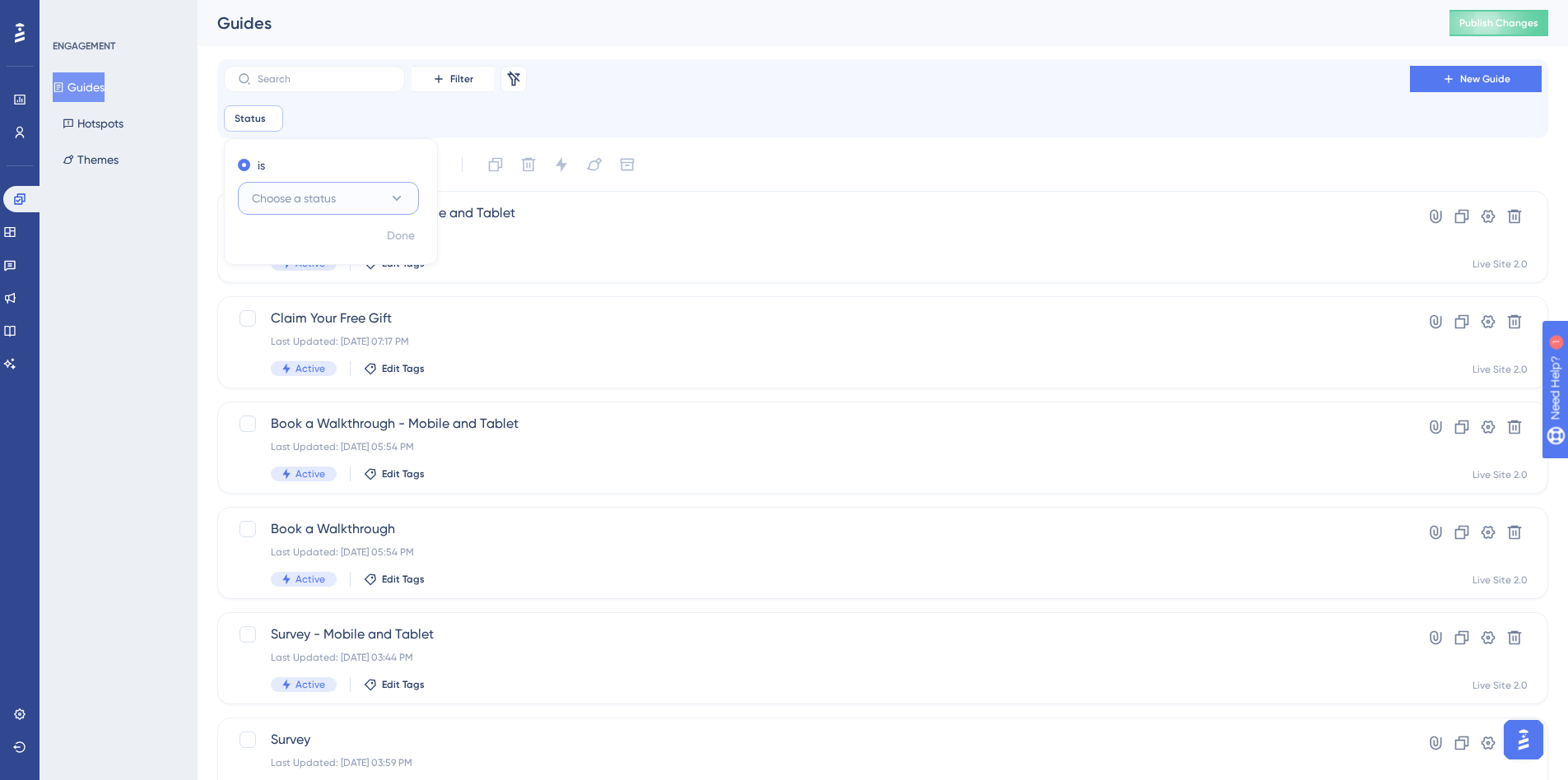
click at [322, 185] on button "Choose a status" at bounding box center [328, 198] width 181 height 32
click at [322, 249] on div "Active Active" at bounding box center [329, 249] width 134 height 32
click at [387, 229] on span "Done" at bounding box center [401, 236] width 28 height 20
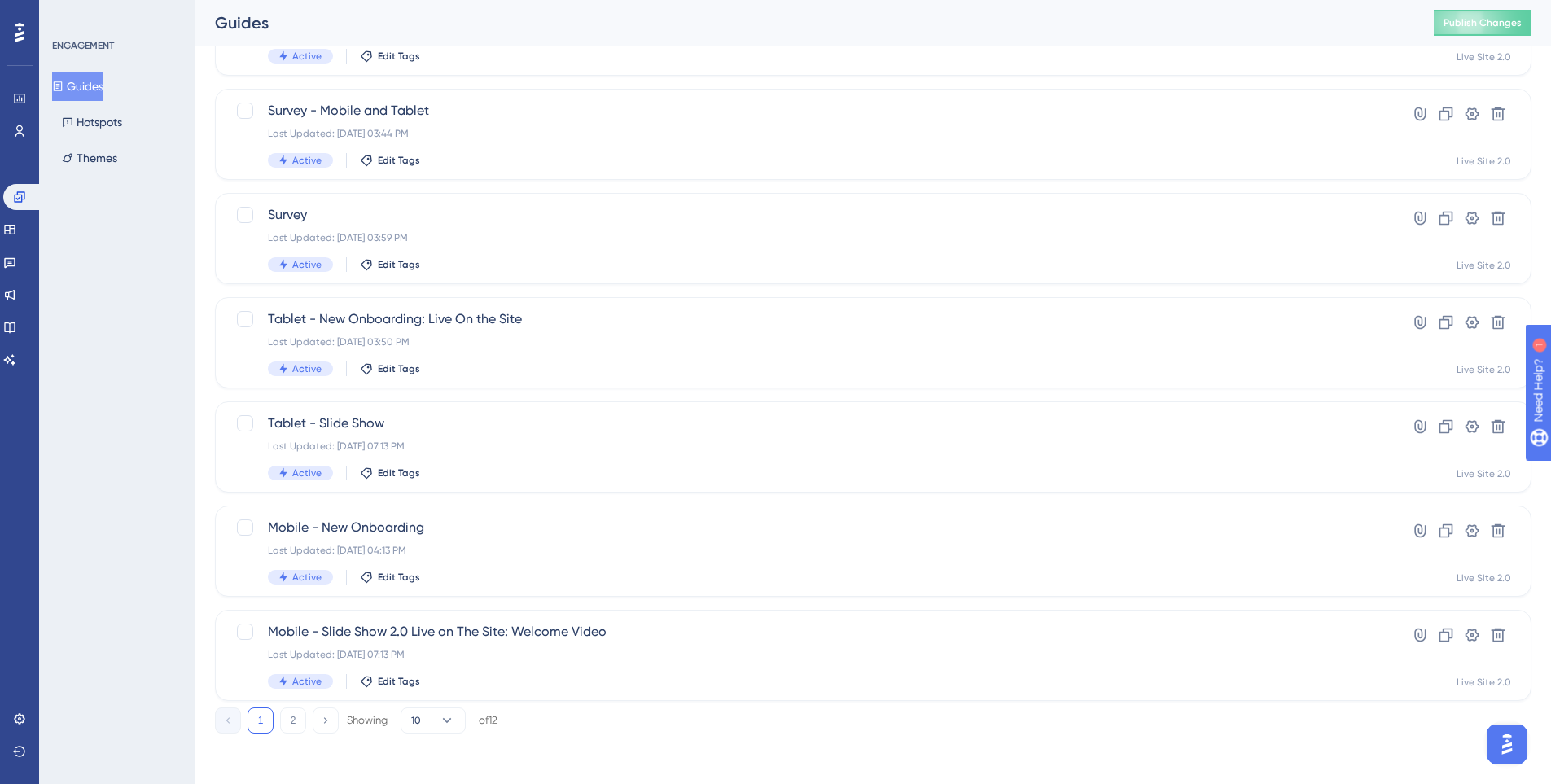
scroll to position [519, 0]
click at [291, 718] on button "2" at bounding box center [293, 720] width 26 height 26
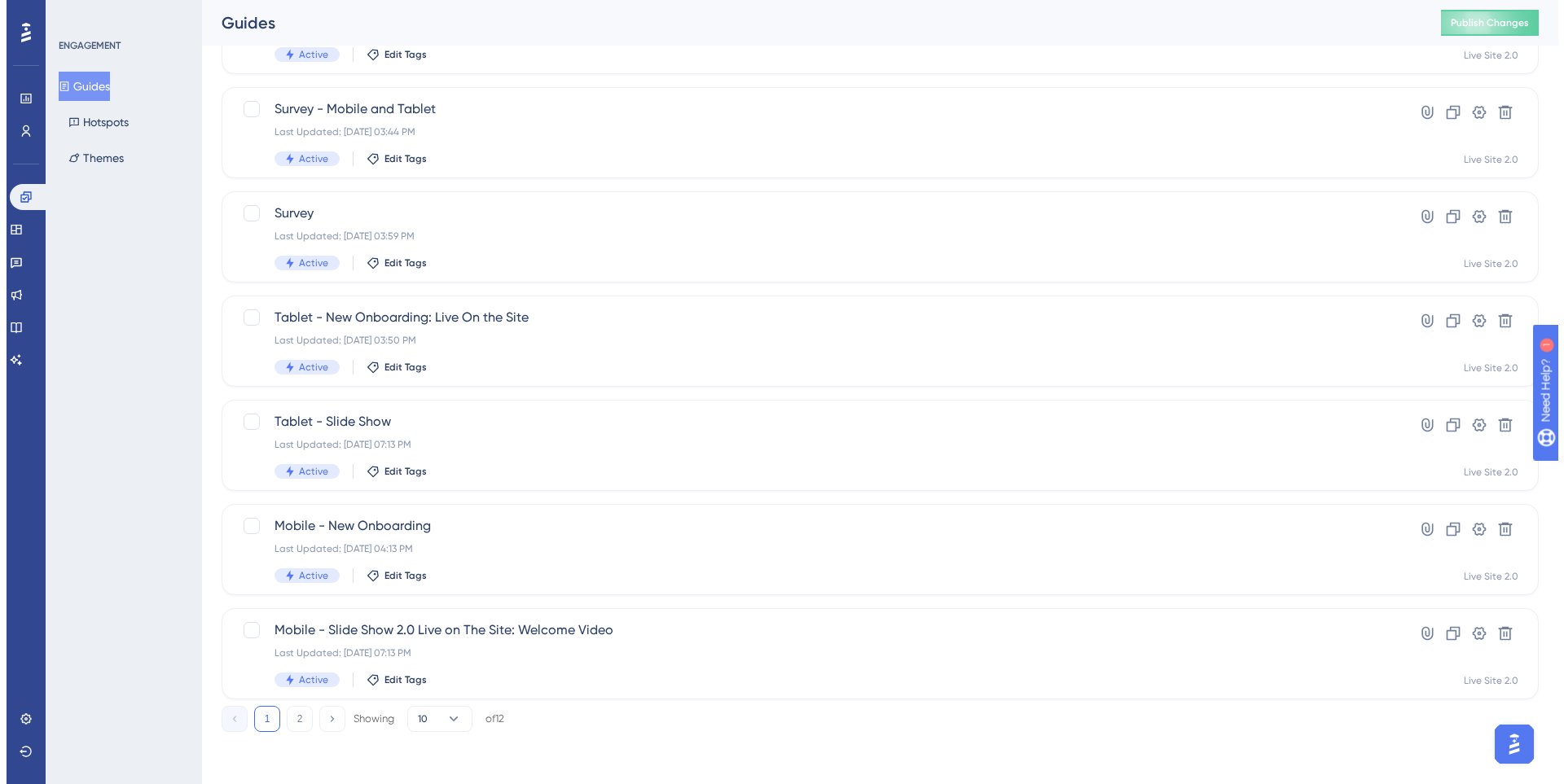
scroll to position [0, 0]
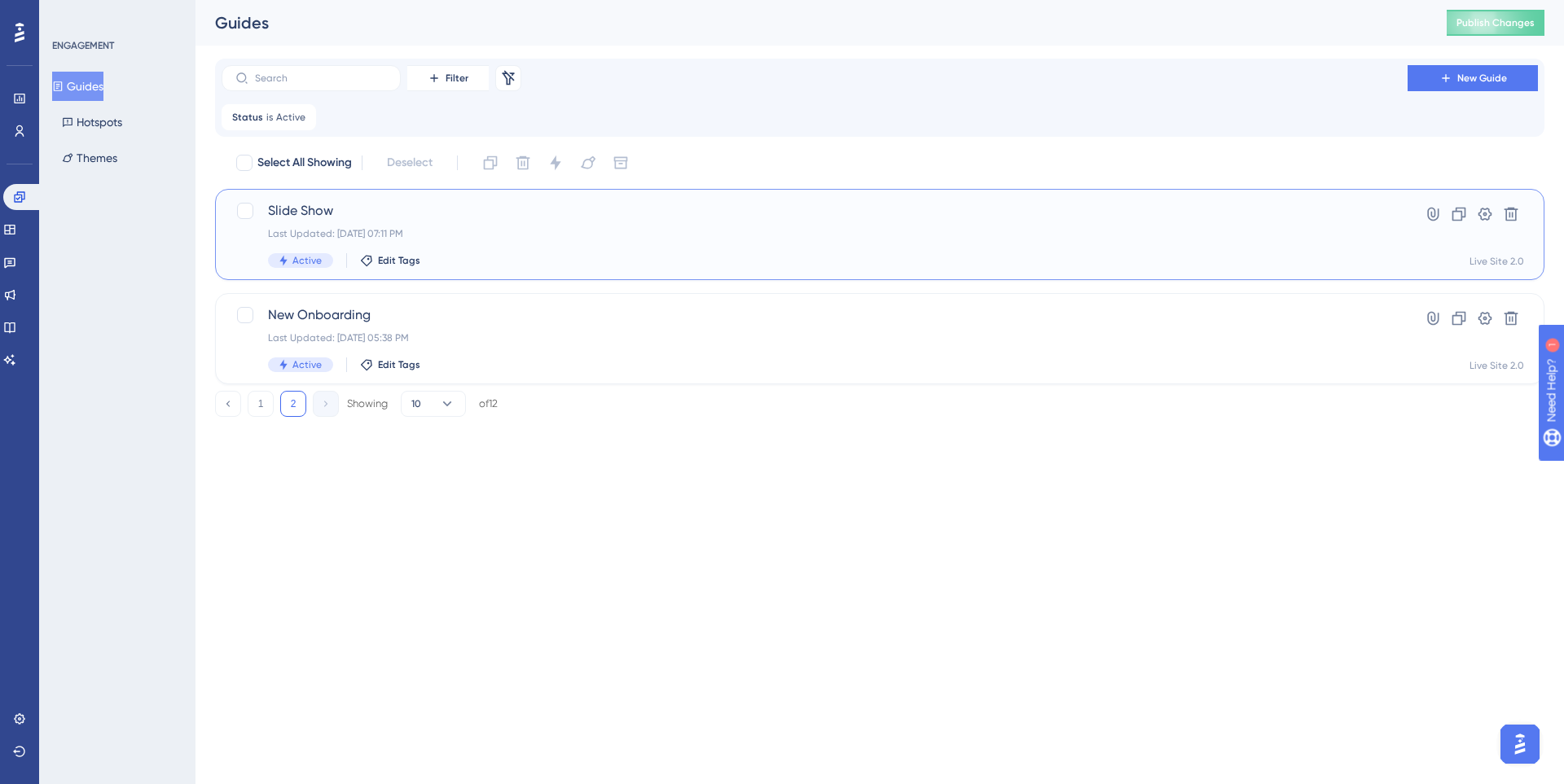
click at [509, 222] on div "Slide Show Last Updated: Oct 09 2025, 07:11 PM Active Edit Tags" at bounding box center [815, 235] width 1094 height 67
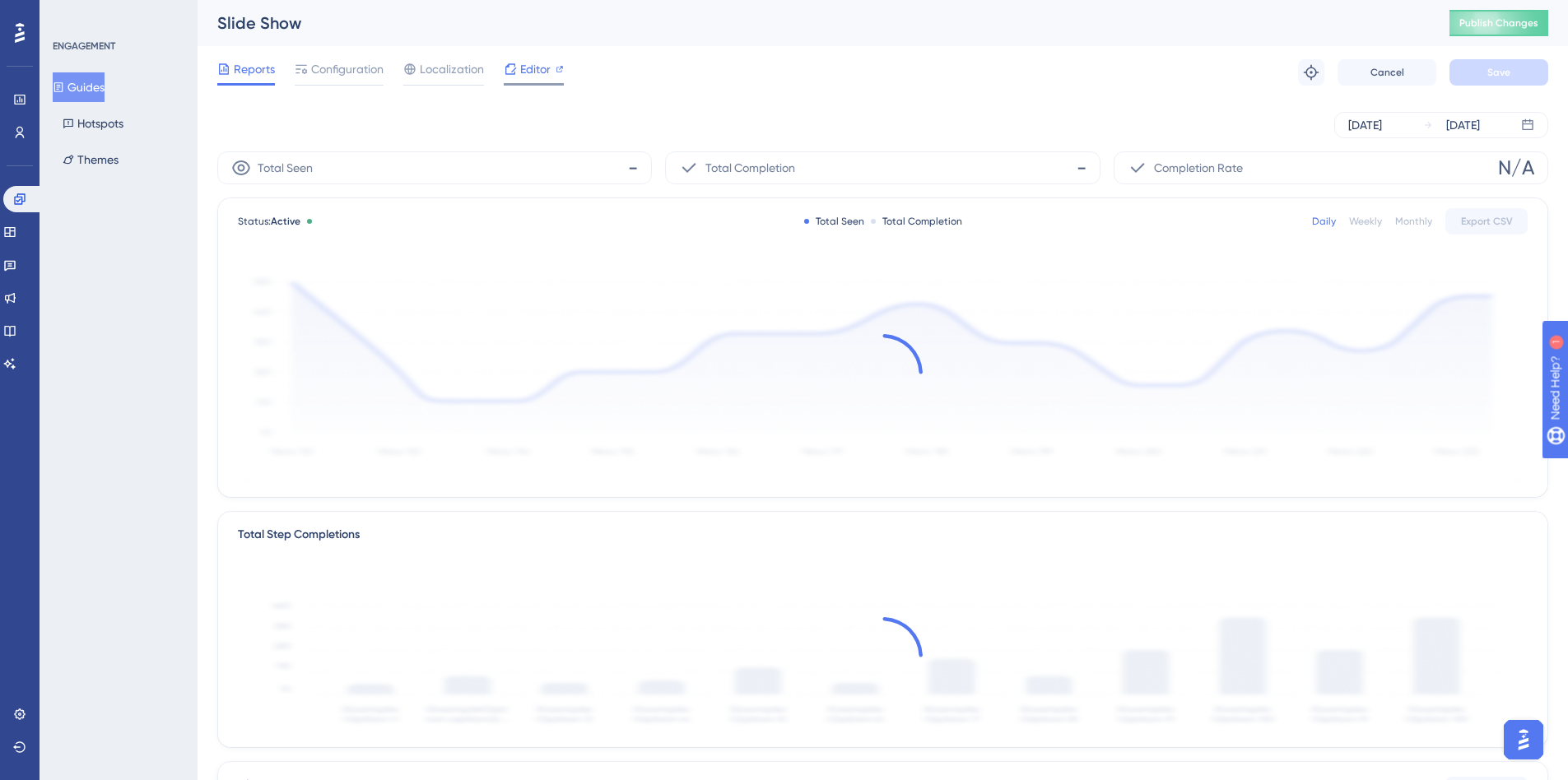
click at [525, 76] on span "Editor" at bounding box center [535, 69] width 31 height 20
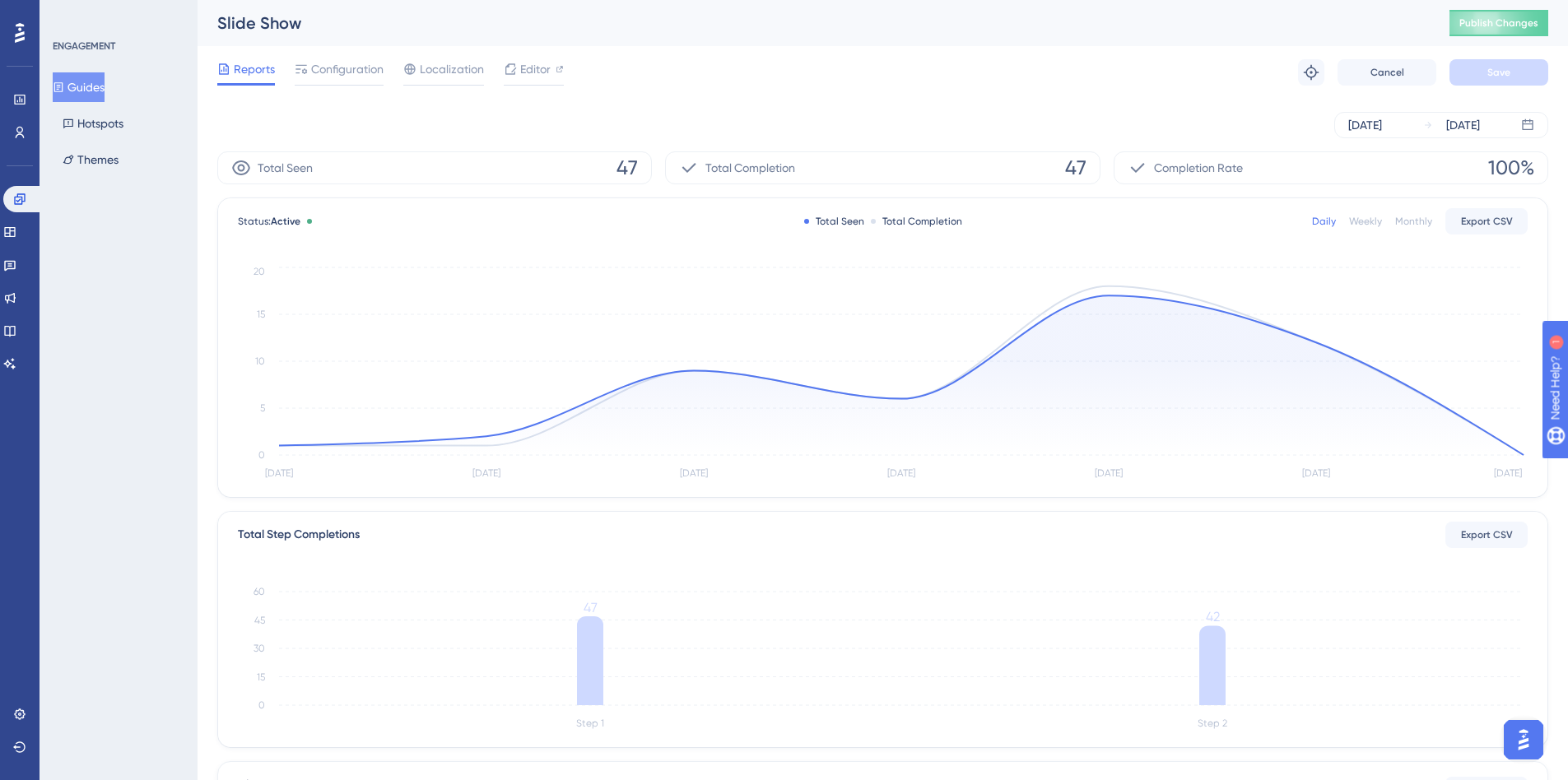
click at [661, 74] on div "Reports Configuration Localization Editor Troubleshoot Cancel Save" at bounding box center [882, 72] width 1331 height 53
click at [516, 64] on icon at bounding box center [511, 69] width 13 height 13
click at [25, 743] on icon at bounding box center [20, 748] width 13 height 13
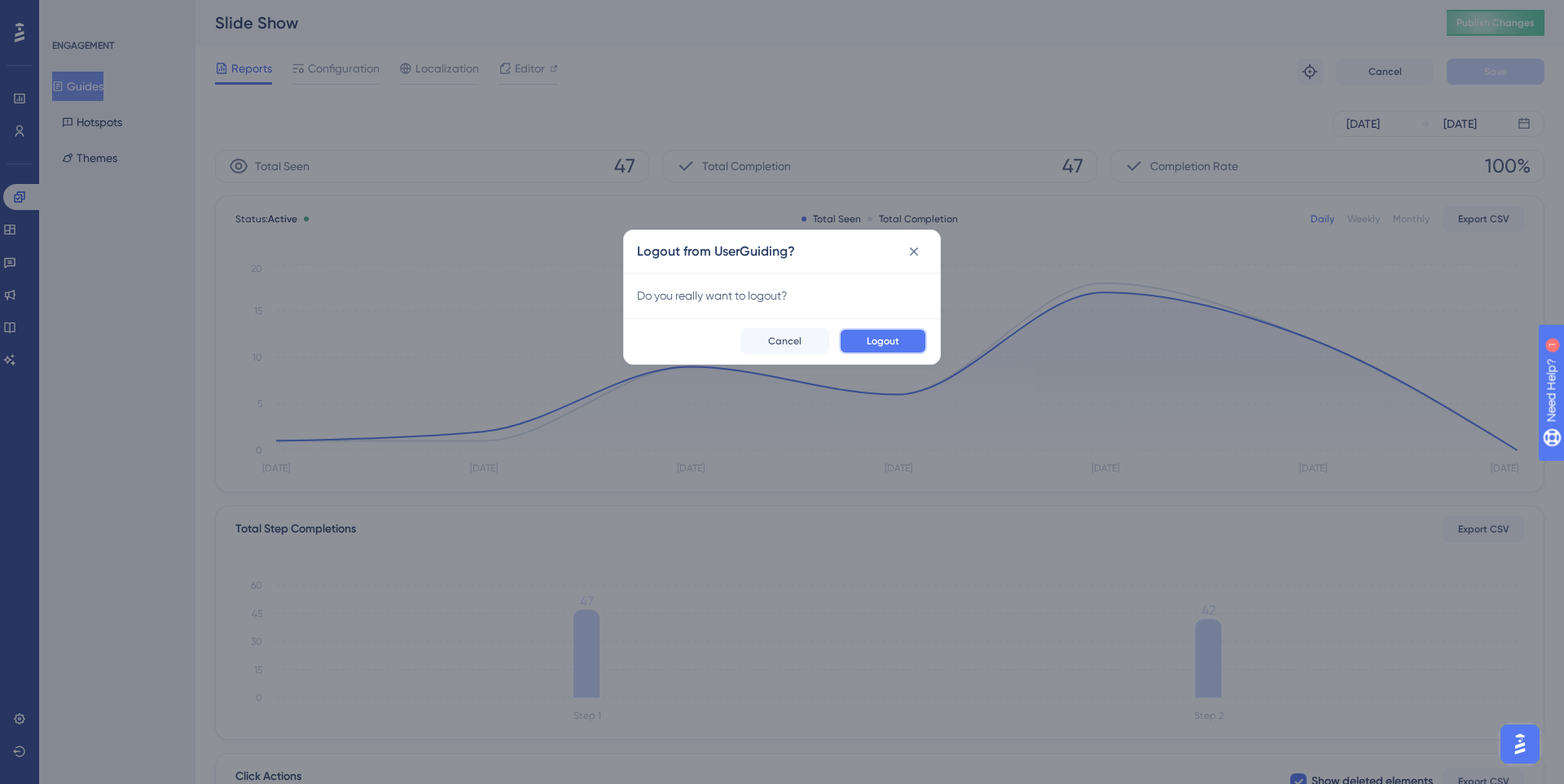
click at [873, 342] on span "Logout" at bounding box center [883, 341] width 32 height 13
